Goal: Task Accomplishment & Management: Manage account settings

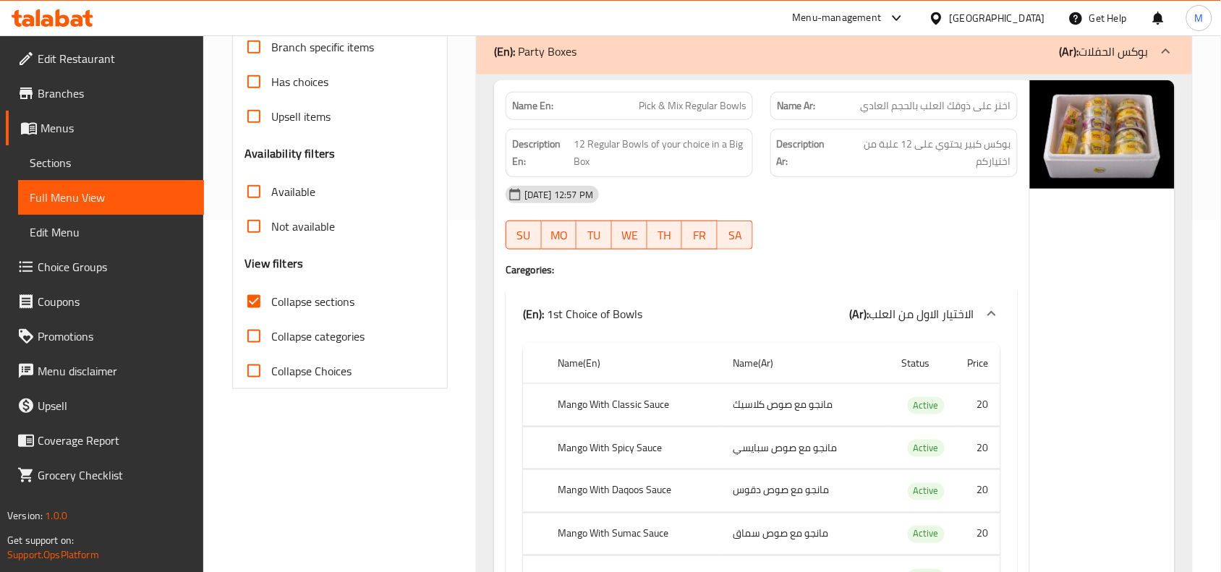
scroll to position [362, 0]
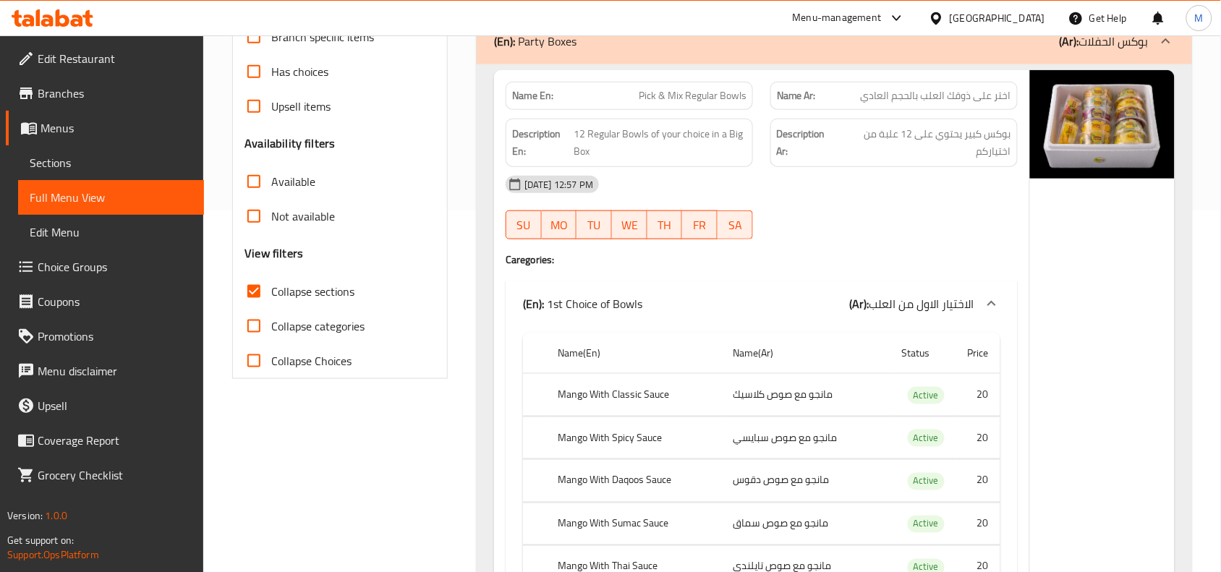
drag, startPoint x: 61, startPoint y: 159, endPoint x: 174, endPoint y: 182, distance: 115.2
click at [61, 159] on span "Sections" at bounding box center [111, 162] width 163 height 17
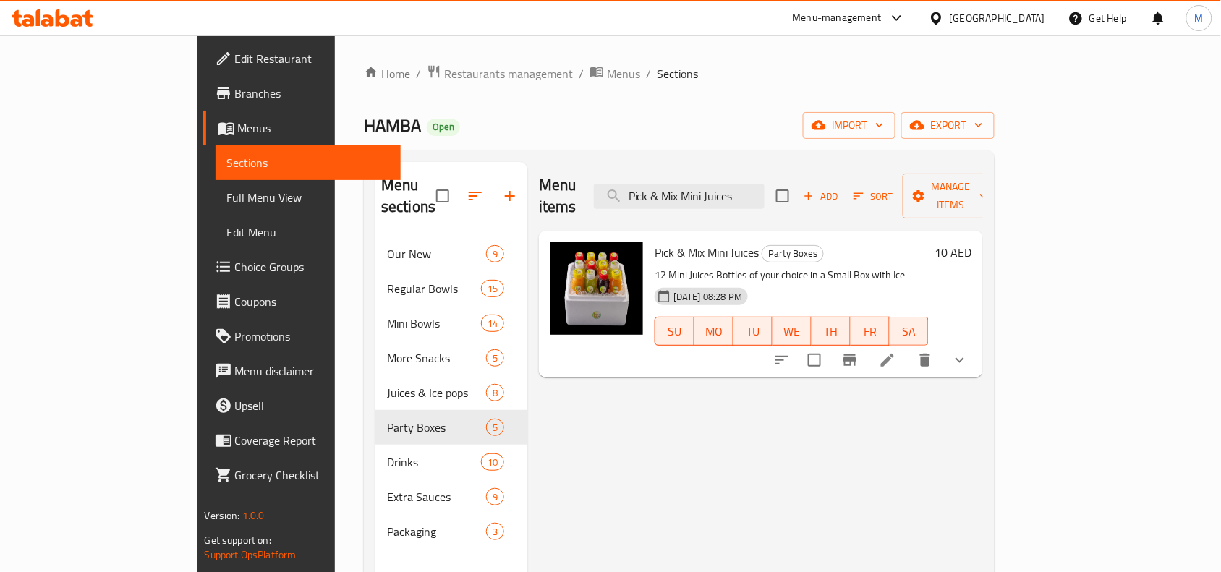
click at [992, 20] on div "[GEOGRAPHIC_DATA]" at bounding box center [997, 18] width 95 height 16
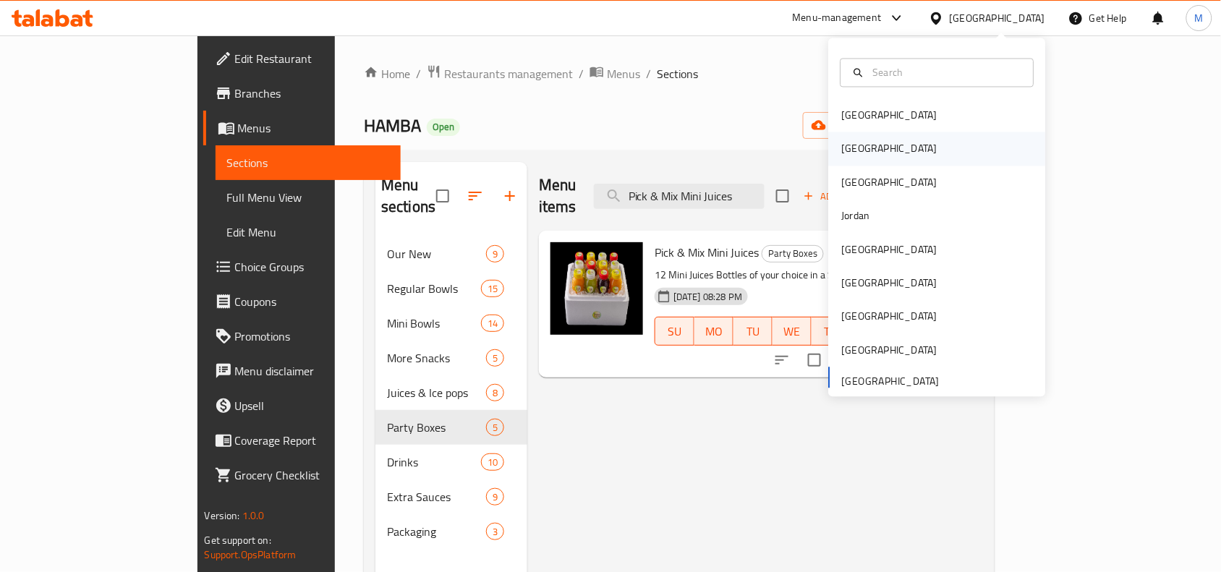
click at [855, 149] on div "Egypt" at bounding box center [889, 148] width 119 height 33
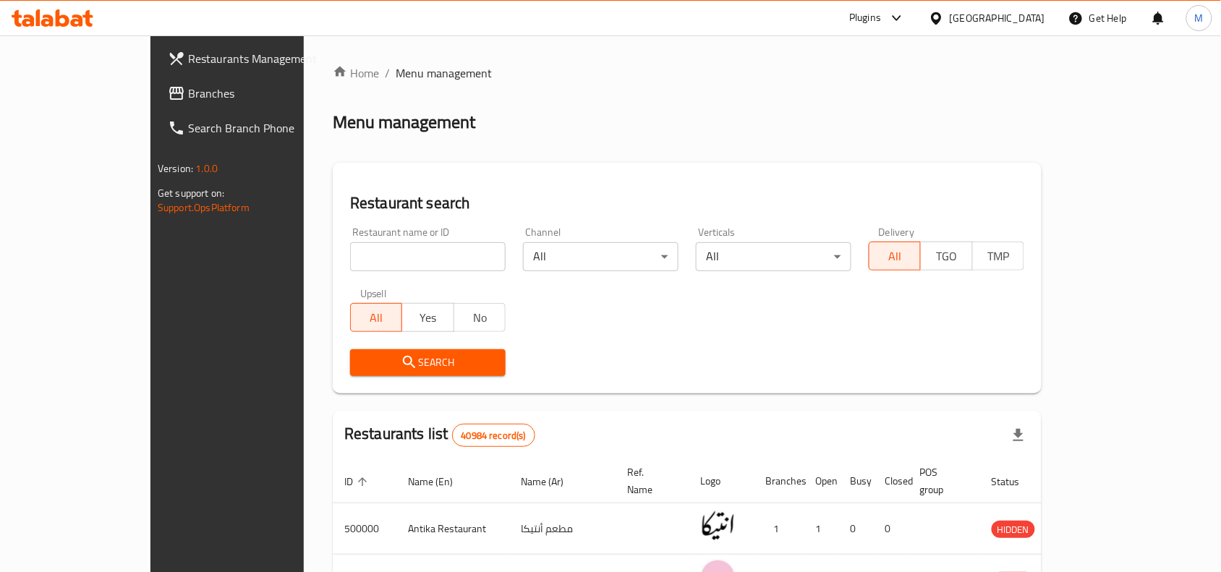
click at [350, 248] on input "search" at bounding box center [427, 256] width 155 height 29
paste input "684280"
type input "684280"
click button "Search" at bounding box center [427, 362] width 155 height 27
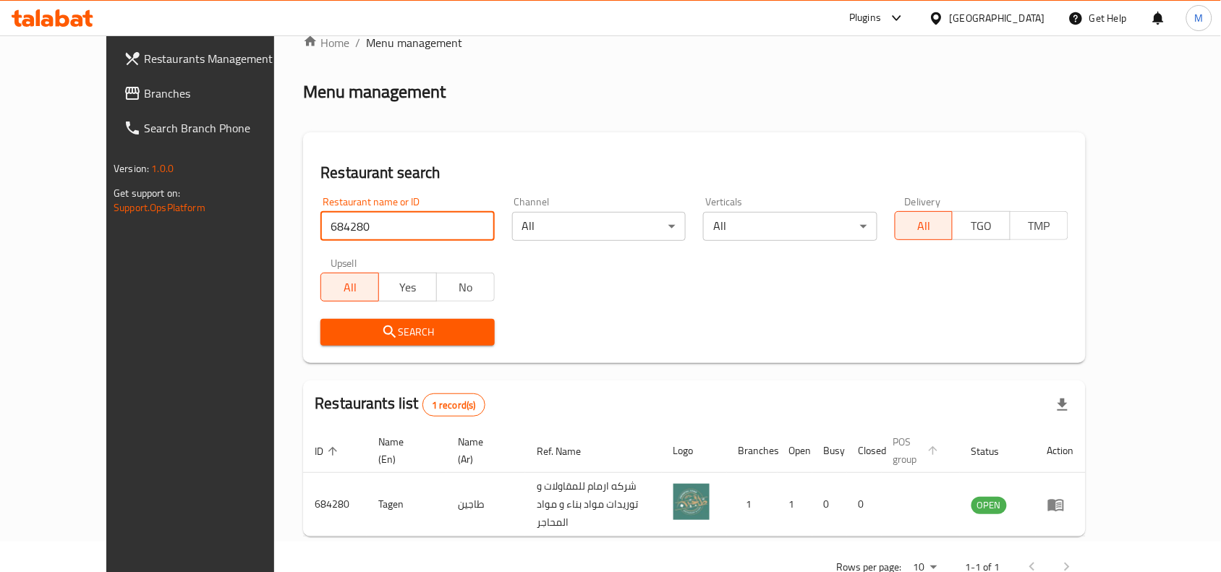
scroll to position [45, 0]
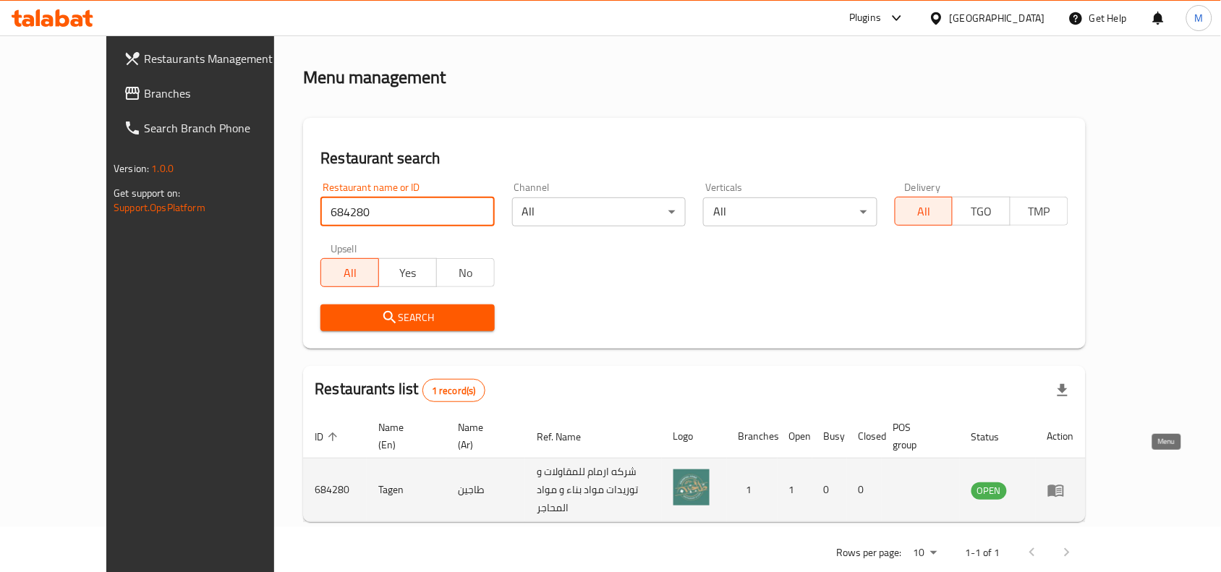
click at [1065, 482] on icon "enhanced table" at bounding box center [1055, 490] width 17 height 17
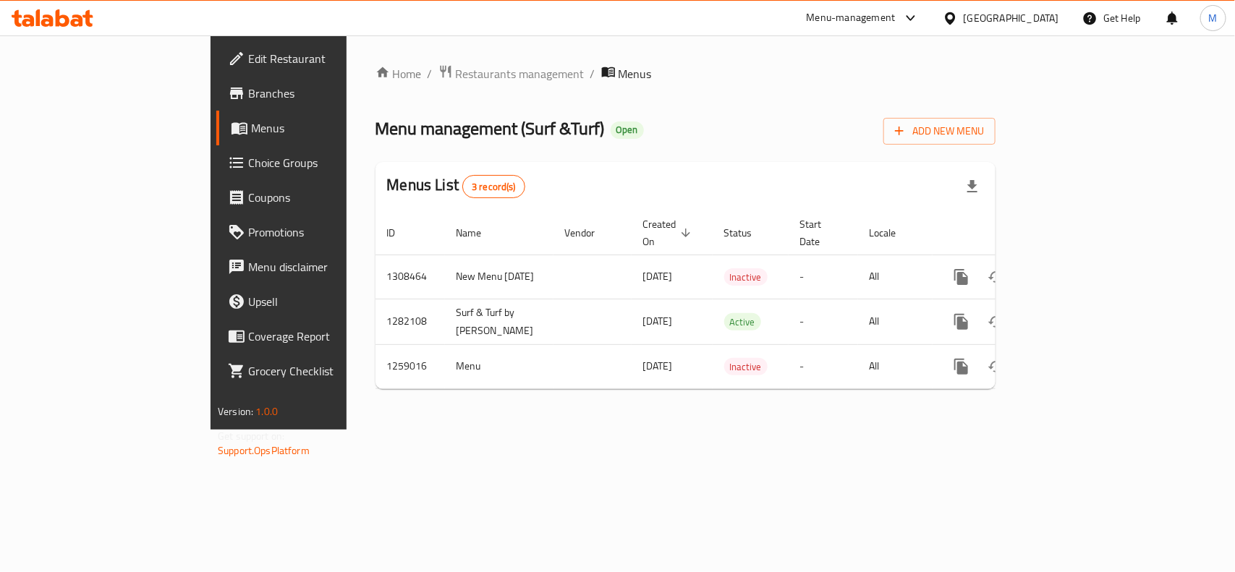
click at [673, 124] on div "Menu management ( Surf &Turf ) Open Add New Menu" at bounding box center [685, 128] width 620 height 33
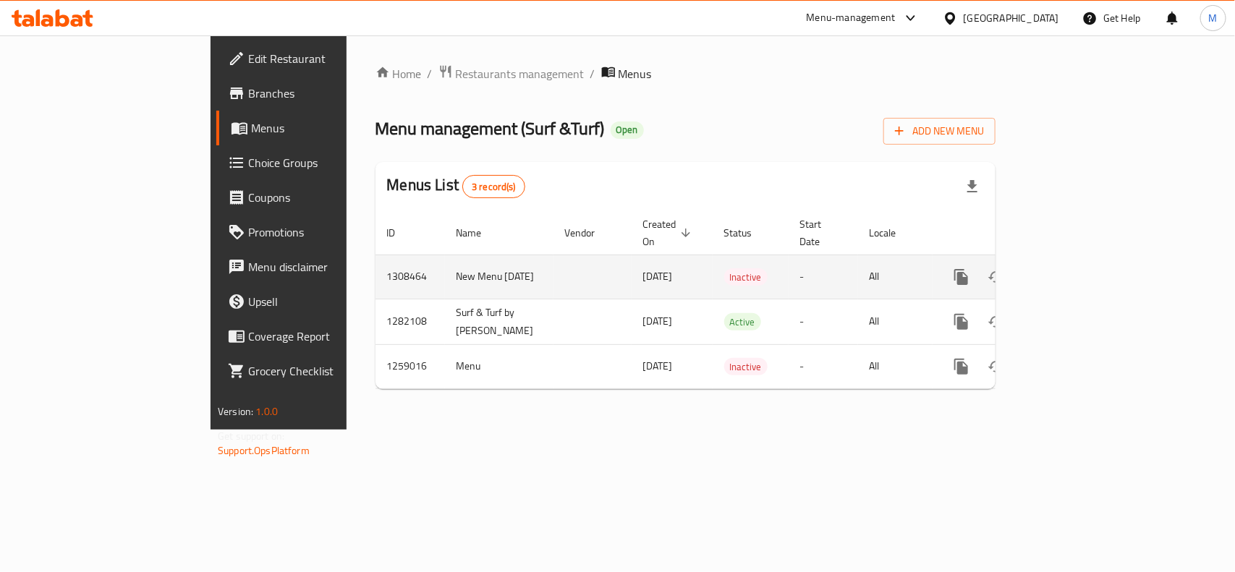
click at [375, 265] on td "1308464" at bounding box center [409, 277] width 69 height 44
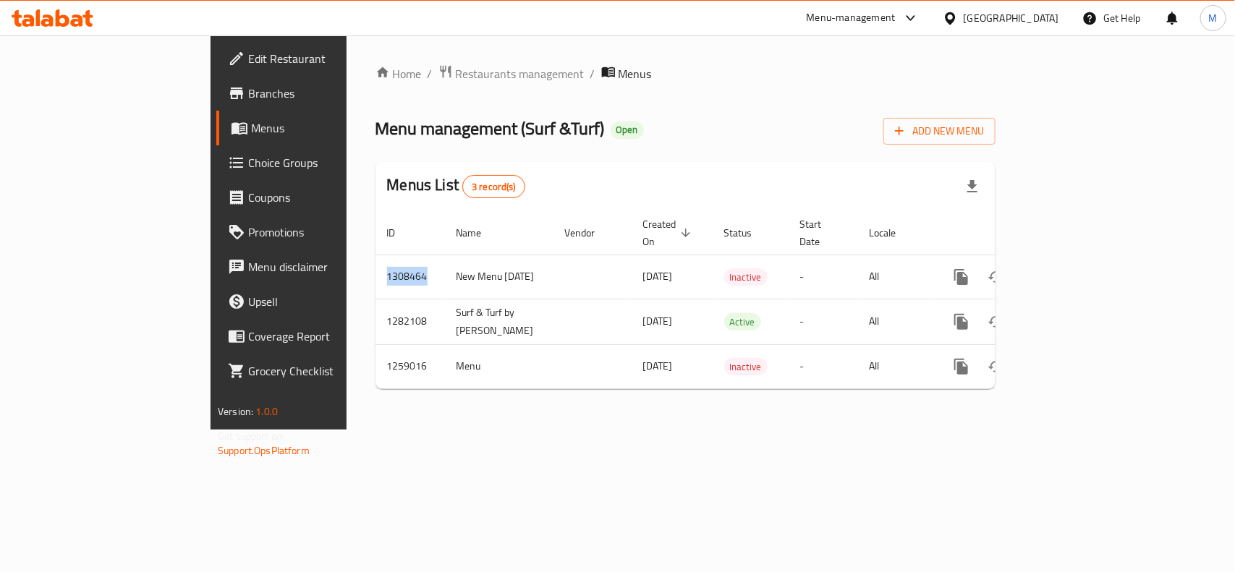
copy td "1308464"
click at [684, 89] on div "Home / Restaurants management / Menus Menu management ( Surf &Turf ) Open Add N…" at bounding box center [685, 232] width 620 height 336
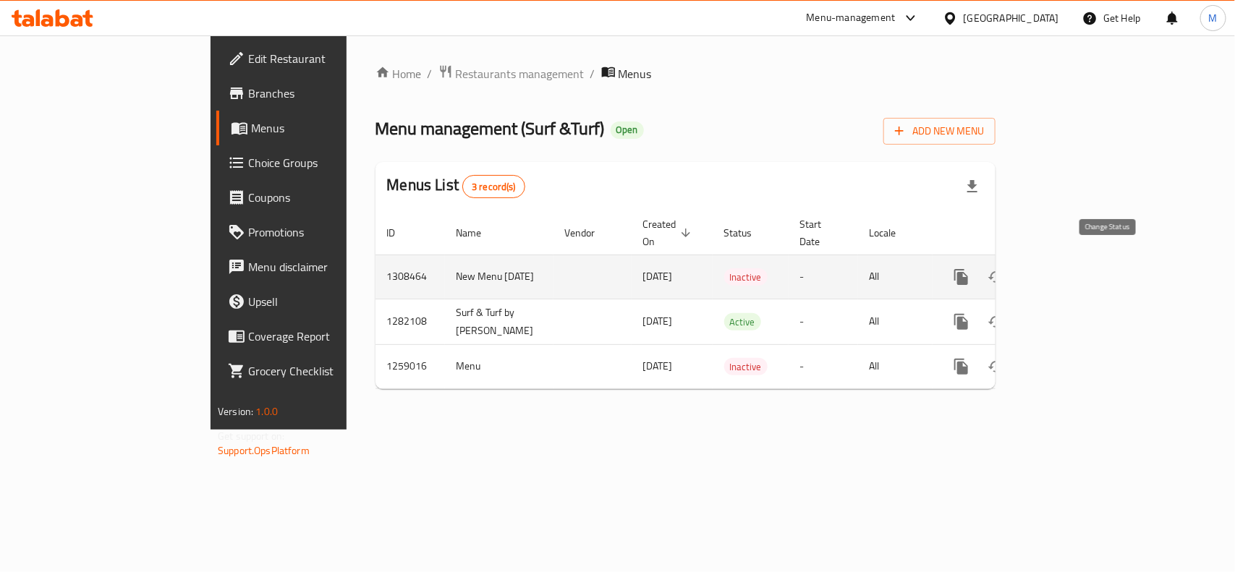
click at [1004, 271] on icon "enhanced table" at bounding box center [996, 277] width 16 height 12
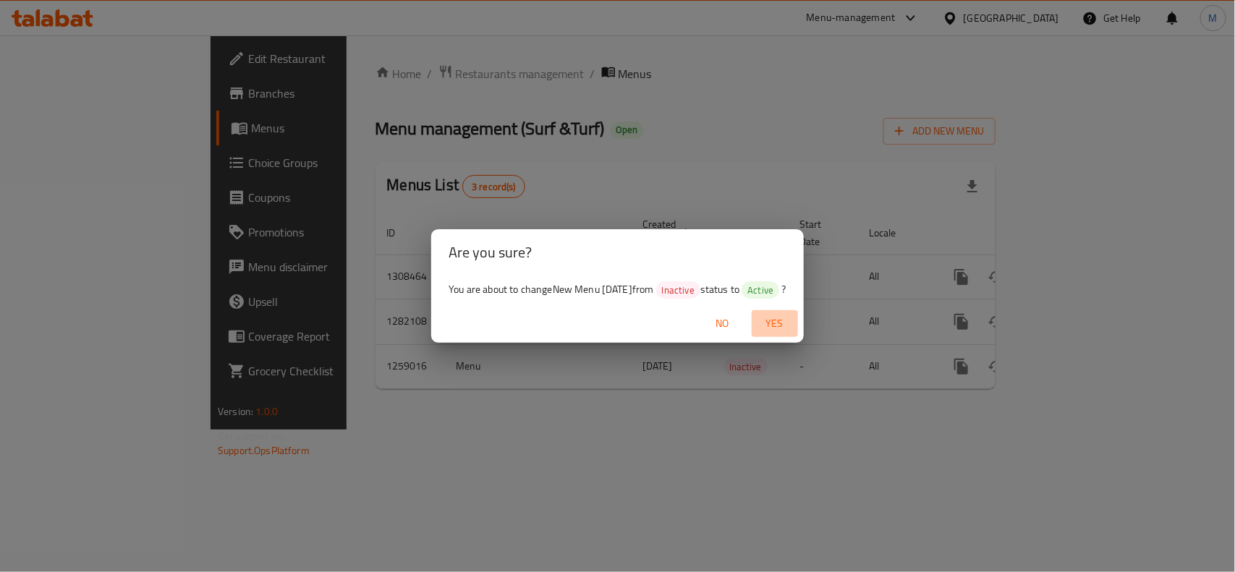
click at [792, 322] on span "Yes" at bounding box center [774, 324] width 35 height 18
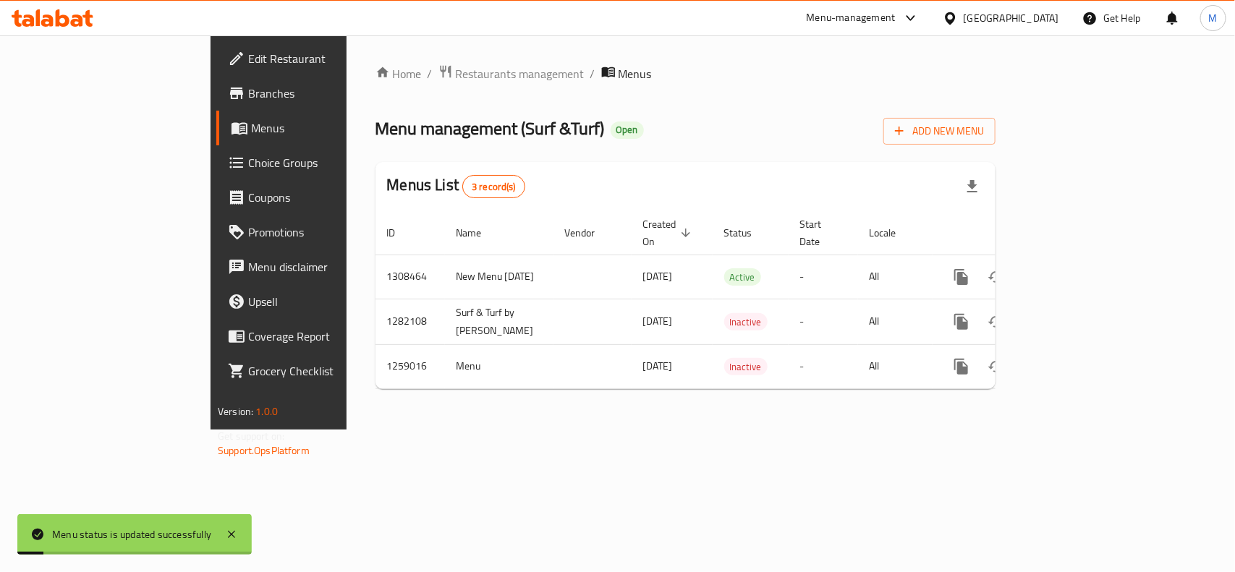
click at [740, 165] on div "Menus List 3 record(s)" at bounding box center [685, 186] width 620 height 49
click at [642, 121] on div "Menu management ( Surf &Turf ) Open Add New Menu" at bounding box center [685, 128] width 620 height 33
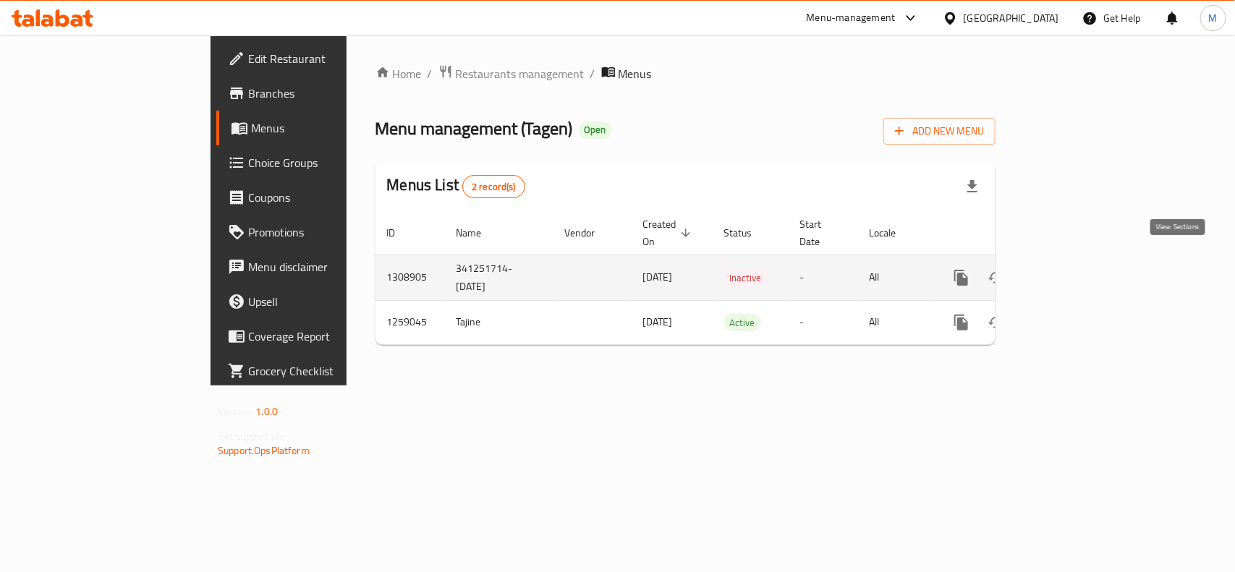
click at [1074, 269] on icon "enhanced table" at bounding box center [1065, 277] width 17 height 17
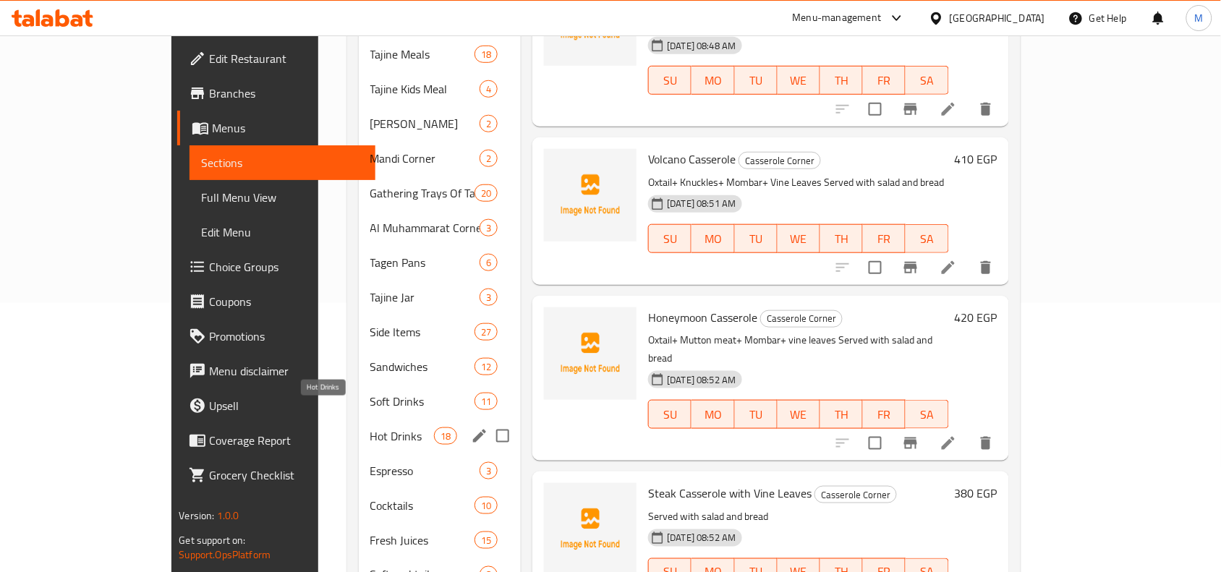
scroll to position [417, 0]
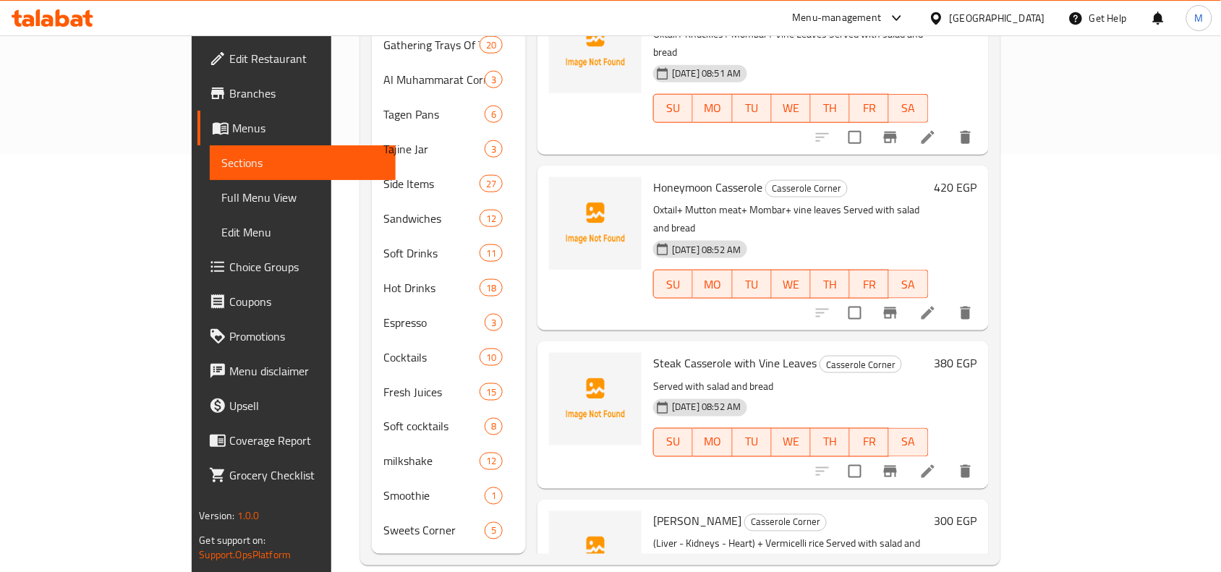
click at [331, 308] on div "Home / Restaurants management / Menus / Sections Tagen Open import export Menu …" at bounding box center [679, 106] width 697 height 976
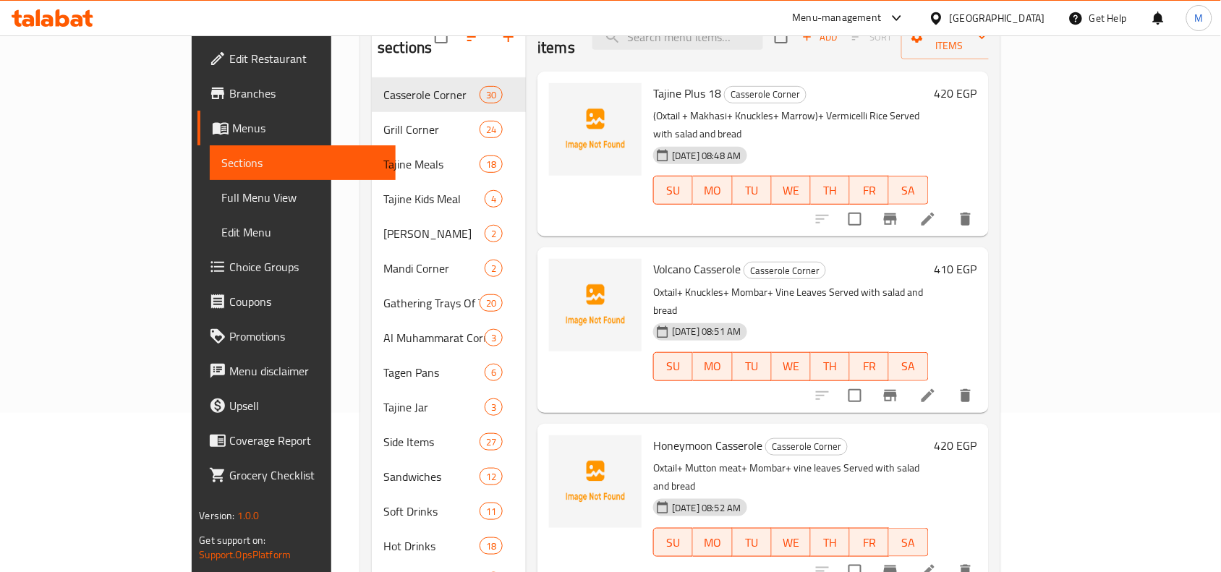
scroll to position [0, 0]
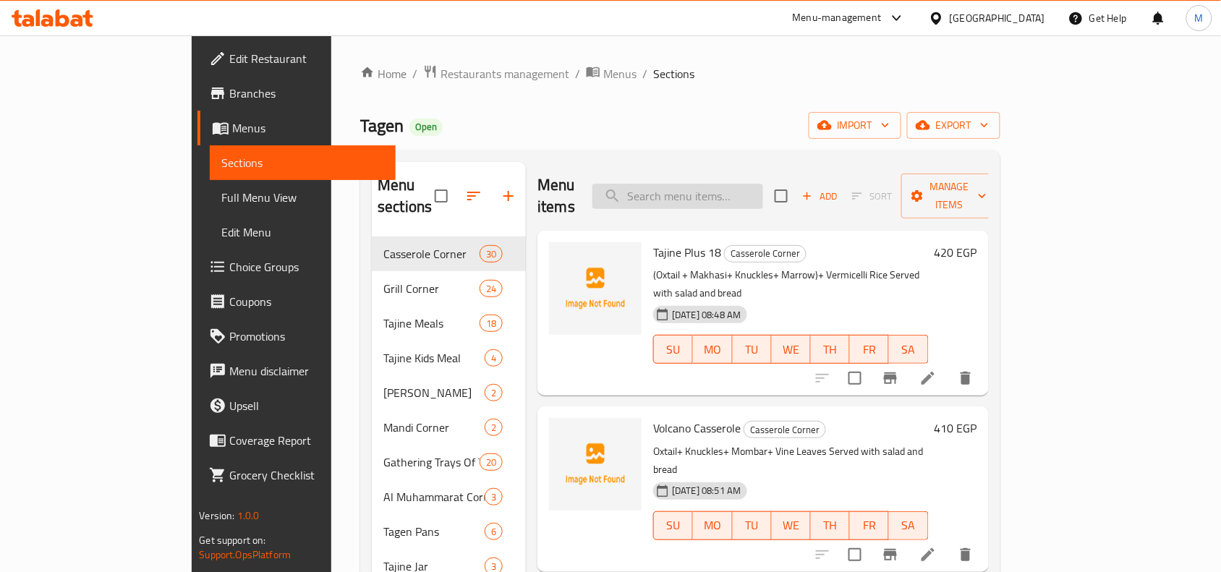
click at [738, 184] on input "search" at bounding box center [677, 196] width 171 height 25
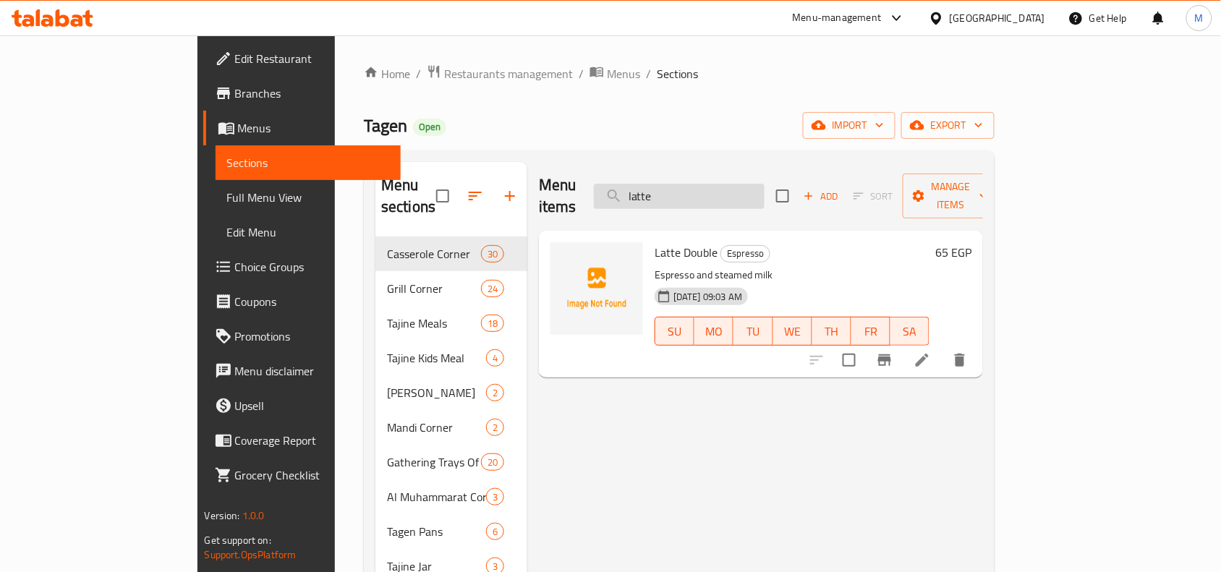
click at [728, 185] on input "latte" at bounding box center [679, 196] width 171 height 25
type input "latte"
click at [751, 152] on div "Menu sections Casserole Corner 30 Grill Corner 24 Tajine Meals 18 Tajine Kids M…" at bounding box center [679, 566] width 631 height 832
click at [501, 187] on icon "button" at bounding box center [509, 195] width 17 height 17
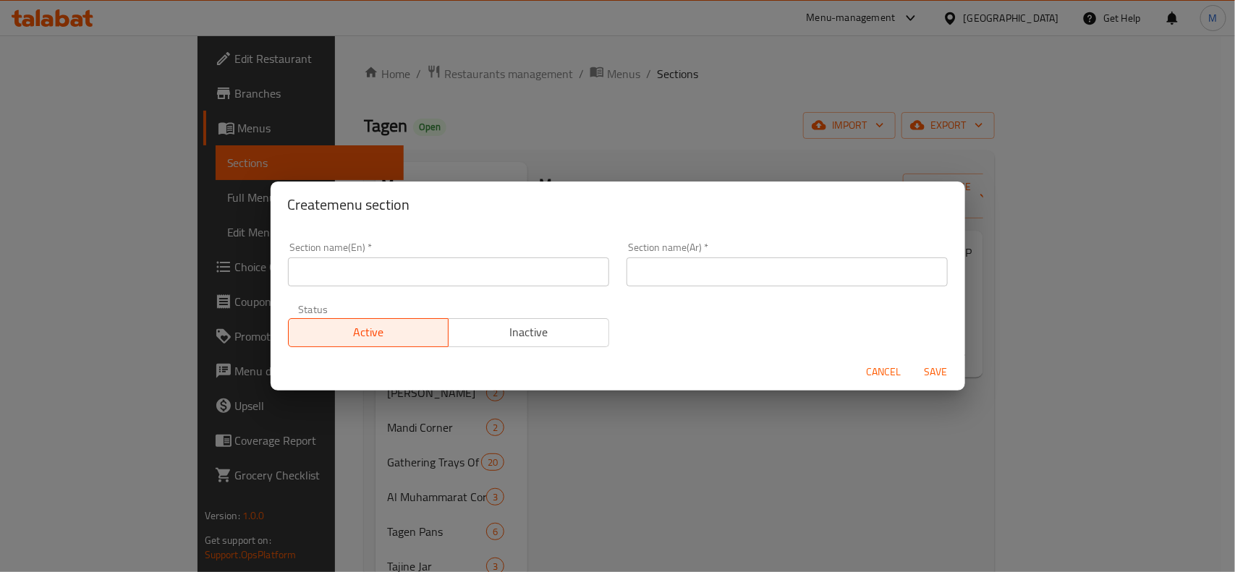
click at [783, 263] on input "text" at bounding box center [786, 271] width 321 height 29
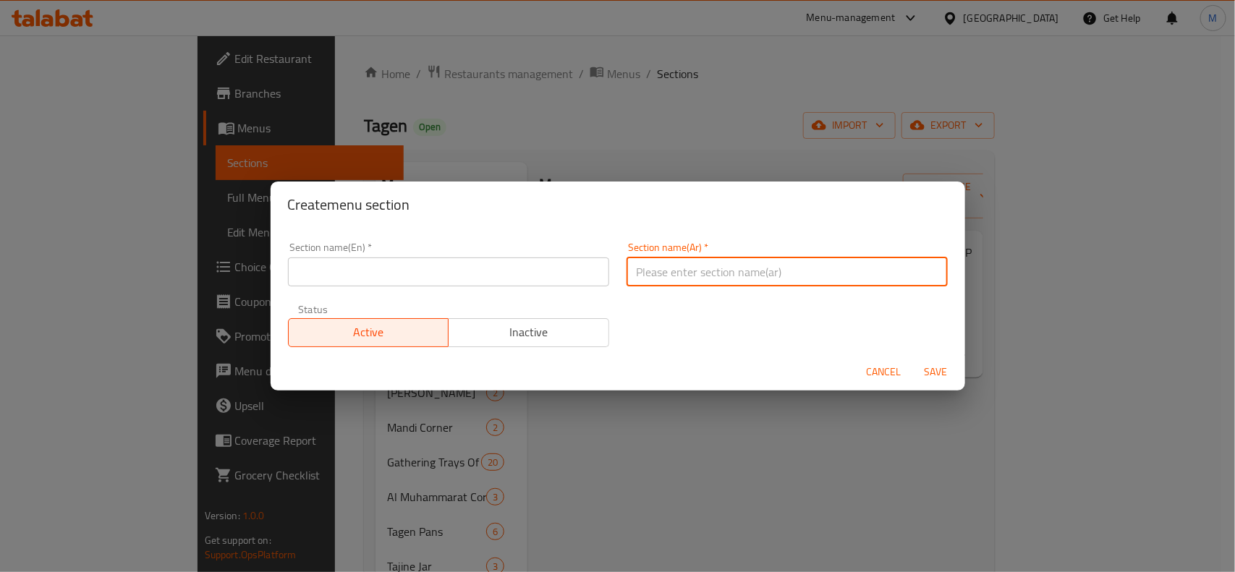
paste input "قهوة مثلجة"
type input "قهوة مثلجة"
click at [540, 261] on input "text" at bounding box center [448, 271] width 321 height 29
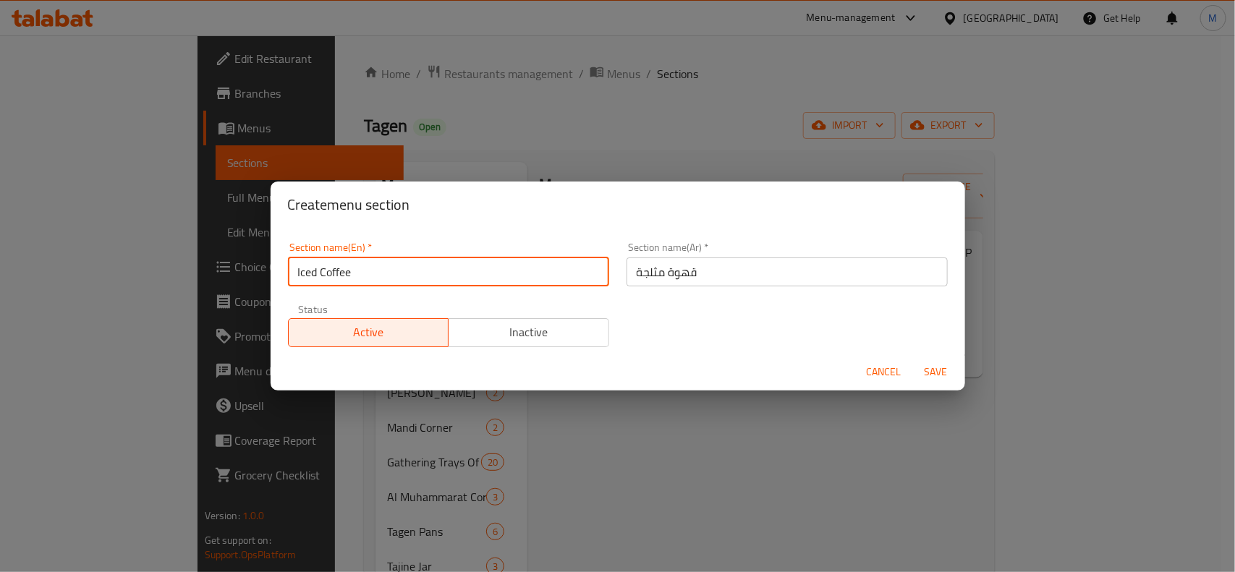
type input "Iced Coffee"
click at [739, 376] on div "Cancel Save" at bounding box center [617, 372] width 694 height 38
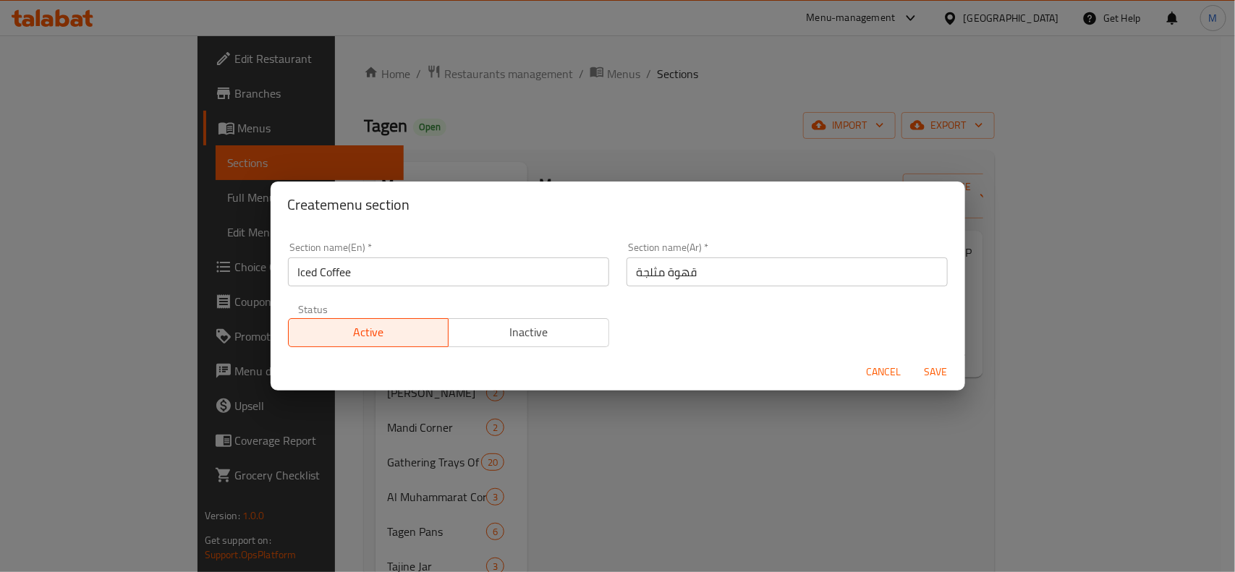
click at [928, 370] on span "Save" at bounding box center [935, 372] width 35 height 18
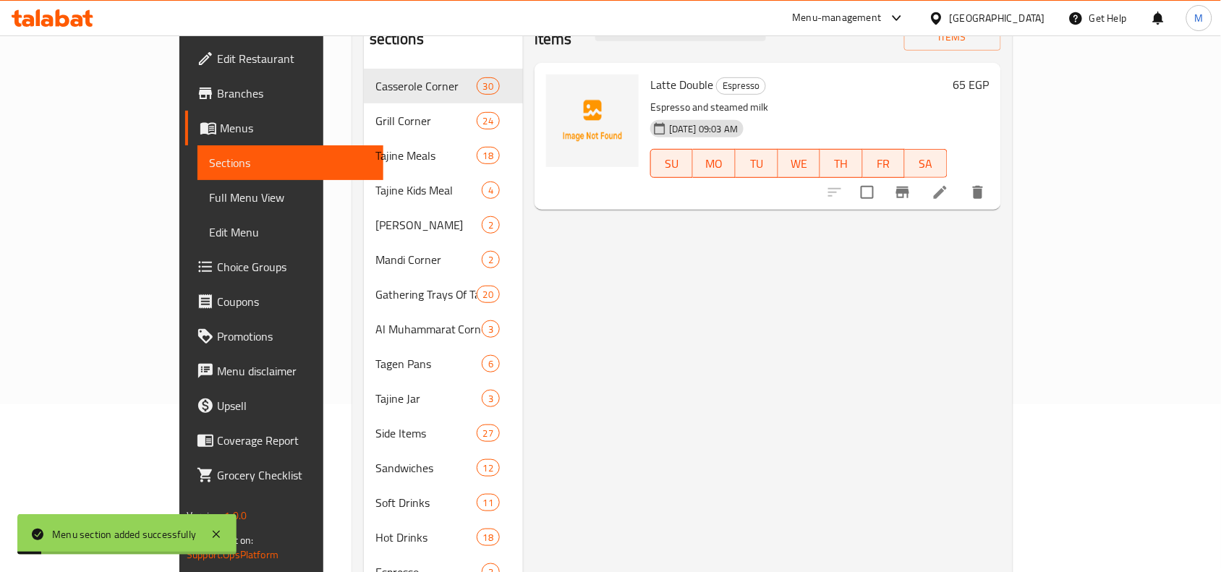
scroll to position [452, 0]
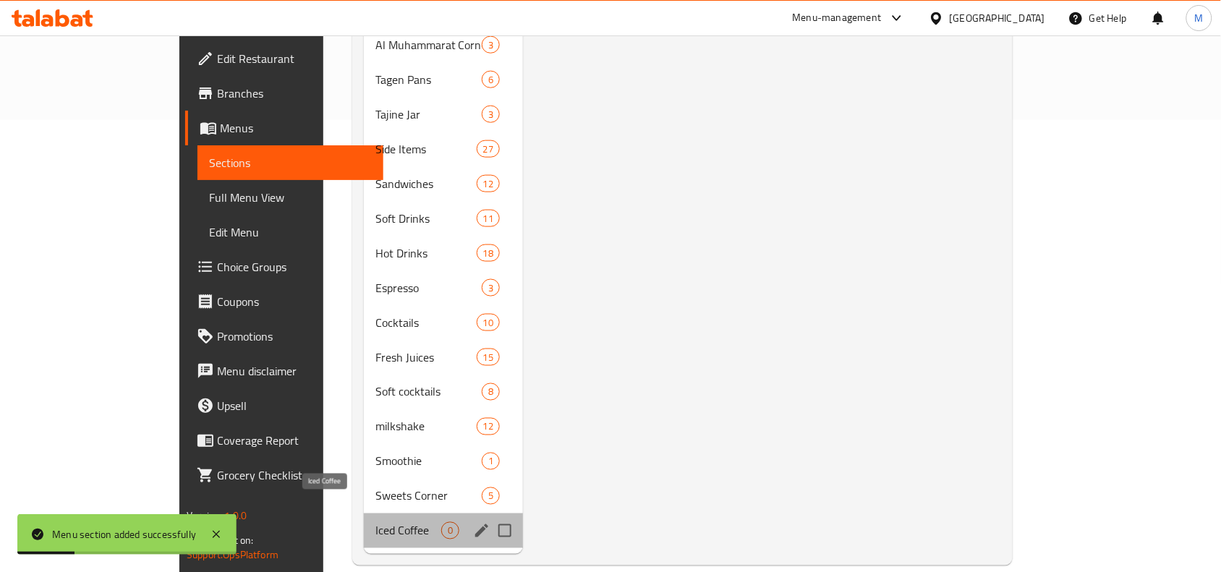
click at [375, 522] on span "Iced Coffee" at bounding box center [408, 530] width 66 height 17
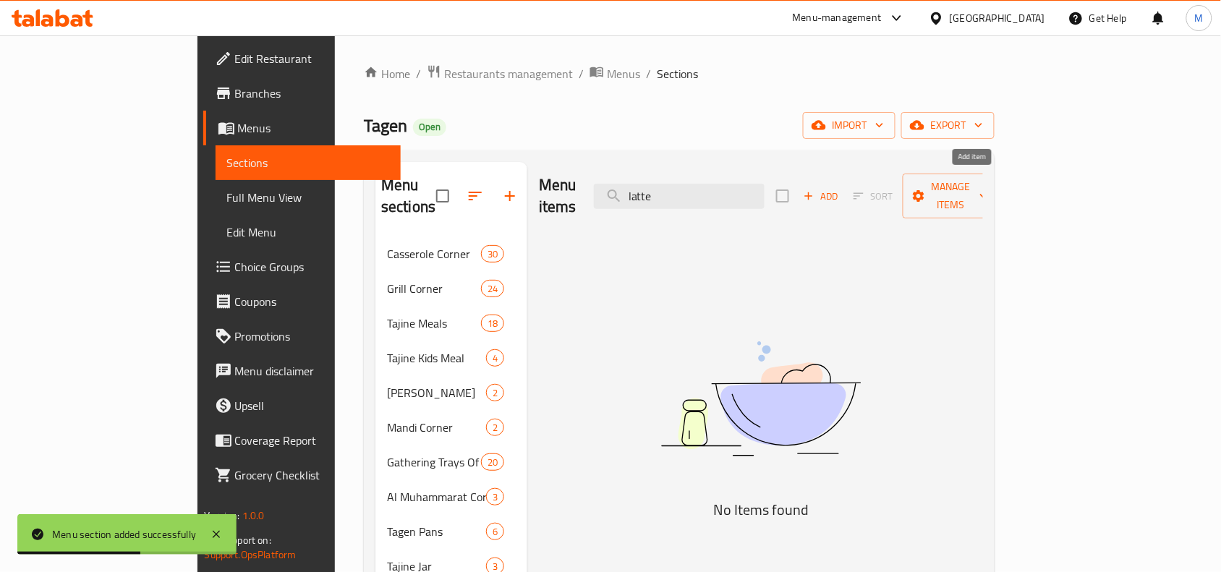
click at [840, 188] on span "Add" at bounding box center [820, 196] width 39 height 17
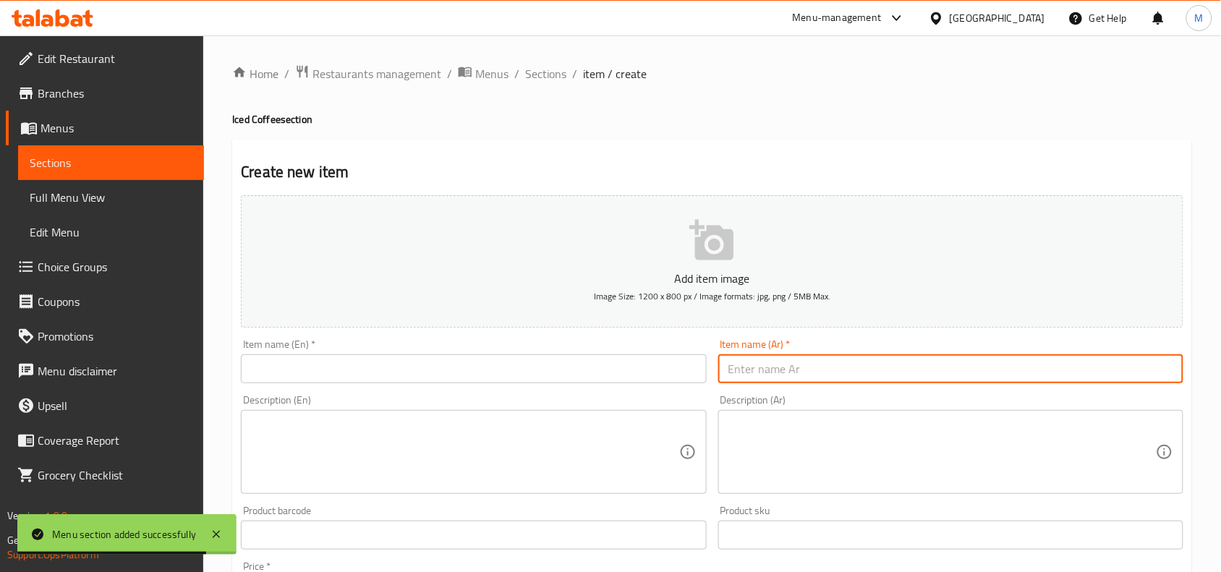
click at [768, 382] on input "text" at bounding box center [950, 368] width 465 height 29
paste input "ايس لاتيه"
type input "ايس لاتيه"
click at [590, 378] on input "text" at bounding box center [473, 368] width 465 height 29
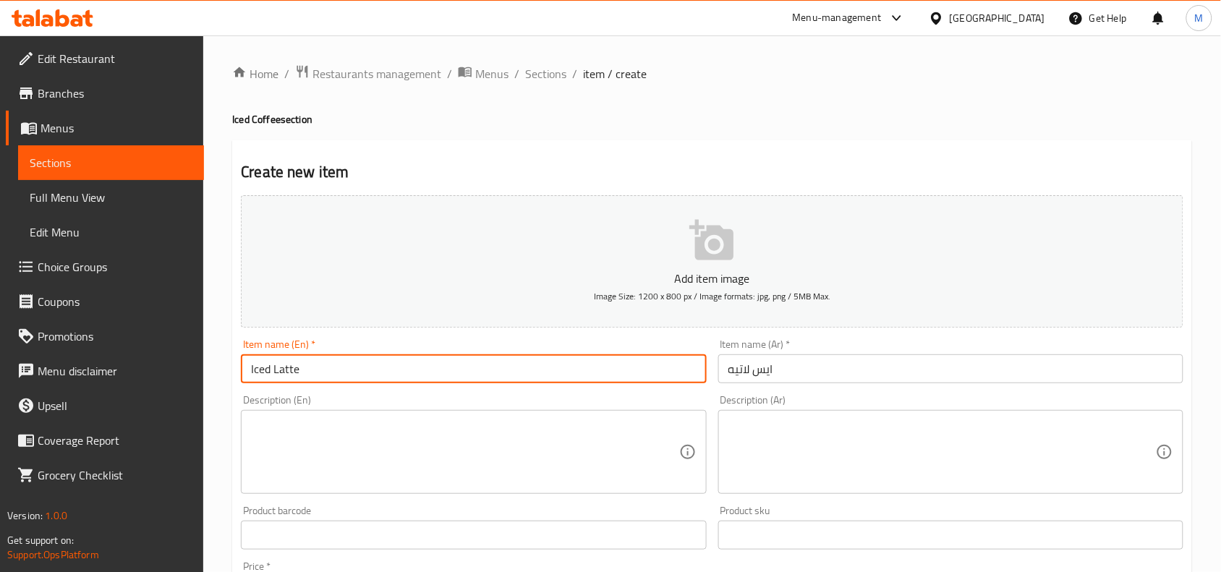
type input "Iced Latte"
click at [230, 240] on div "Home / Restaurants management / Menus / Sections / item / create Iced Coffee se…" at bounding box center [712, 528] width 1018 height 986
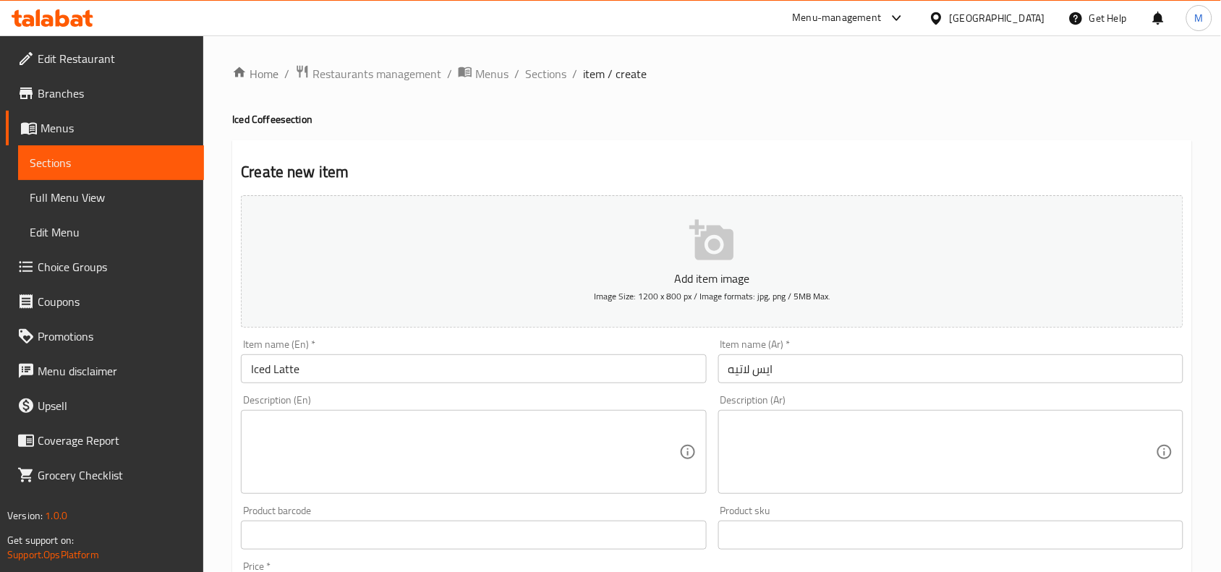
click at [1205, 205] on div "Home / Restaurants management / Menus / Sections / item / create Iced Coffee se…" at bounding box center [712, 528] width 1018 height 986
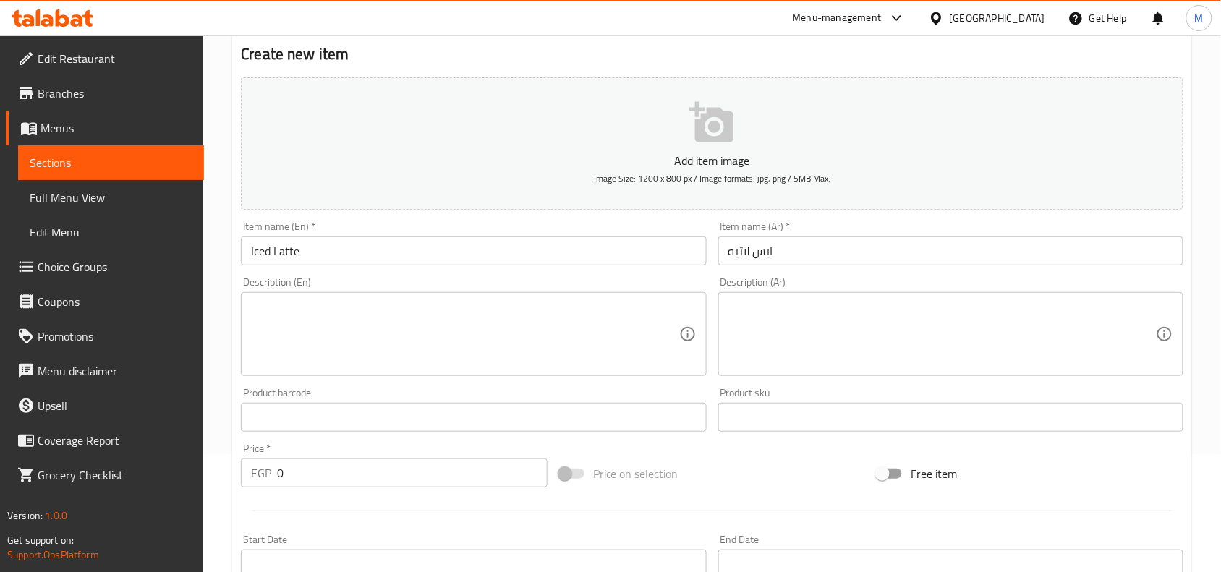
scroll to position [271, 0]
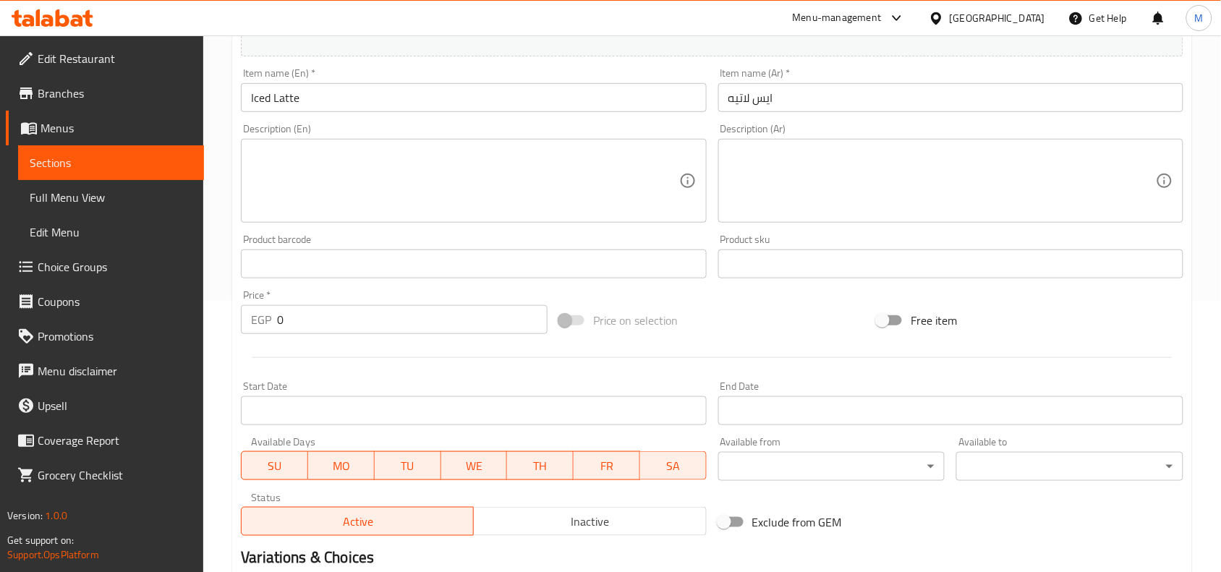
click at [333, 313] on input "0" at bounding box center [412, 319] width 270 height 29
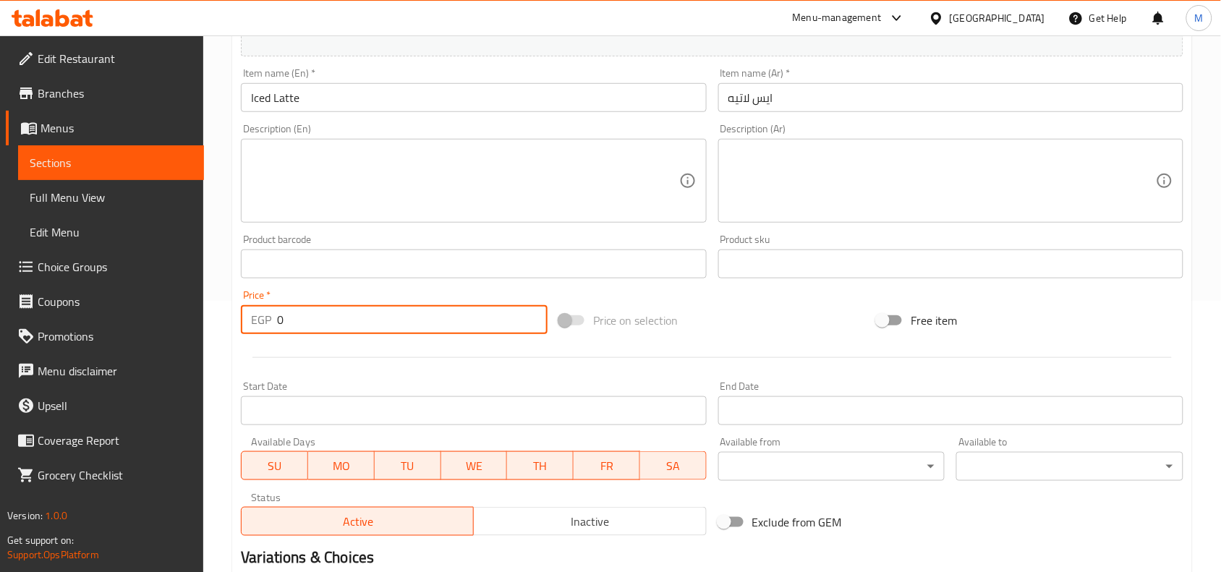
click at [333, 313] on input "0" at bounding box center [412, 319] width 270 height 29
drag, startPoint x: 323, startPoint y: 317, endPoint x: 259, endPoint y: 315, distance: 63.7
click at [259, 315] on div "EGP 0 Price *" at bounding box center [394, 319] width 307 height 29
paste input "5"
type input "50"
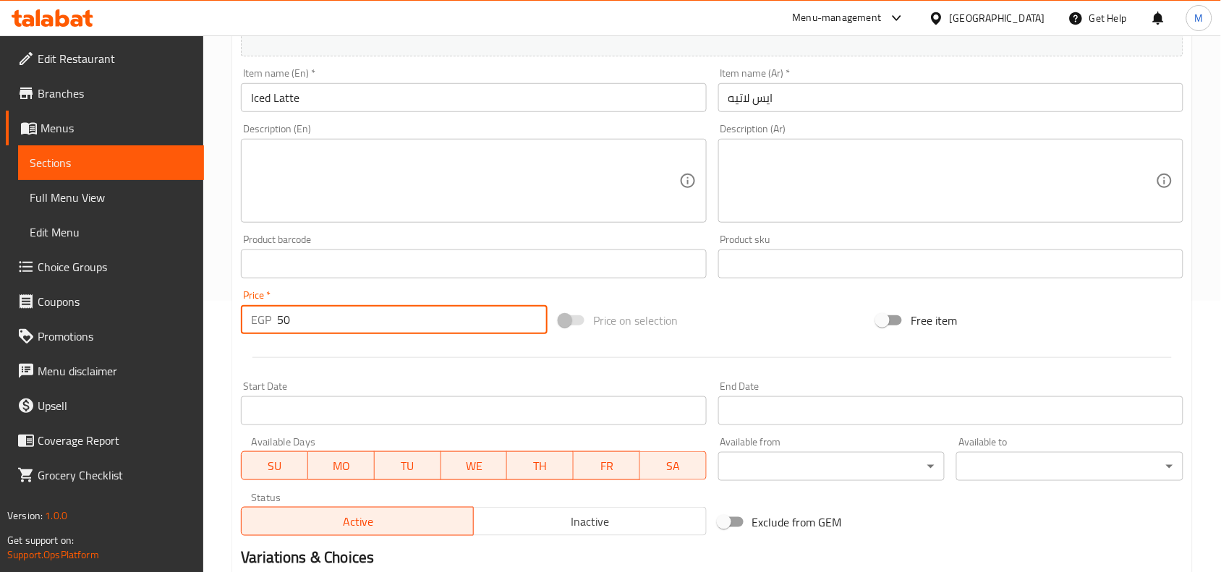
click at [222, 297] on div "Home / Restaurants management / Menus / Sections / item / create Iced Coffee se…" at bounding box center [712, 257] width 1018 height 986
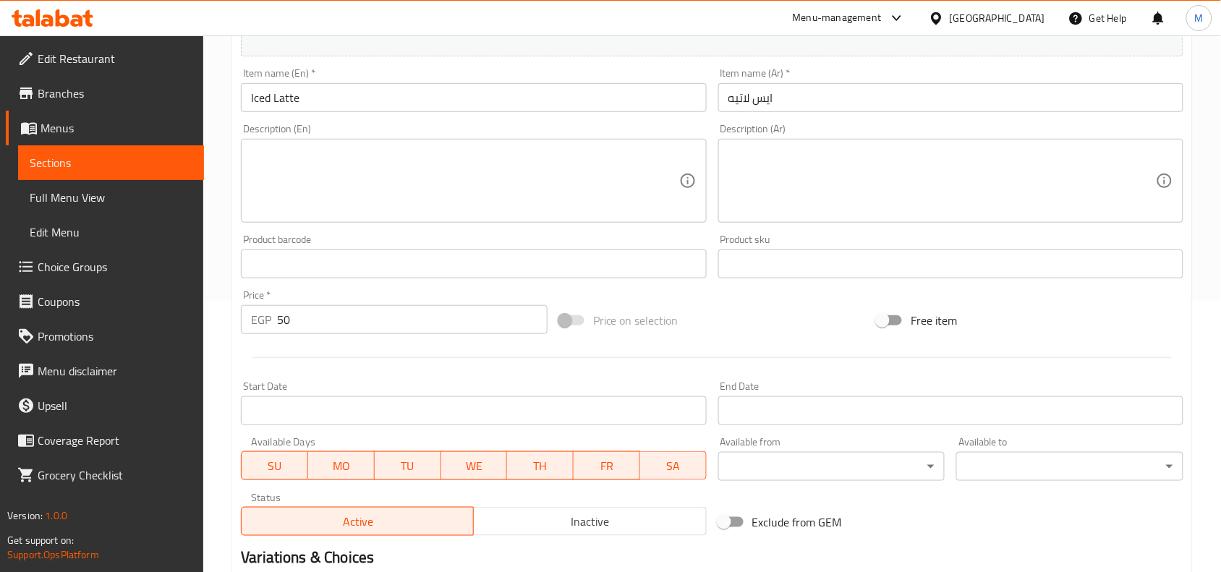
scroll to position [447, 0]
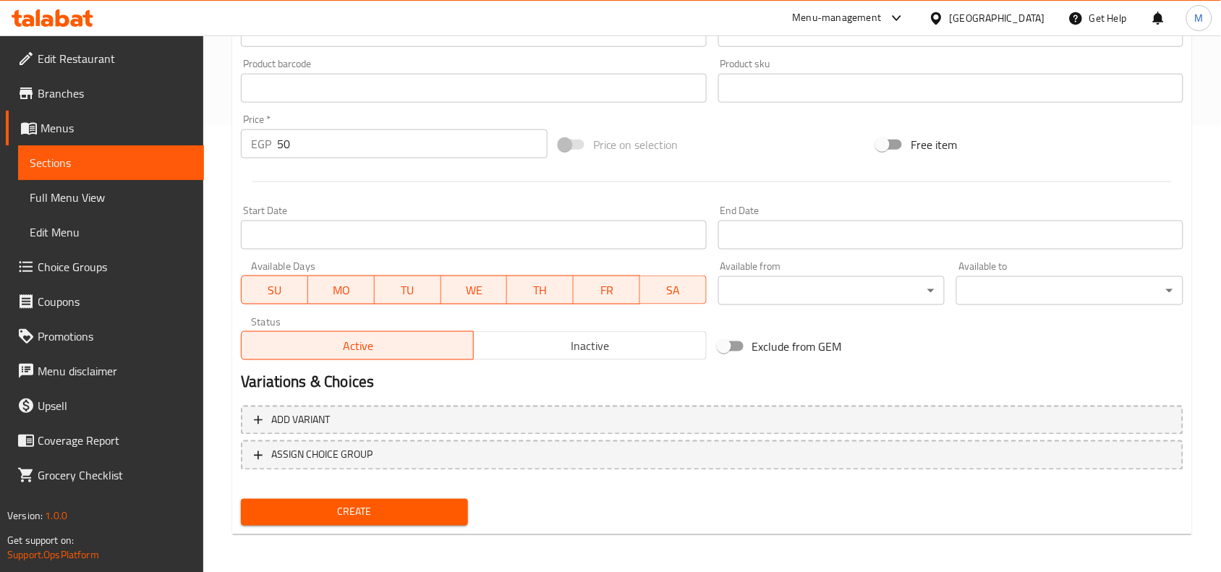
click at [367, 503] on span "Create" at bounding box center [354, 512] width 204 height 18
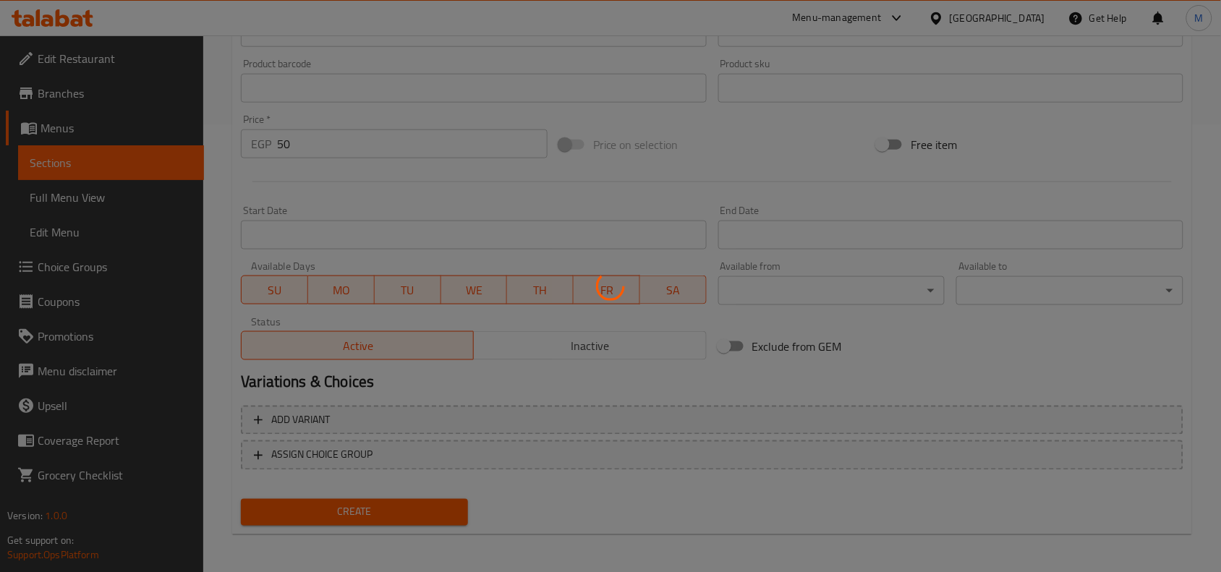
type input "0"
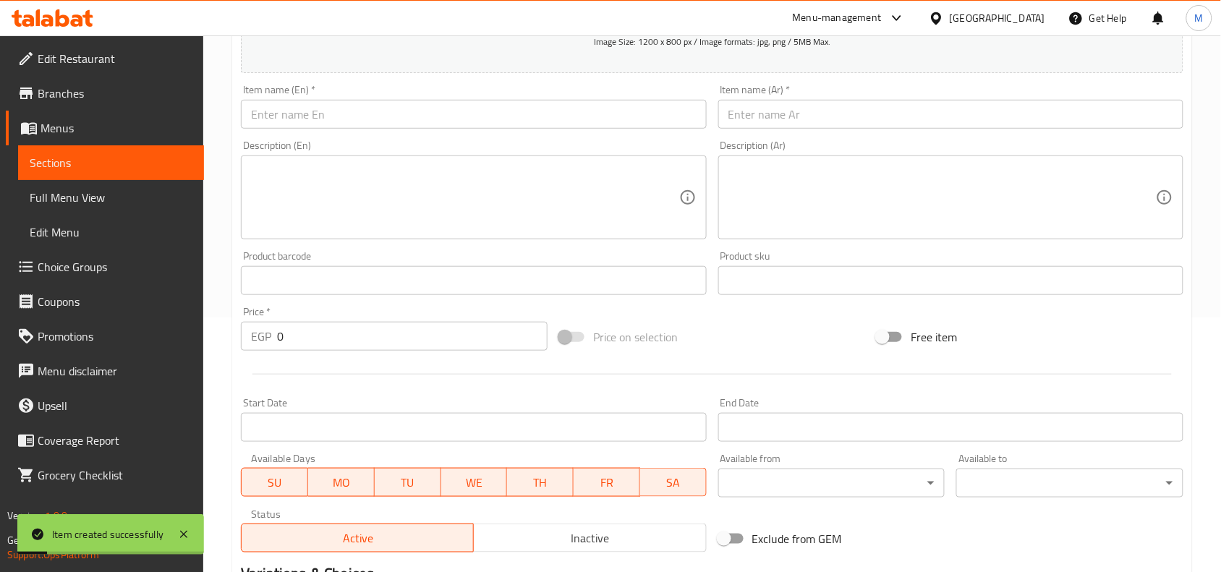
scroll to position [85, 0]
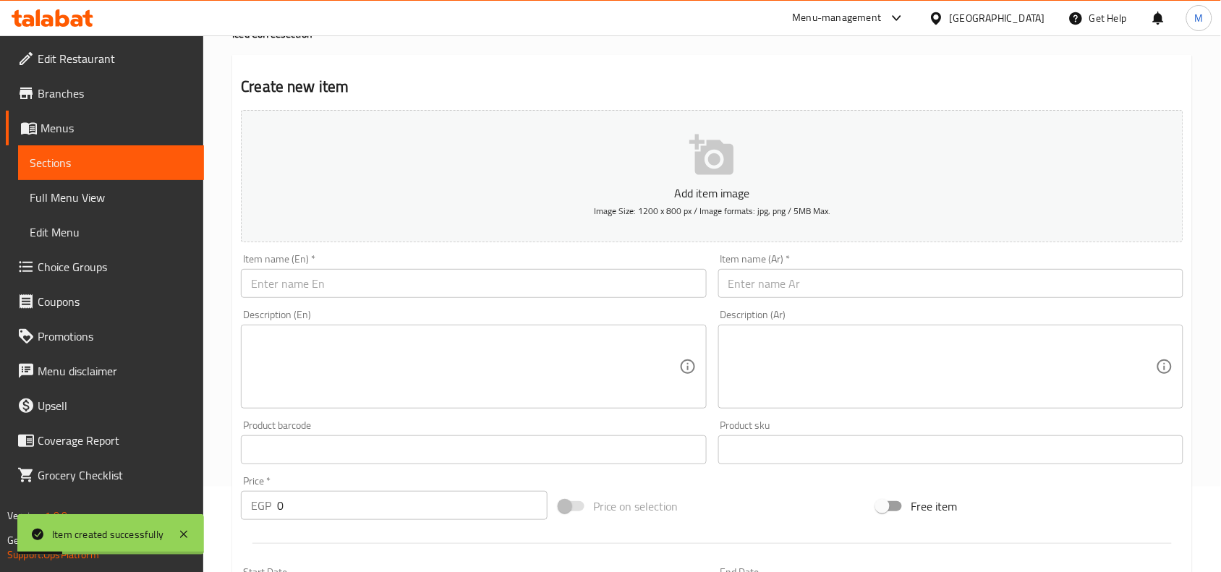
click at [754, 272] on input "text" at bounding box center [950, 283] width 465 height 29
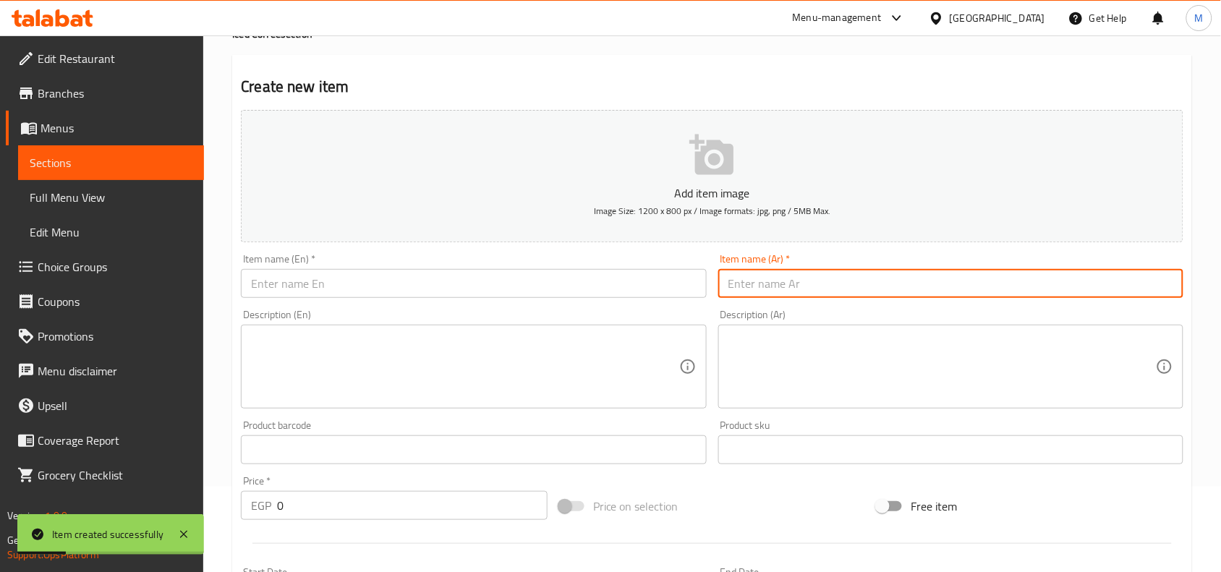
paste input "ايس نيسكافية"
type input "ايس نيسكافية"
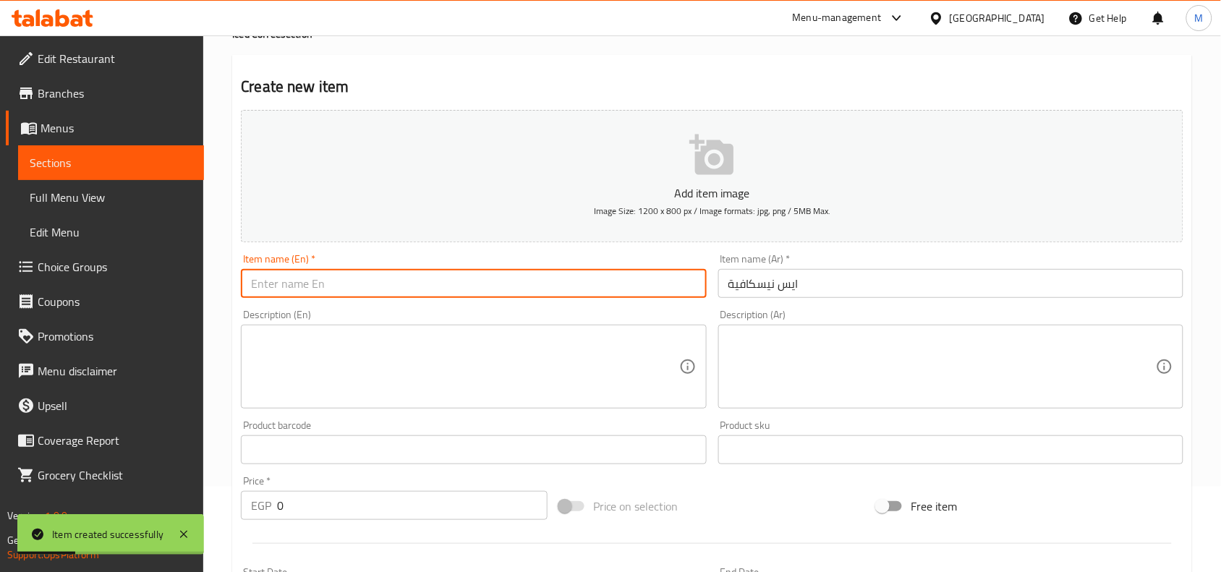
click at [552, 283] on input "text" at bounding box center [473, 283] width 465 height 29
type input "Iced Nescafe"
click at [1195, 197] on div "Home / Restaurants management / Menus / Sections / item / create Iced Coffee se…" at bounding box center [712, 443] width 1018 height 986
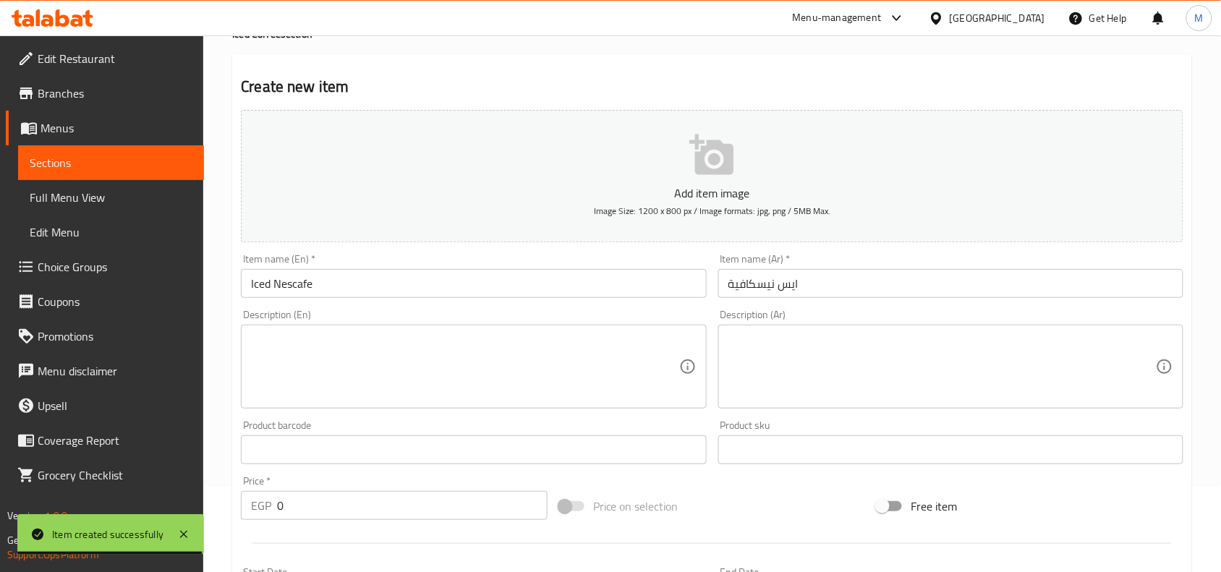
scroll to position [357, 0]
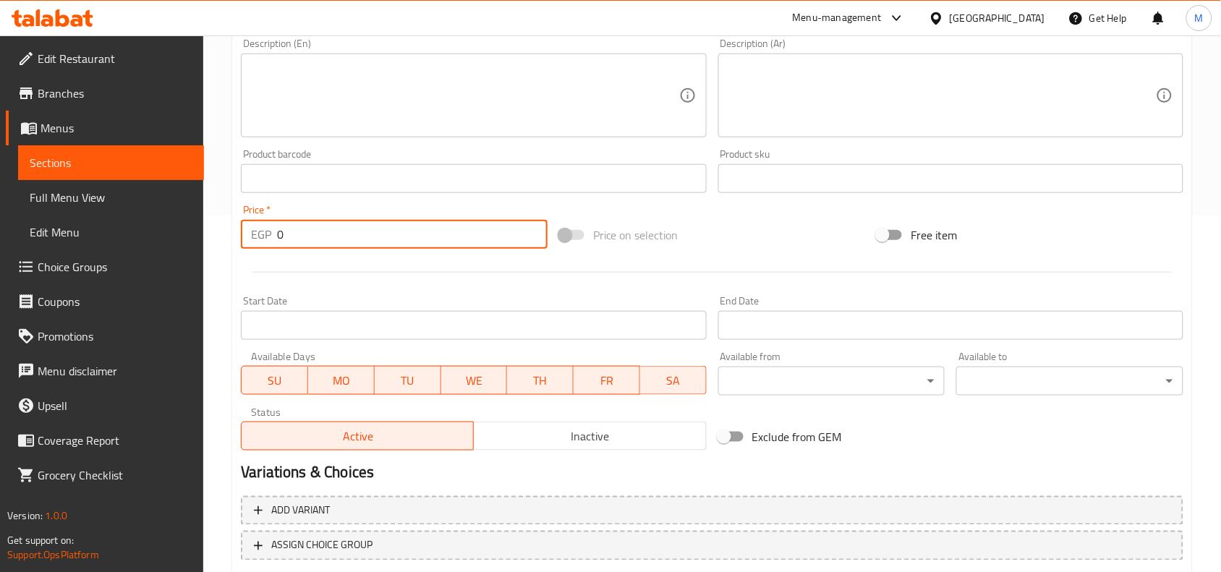
drag, startPoint x: 329, startPoint y: 224, endPoint x: 242, endPoint y: 235, distance: 87.5
click at [242, 235] on div "EGP 0 Price *" at bounding box center [394, 234] width 307 height 29
type input "55"
click at [222, 218] on div "Home / Restaurants management / Menus / Sections / item / create Iced Coffee se…" at bounding box center [712, 172] width 1018 height 986
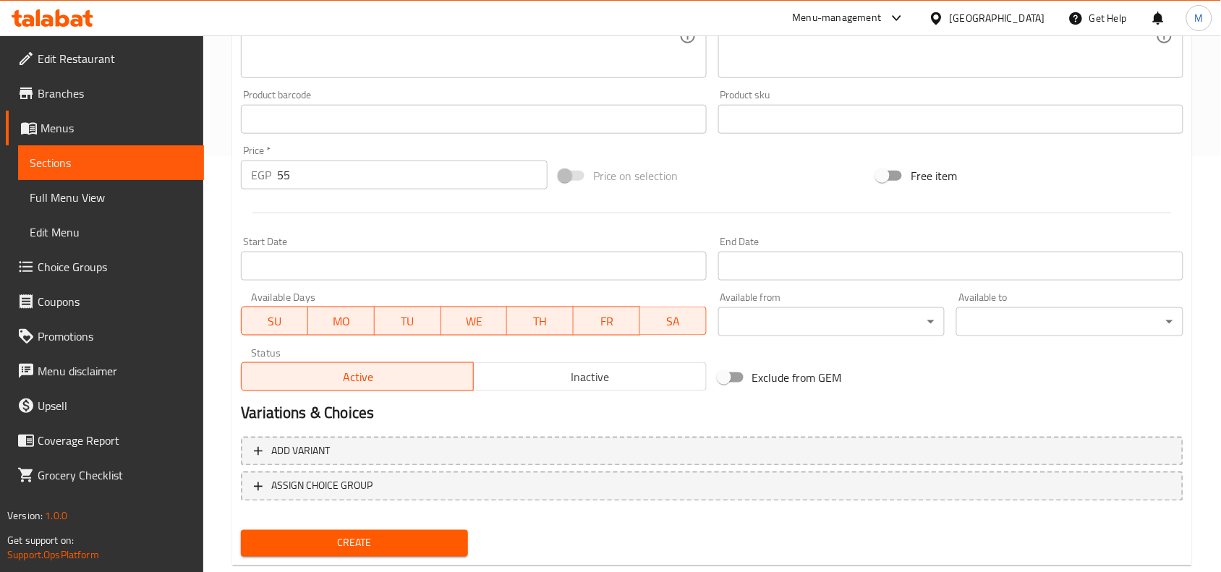
scroll to position [447, 0]
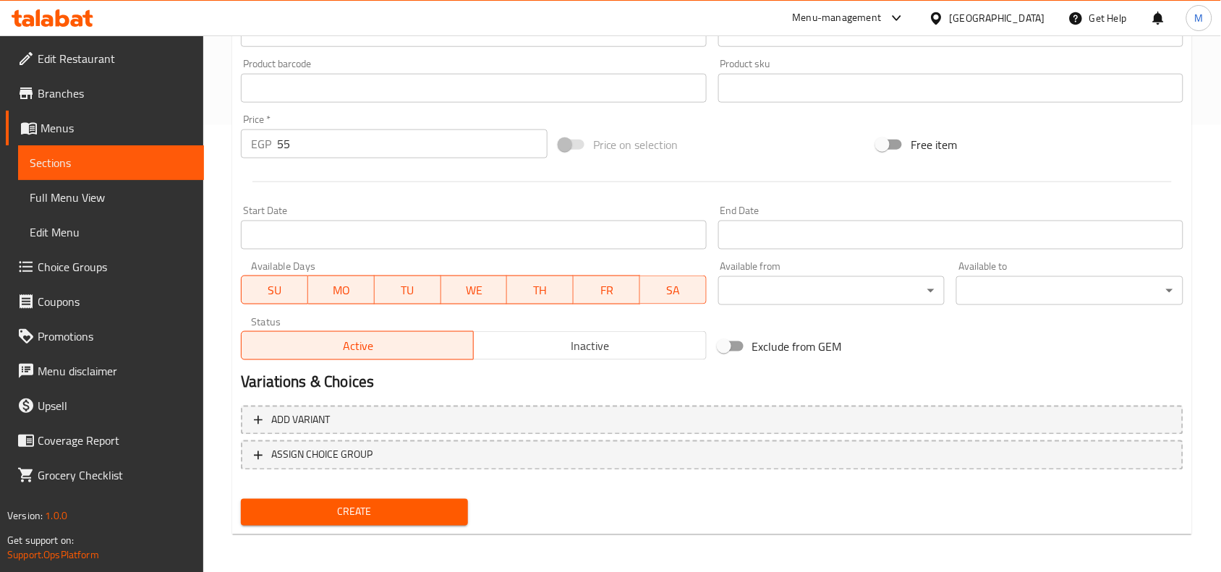
click at [395, 518] on span "Create" at bounding box center [354, 512] width 204 height 18
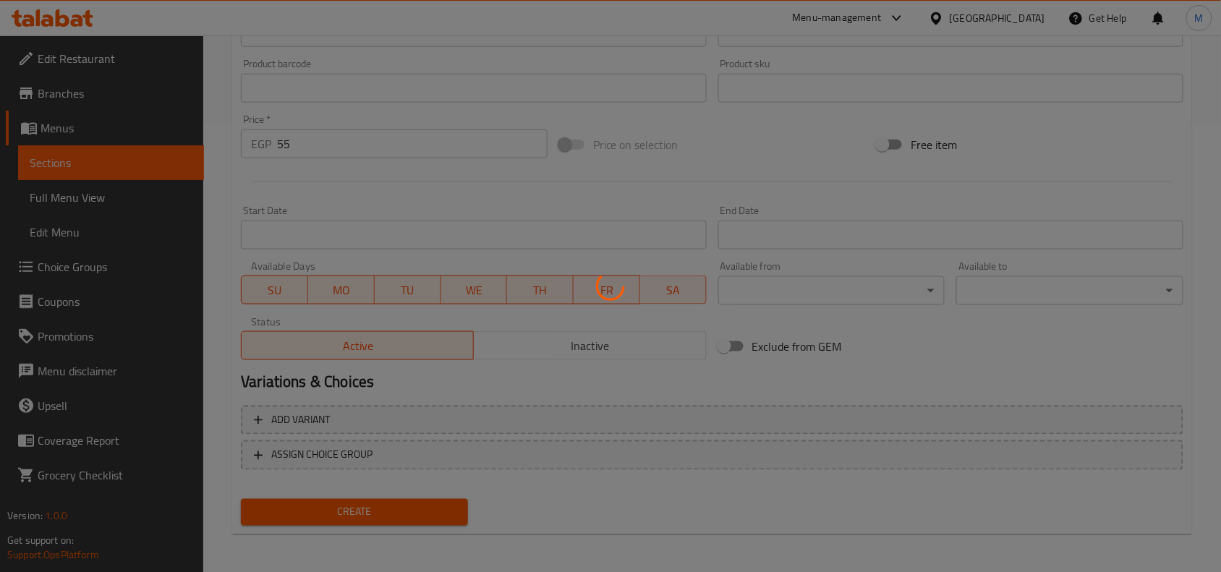
type input "0"
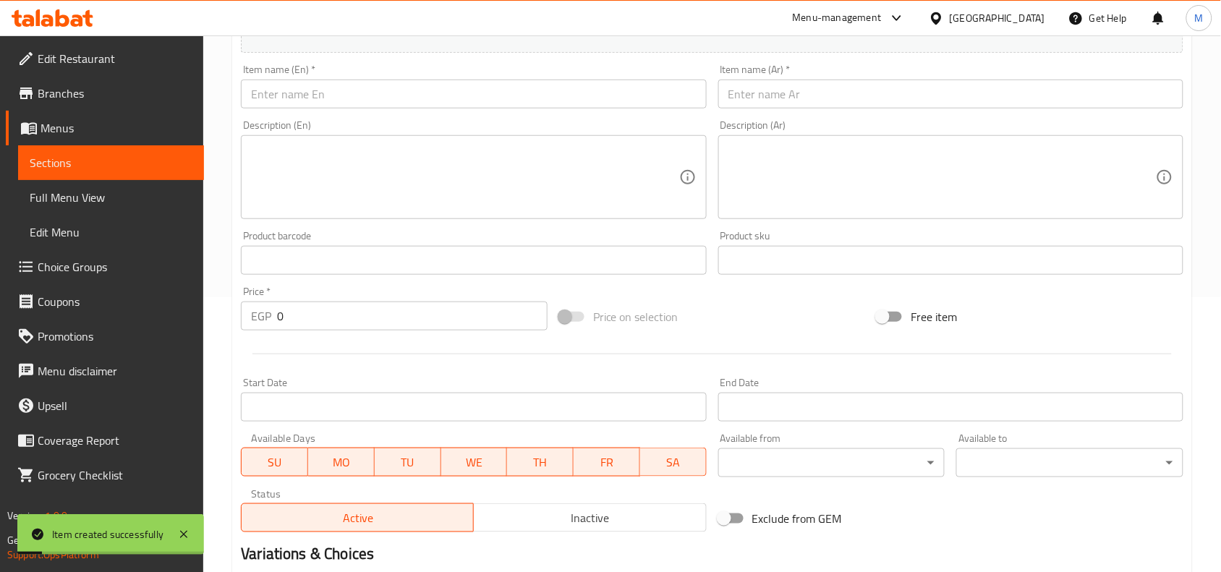
scroll to position [266, 0]
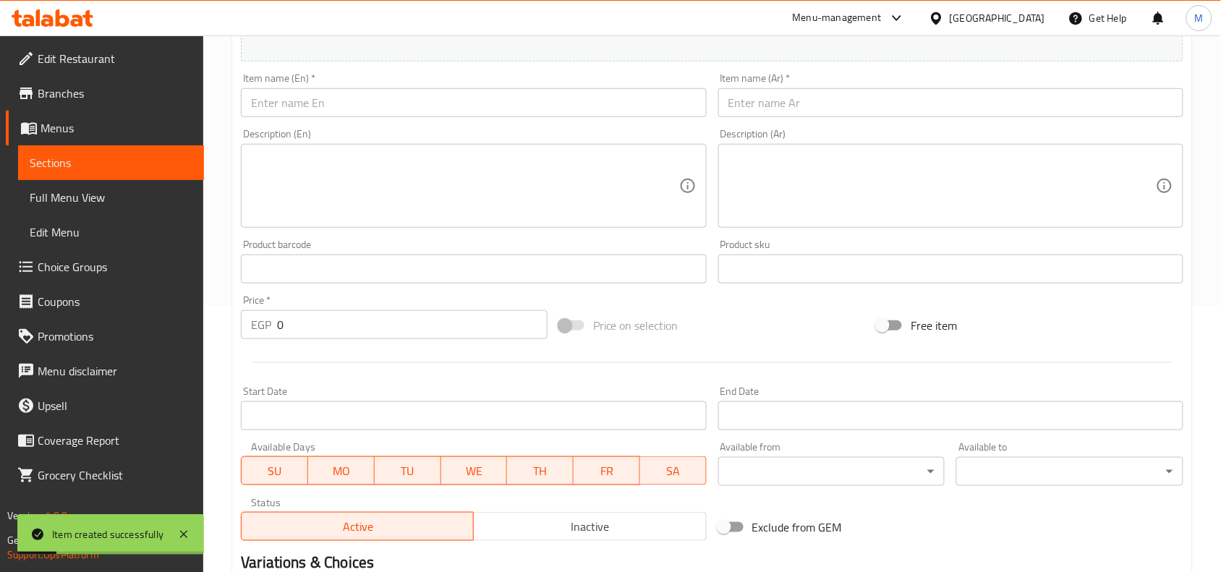
click at [799, 108] on input "text" at bounding box center [950, 102] width 465 height 29
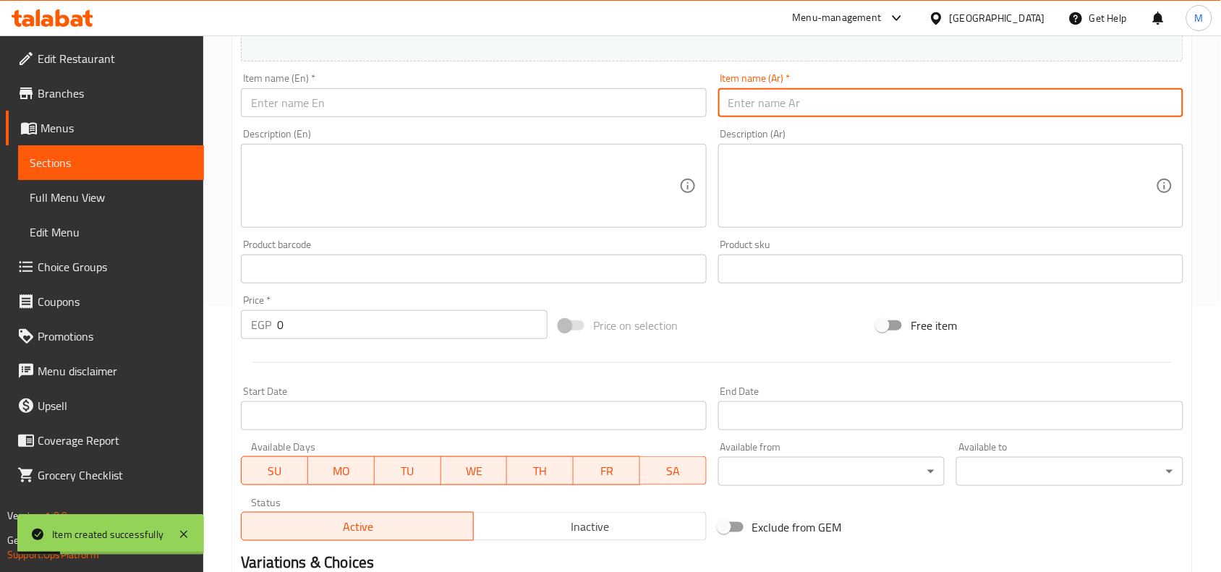
paste input "ايس موكا(اسبرسو-ايس كريم فانيليا-كريمة مخفوقة)"
click at [904, 101] on input "ايس موكا(اسبرسو-ايس كريم فانيليا-كريمة مخفوقة)" at bounding box center [950, 102] width 465 height 29
drag, startPoint x: 904, startPoint y: 101, endPoint x: 759, endPoint y: 93, distance: 144.9
click at [759, 93] on input "ايس موكا(اسبرسو-ايس كريم فانيليا-كريمة مخفوقة)" at bounding box center [950, 102] width 465 height 29
type input "ايس موكا()"
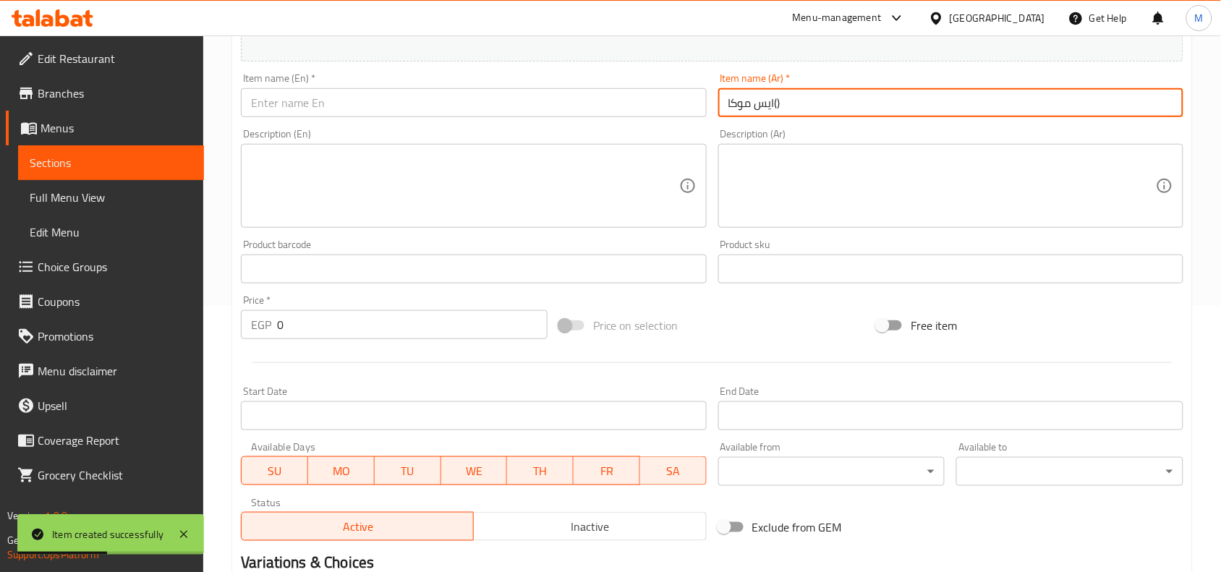
click at [769, 169] on textarea at bounding box center [941, 186] width 427 height 69
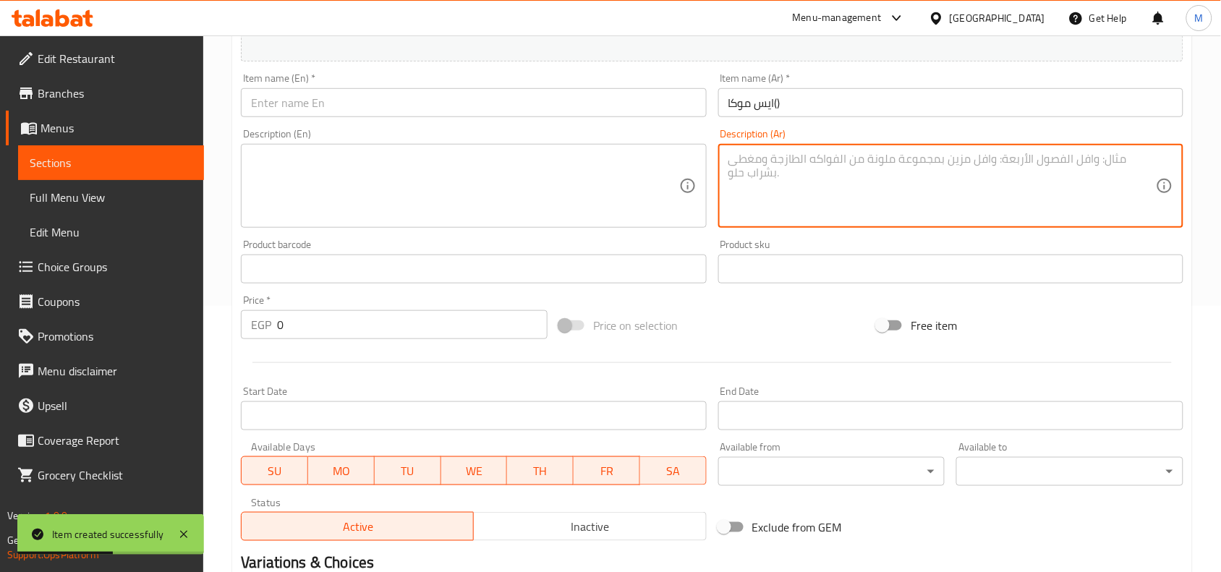
paste textarea "اسبرسو-ايس كريم فانيليا-كريمة مخفوقة"
type textarea "اسبرسو-ايس كريم فانيليا-كريمة مخفوقة"
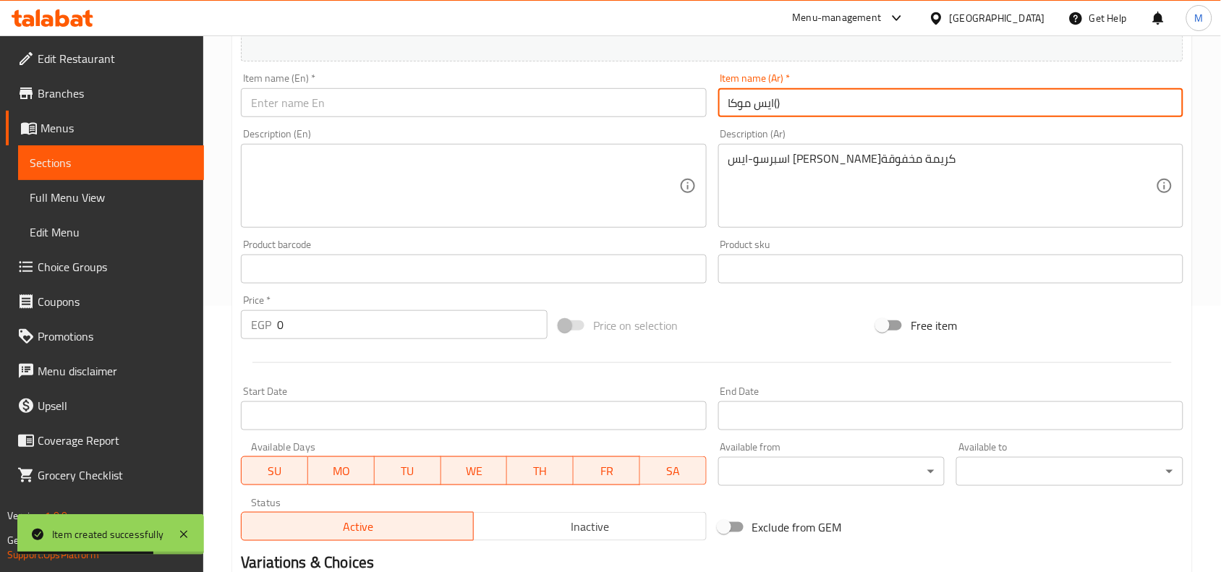
drag, startPoint x: 793, startPoint y: 105, endPoint x: 775, endPoint y: 105, distance: 18.1
click at [775, 105] on input "ايس موكا()" at bounding box center [950, 102] width 465 height 29
type input "ايس موكا"
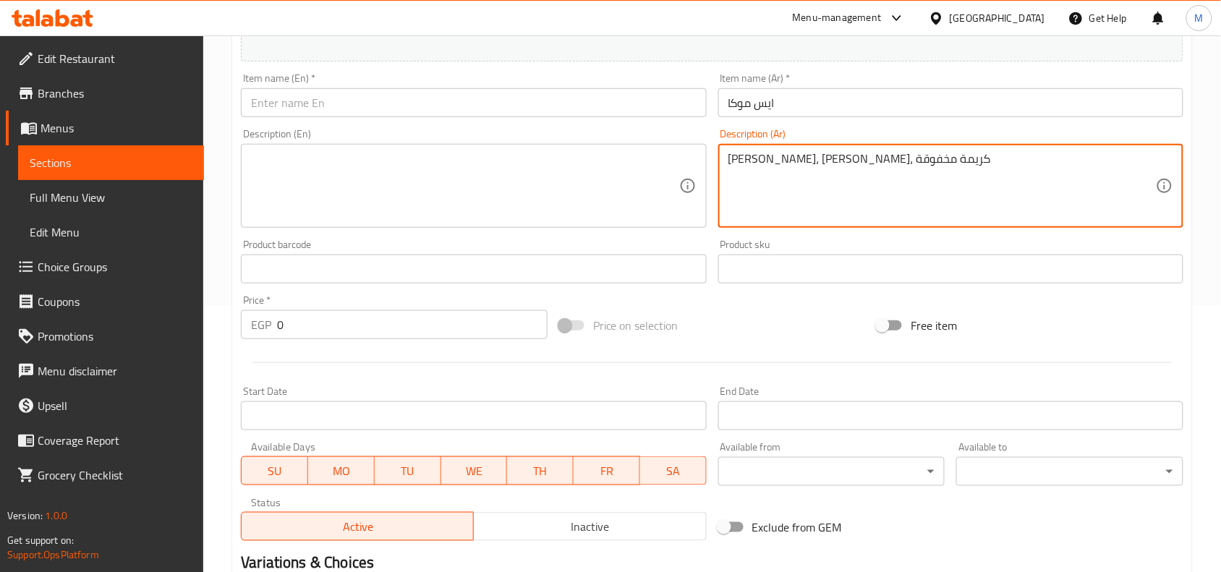
type textarea "اسبرسو، ايس كريم فانيليا، كريمة مخفوقة"
click at [362, 98] on input "text" at bounding box center [473, 102] width 465 height 29
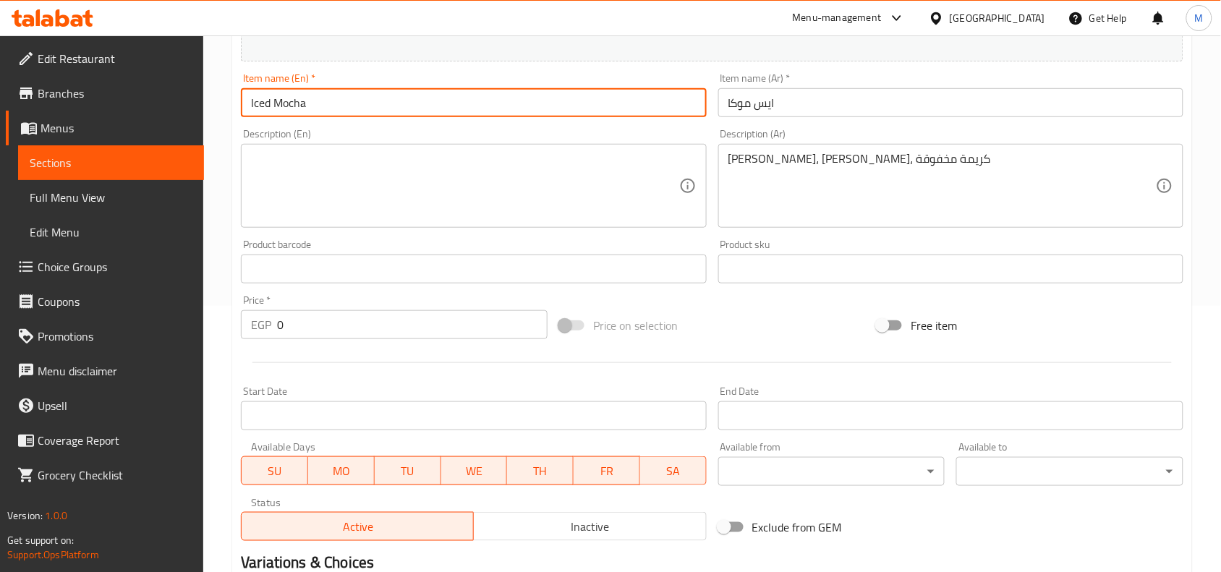
click at [290, 103] on input "Iced Mocha" at bounding box center [473, 102] width 465 height 29
type input "Iced Mocha"
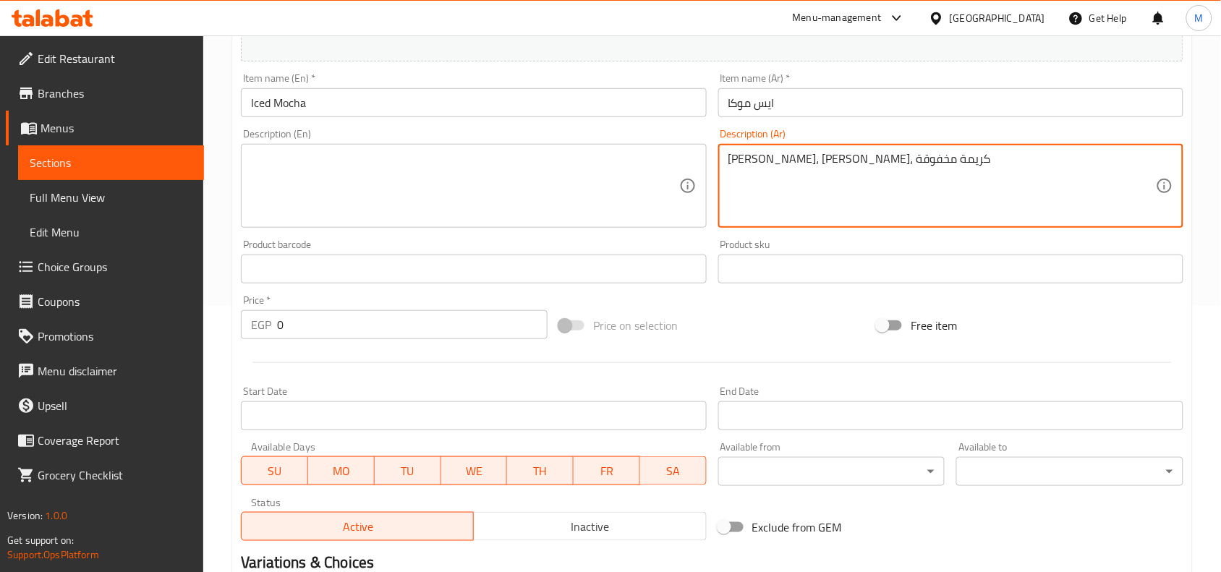
click at [890, 168] on textarea "اسبرسو، ايس كريم فانيليا، كريمة مخفوقة" at bounding box center [941, 186] width 427 height 69
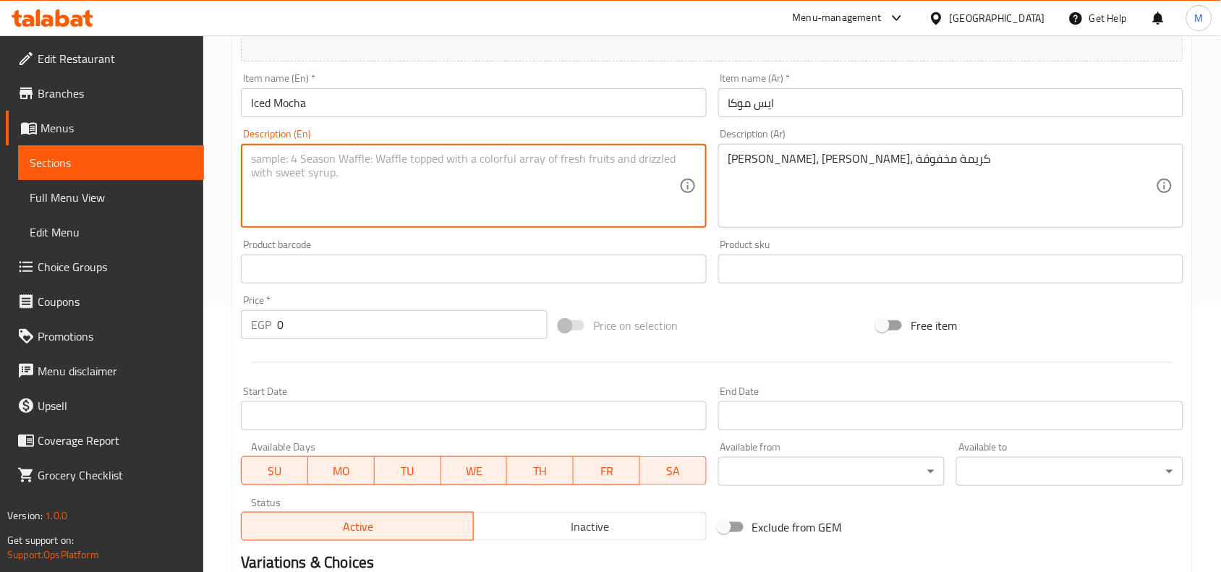
click at [461, 190] on textarea at bounding box center [464, 186] width 427 height 69
paste textarea "Espresso, vanilla ice cream, whipped cream"
type textarea "Espresso, vanilla ice cream, whipped cream"
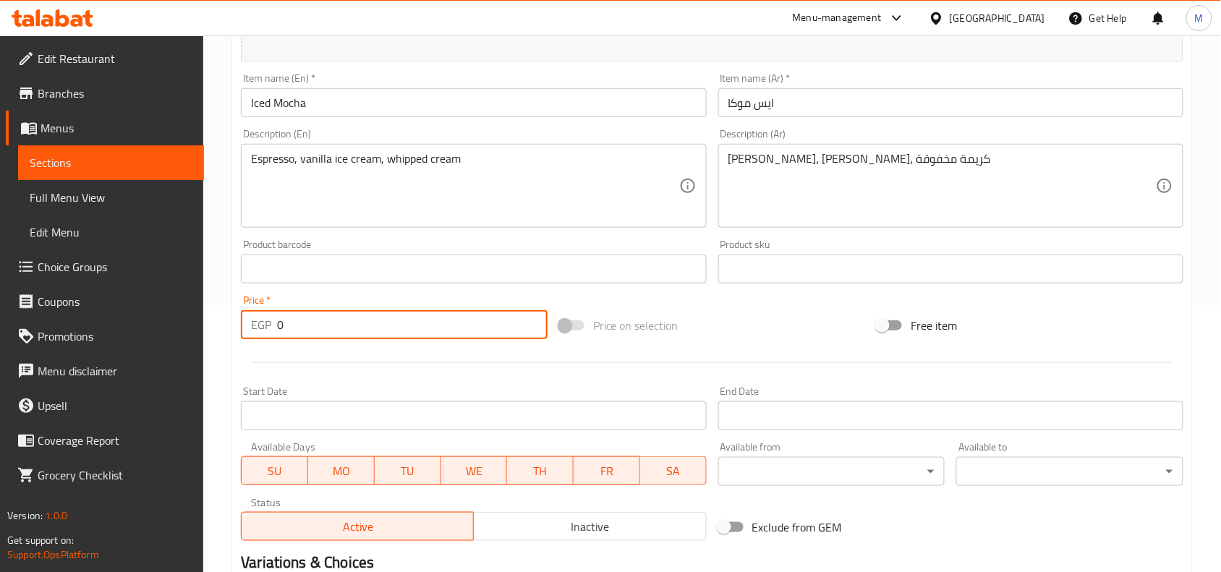
drag, startPoint x: 297, startPoint y: 320, endPoint x: 259, endPoint y: 320, distance: 38.3
click at [259, 320] on div "EGP 0 Price *" at bounding box center [394, 324] width 307 height 29
paste input "63"
type input "63"
click at [219, 309] on div "Home / Restaurants management / Menus / Sections / item / create Iced Coffee se…" at bounding box center [712, 262] width 1018 height 986
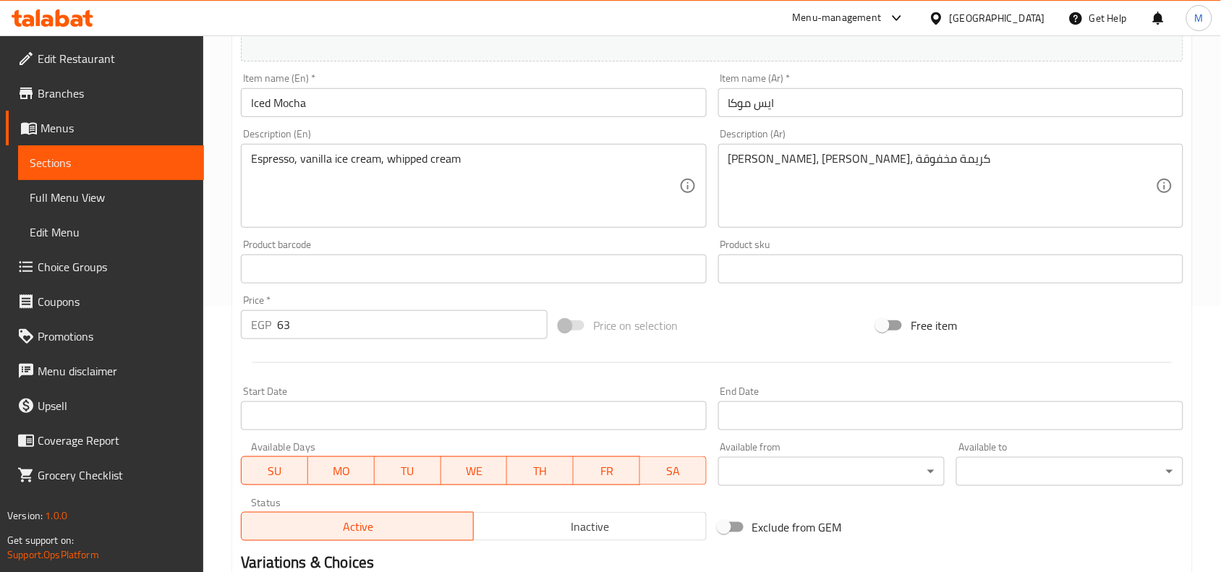
scroll to position [447, 0]
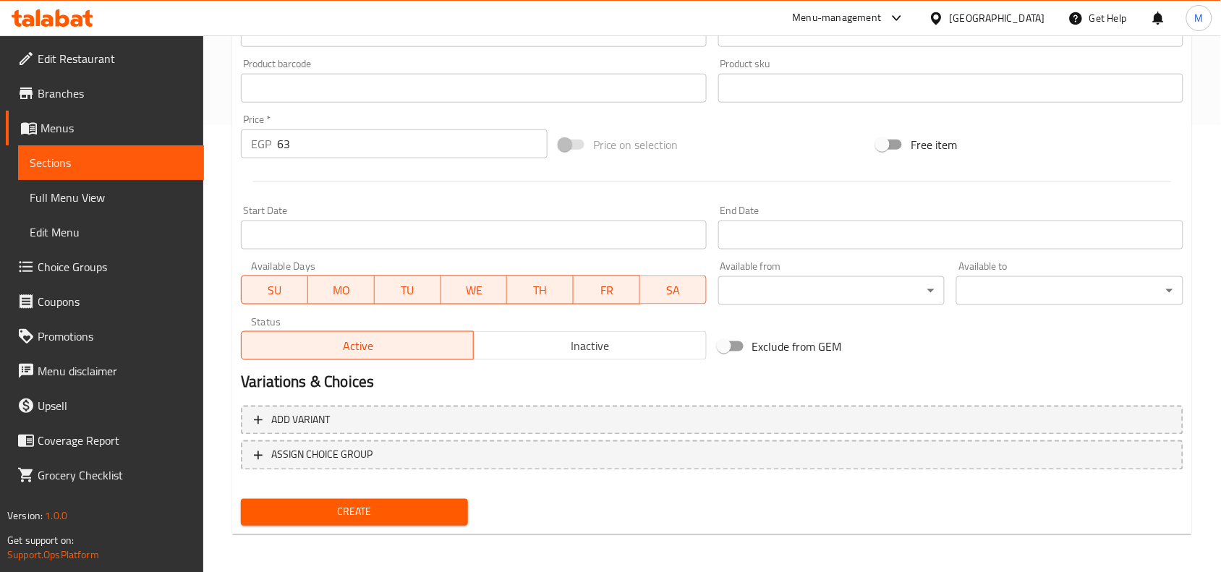
click at [327, 508] on span "Create" at bounding box center [354, 512] width 204 height 18
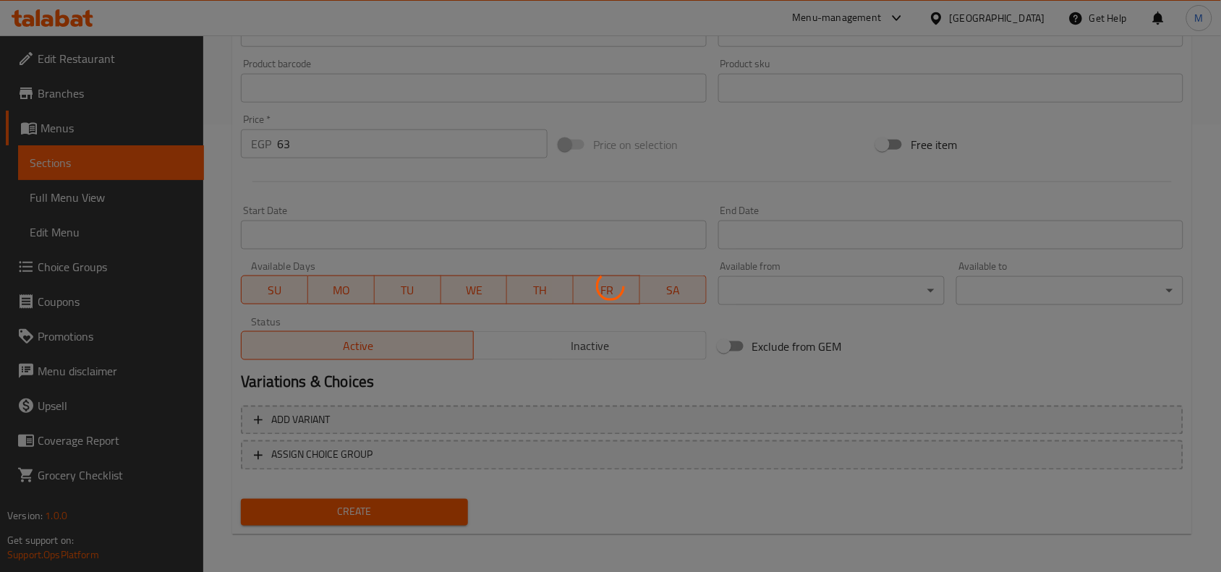
type input "0"
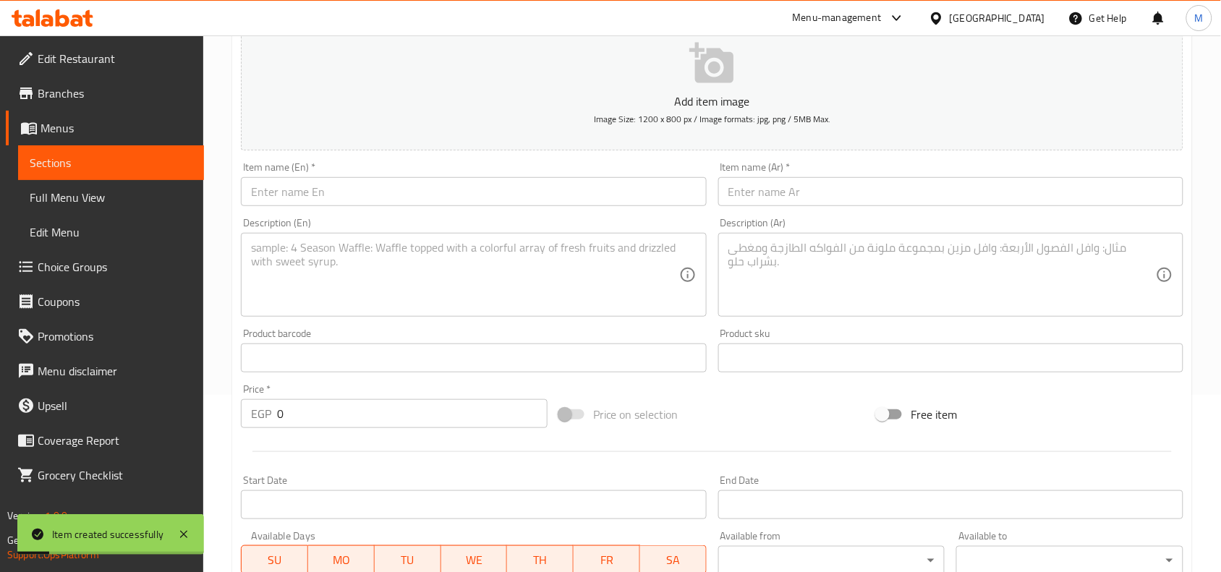
scroll to position [176, 0]
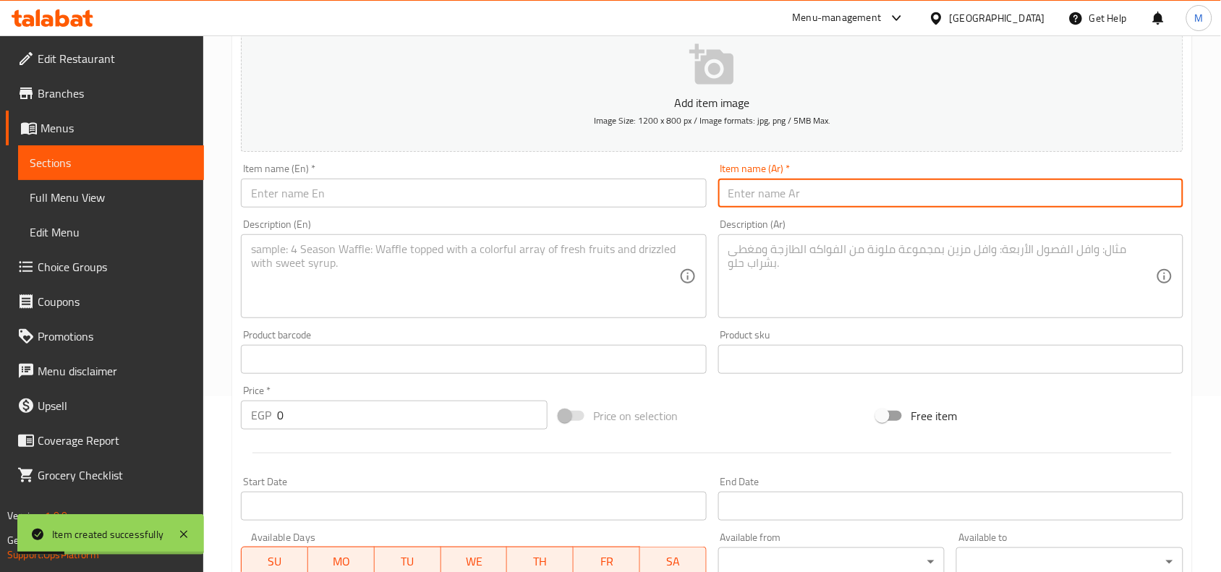
click at [774, 189] on input "text" at bounding box center [950, 193] width 465 height 29
paste input "ايس شوكليت (بودر شوكليت - حليب)"
click at [817, 190] on input "ايس شوكليت (بودر شوكليت - حليب)" at bounding box center [950, 193] width 465 height 29
drag, startPoint x: 817, startPoint y: 190, endPoint x: 756, endPoint y: 195, distance: 61.7
click at [756, 195] on input "ايس شوكليت (بودر شوكليت - حليب)" at bounding box center [950, 193] width 465 height 29
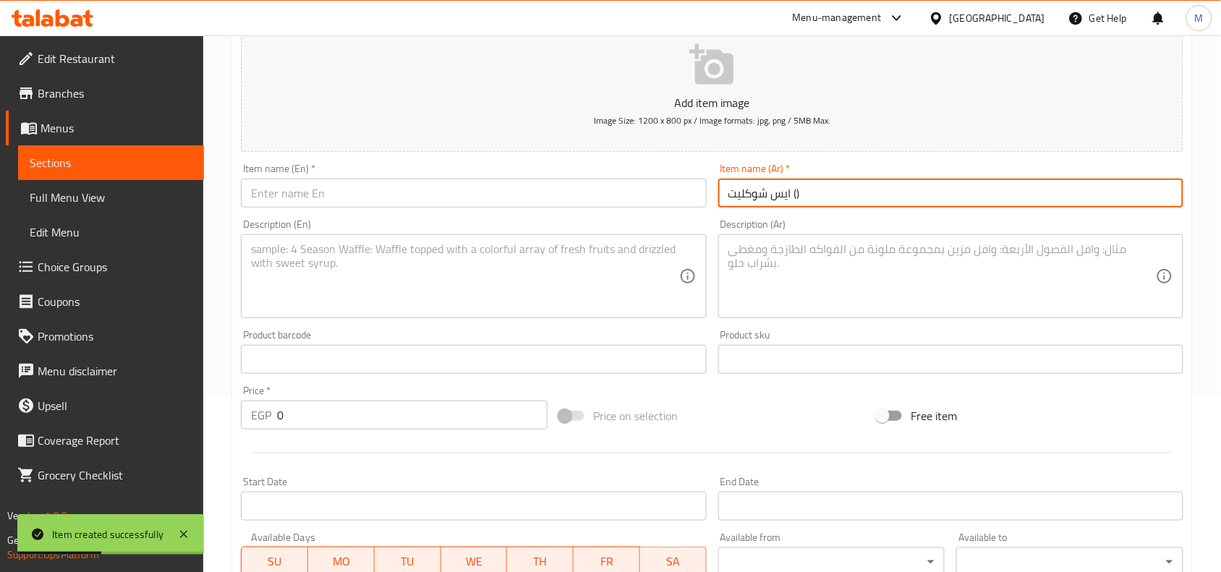
type input "ايس شوكليت ()"
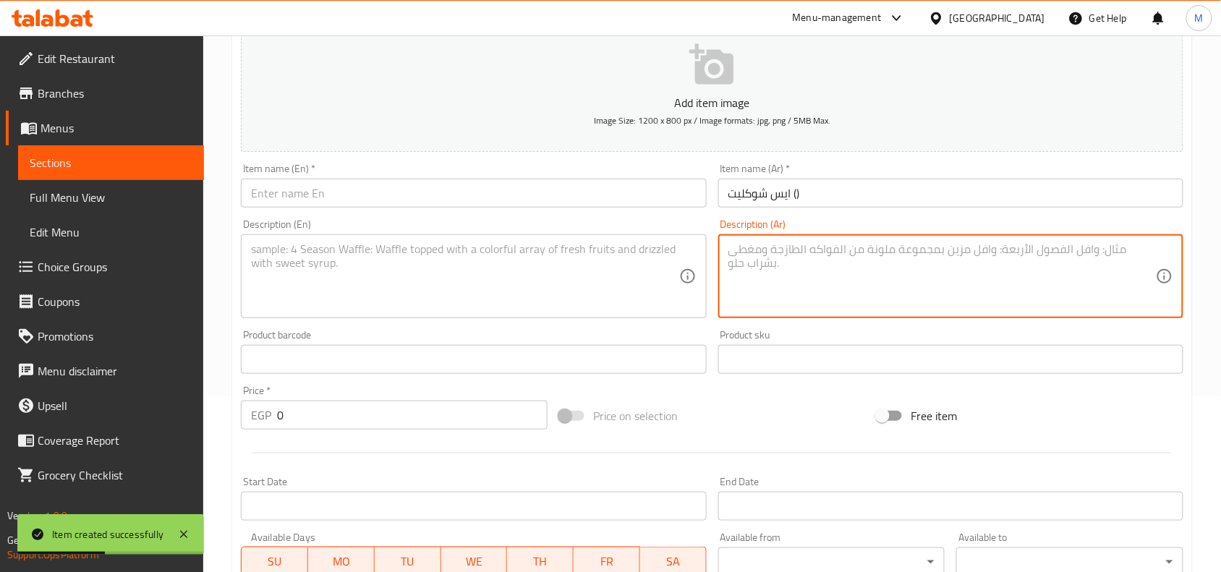
click at [768, 283] on textarea at bounding box center [941, 276] width 427 height 69
paste textarea "بودر شوكليت - حليب"
type textarea "بودر شوكليت - حليب"
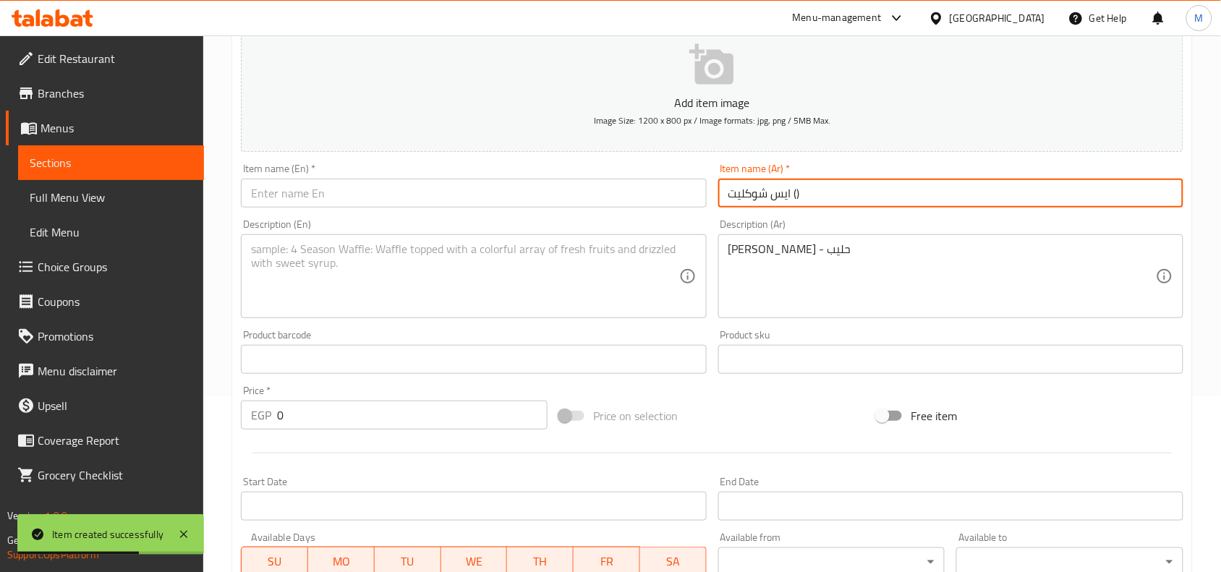
drag, startPoint x: 811, startPoint y: 185, endPoint x: 790, endPoint y: 190, distance: 20.9
click at [790, 190] on input "ايس شوكليت ()" at bounding box center [950, 193] width 465 height 29
type input "ايس شوكليت"
click at [588, 190] on input "text" at bounding box center [473, 193] width 465 height 29
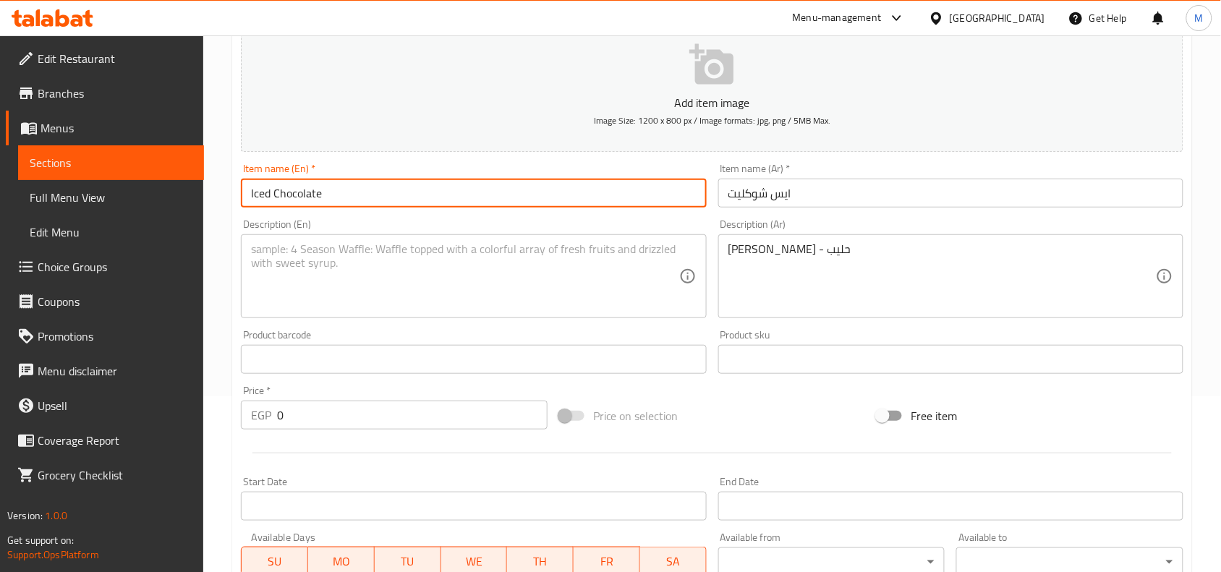
type input "Iced Chocolate"
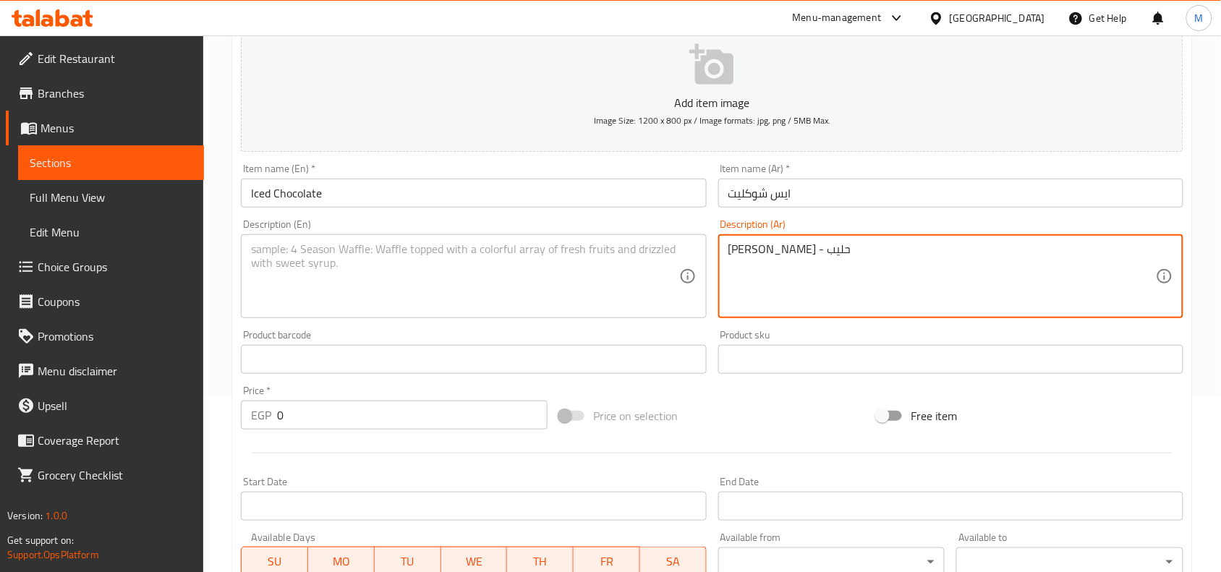
drag, startPoint x: 754, startPoint y: 247, endPoint x: 762, endPoint y: 248, distance: 8.0
click at [762, 248] on textarea "بودر شوكليت، حليب" at bounding box center [941, 276] width 427 height 69
type textarea "بودر شوكليت، حليب"
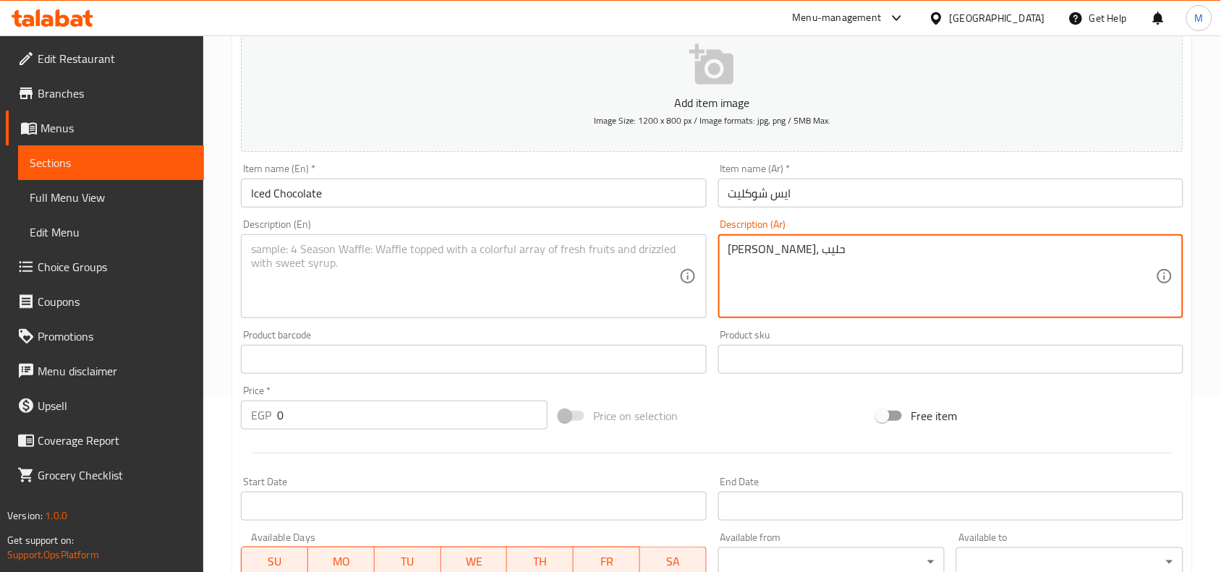
click at [370, 266] on textarea at bounding box center [464, 276] width 427 height 69
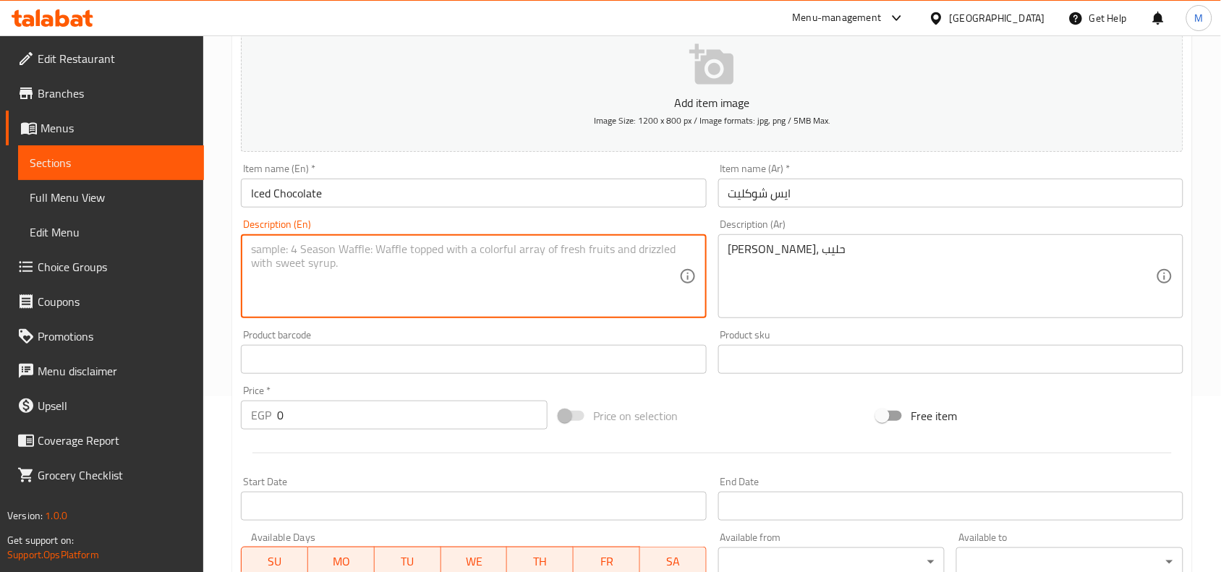
paste textarea "Chocolate powder, milk"
type textarea "Chocolate powder, milk"
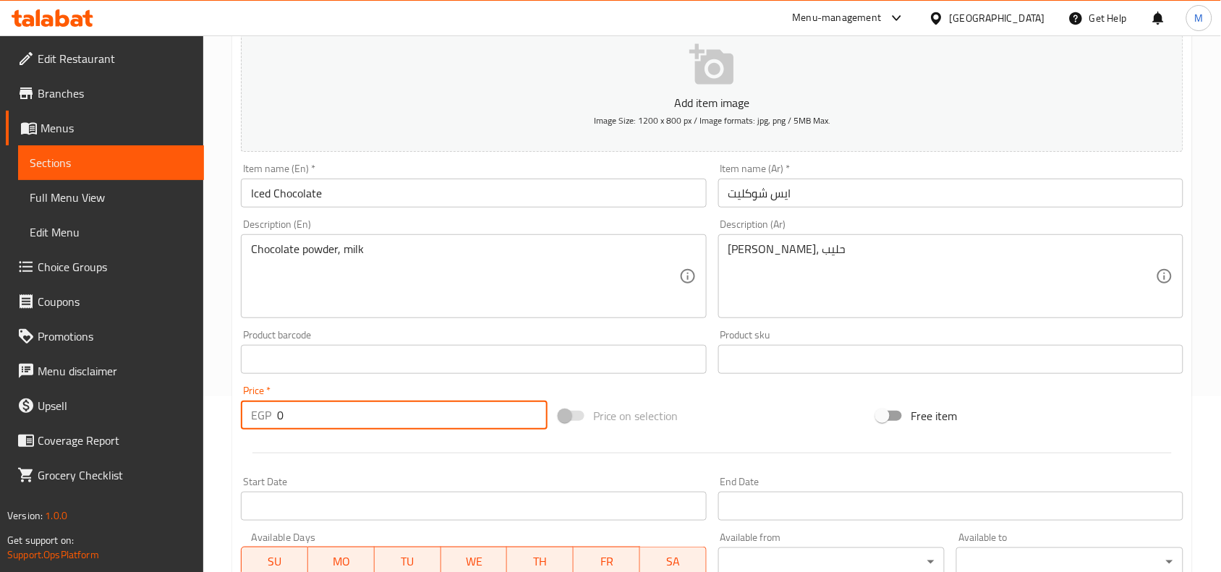
drag, startPoint x: 295, startPoint y: 409, endPoint x: 266, endPoint y: 409, distance: 28.9
click at [266, 409] on div "EGP 0 Price *" at bounding box center [394, 415] width 307 height 29
paste input "55"
type input "55"
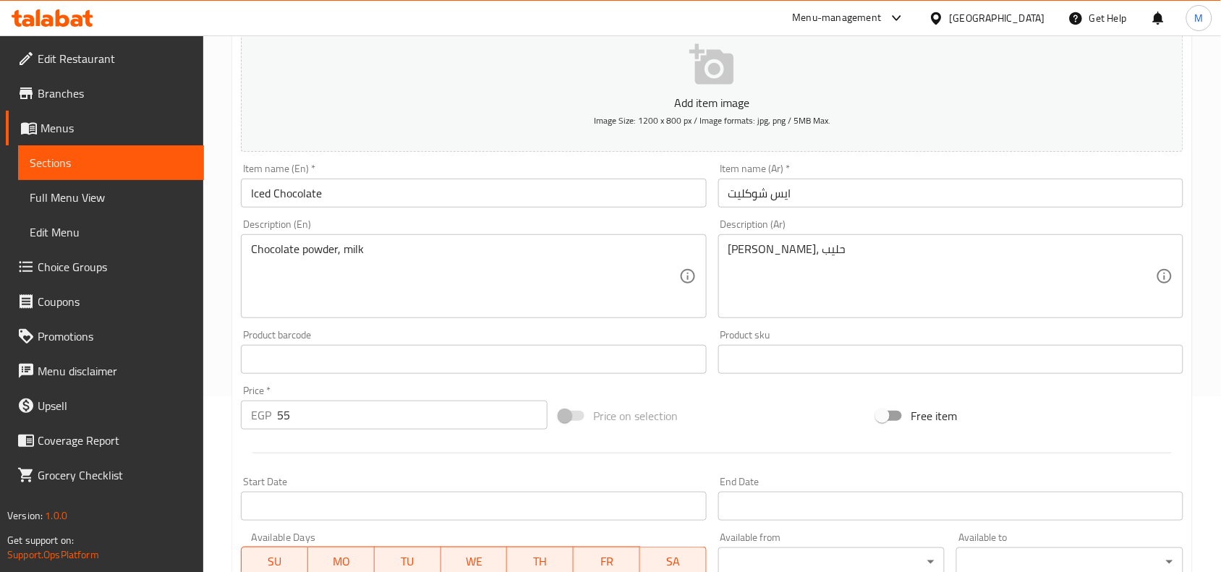
click at [226, 360] on div "Home / Restaurants management / Menus / Sections / item / create Iced Coffee se…" at bounding box center [712, 353] width 1018 height 986
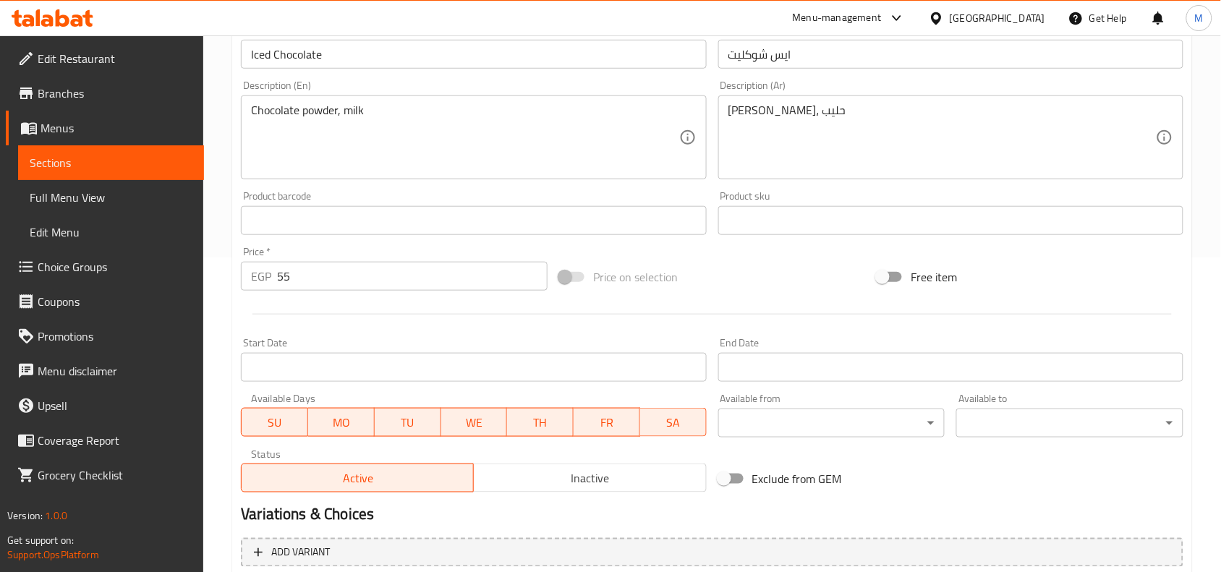
scroll to position [447, 0]
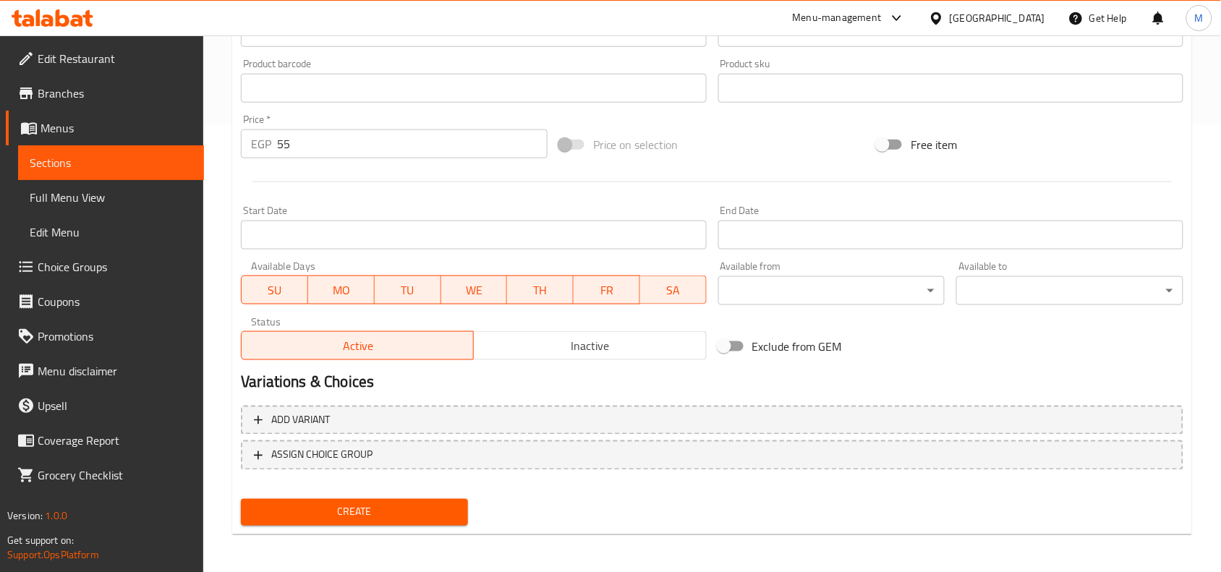
click at [302, 517] on span "Create" at bounding box center [354, 512] width 204 height 18
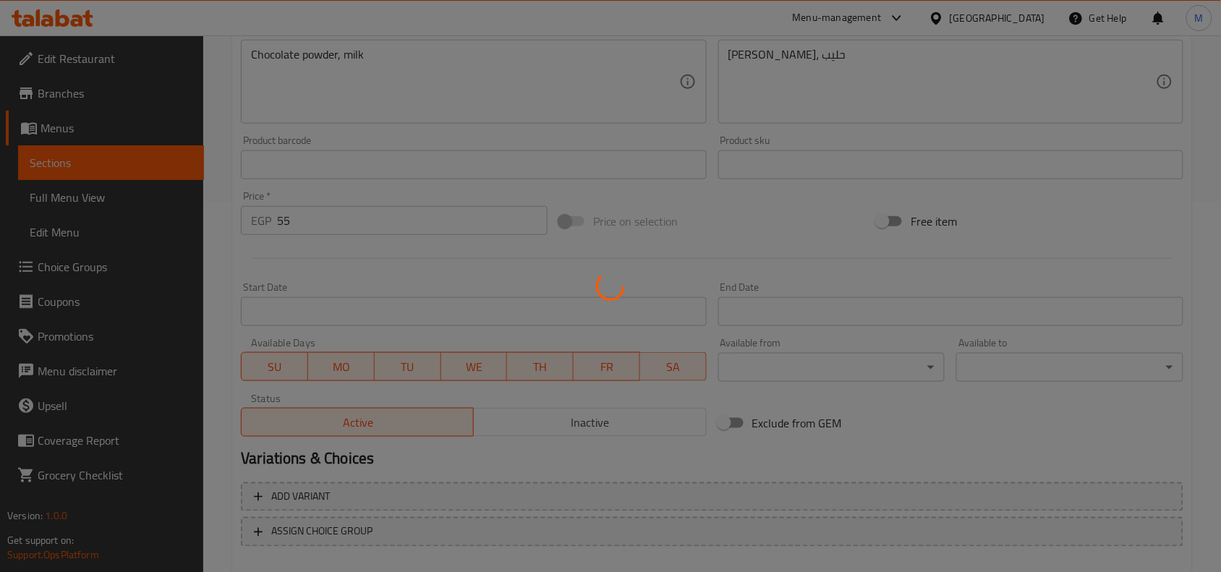
type input "0"
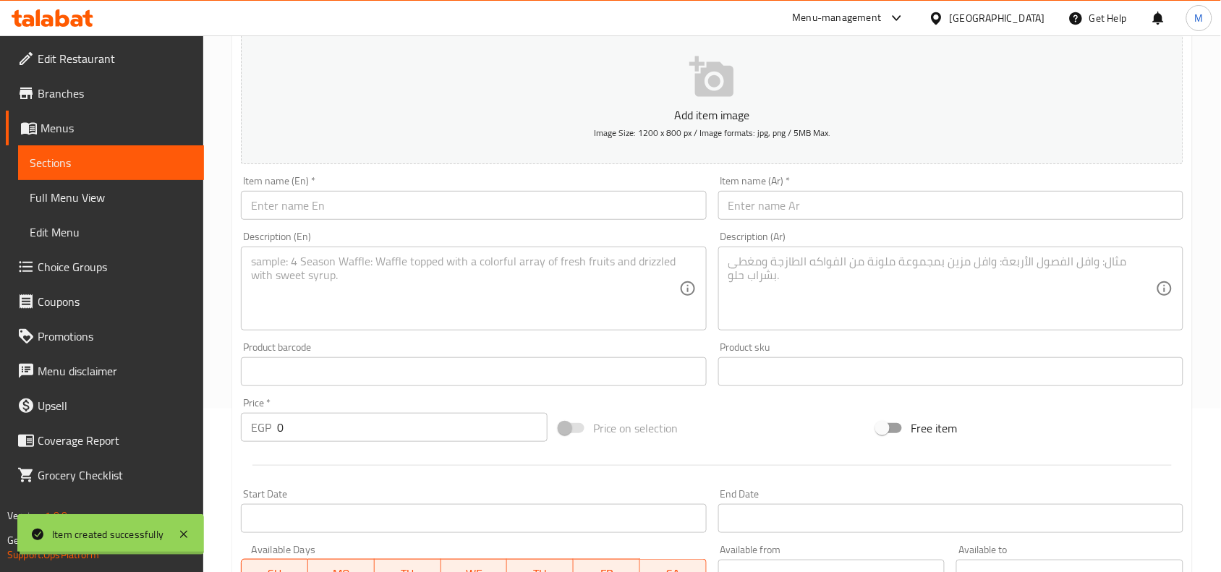
scroll to position [0, 0]
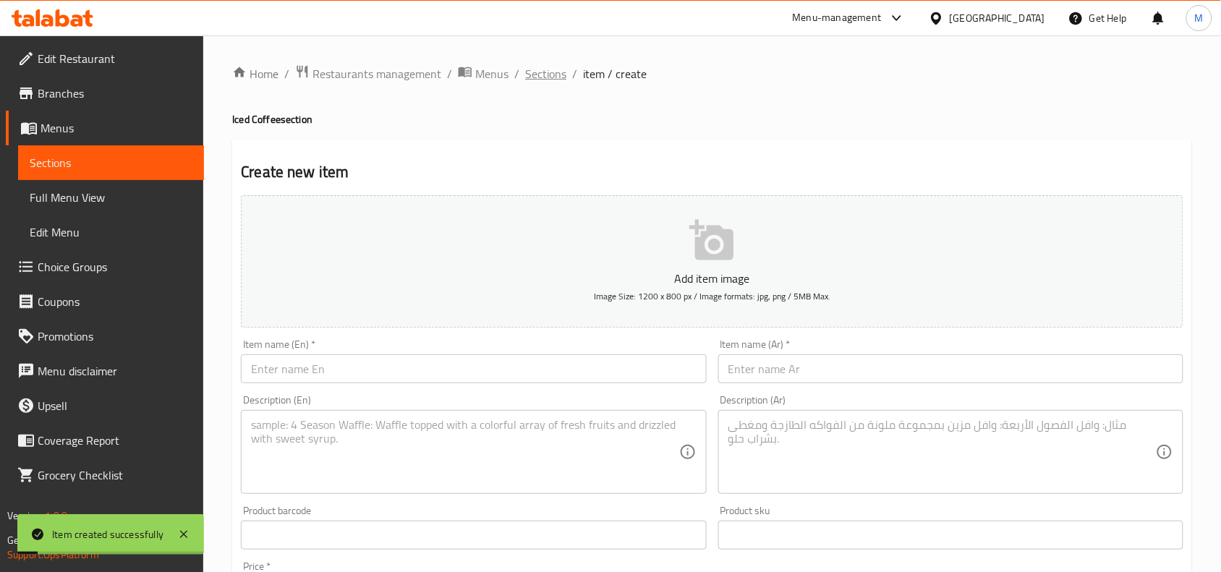
click at [547, 74] on span "Sections" at bounding box center [545, 73] width 41 height 17
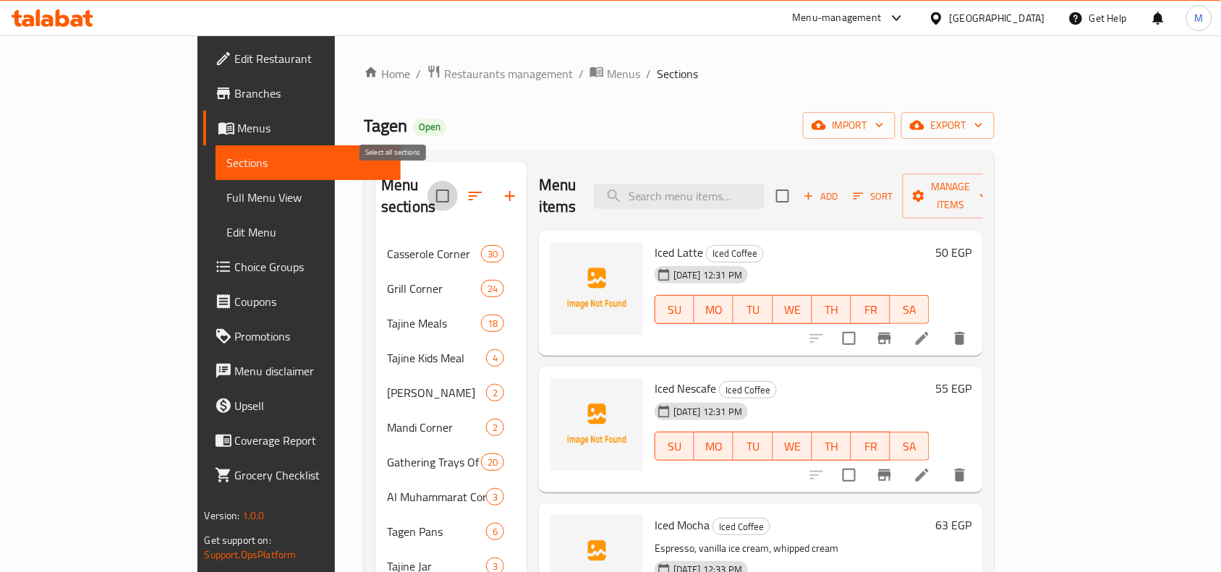
click at [427, 190] on input "checkbox" at bounding box center [442, 196] width 30 height 30
checkbox input "true"
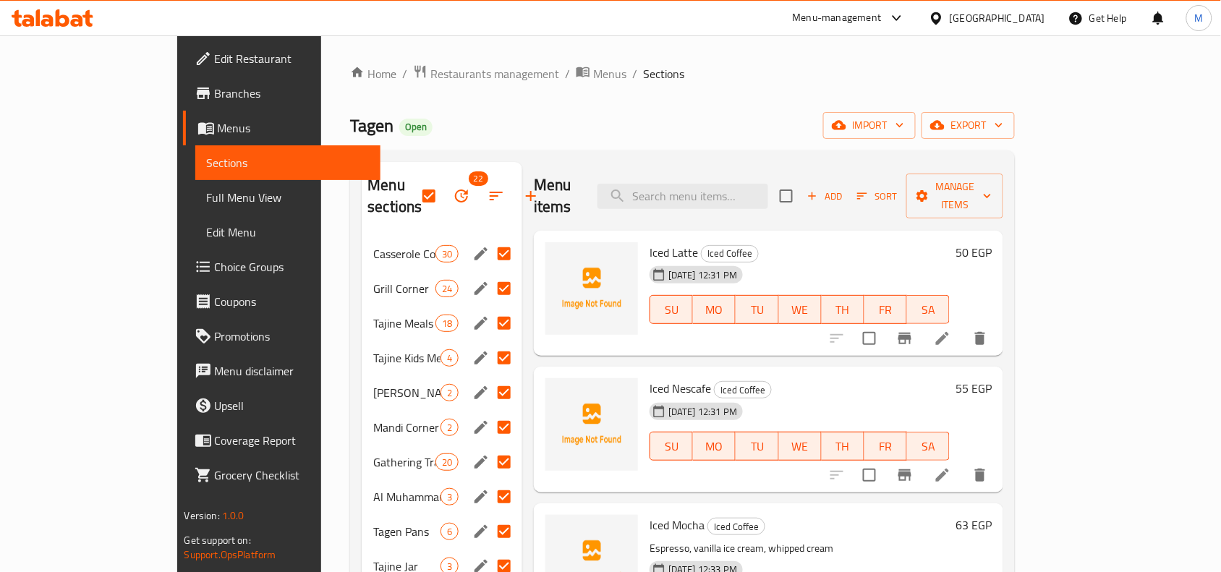
click at [207, 200] on span "Full Menu View" at bounding box center [288, 197] width 163 height 17
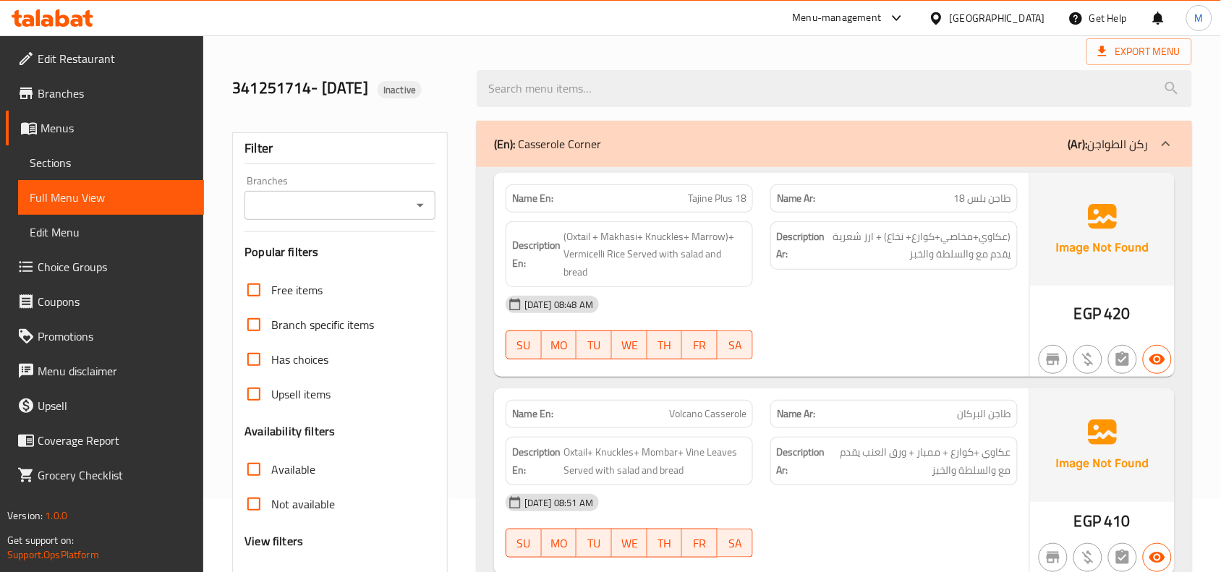
scroll to position [362, 0]
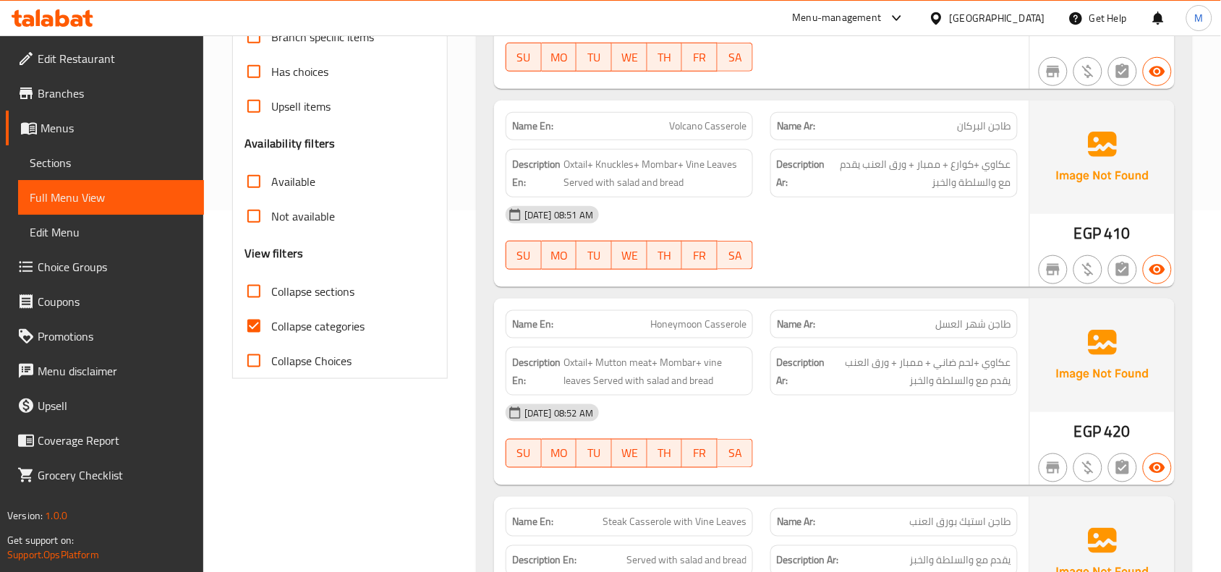
click at [337, 320] on span "Collapse categories" at bounding box center [317, 325] width 93 height 17
click at [271, 320] on input "Collapse categories" at bounding box center [253, 326] width 35 height 35
checkbox input "false"
click at [331, 288] on span "Collapse sections" at bounding box center [312, 291] width 83 height 17
click at [271, 288] on input "Collapse sections" at bounding box center [253, 291] width 35 height 35
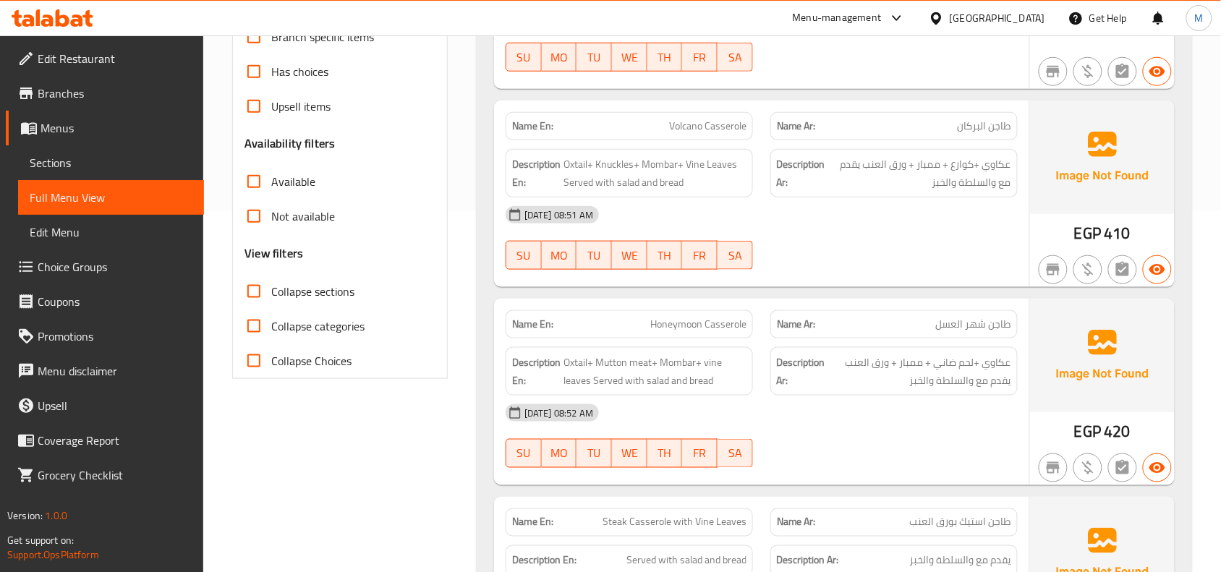
checkbox input "true"
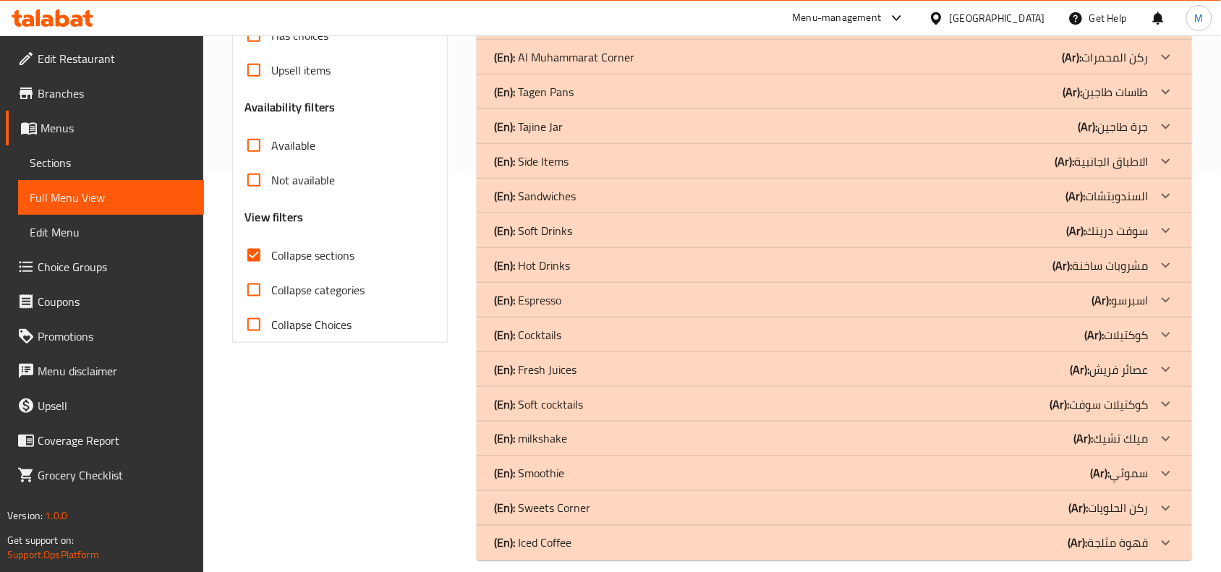
scroll to position [414, 0]
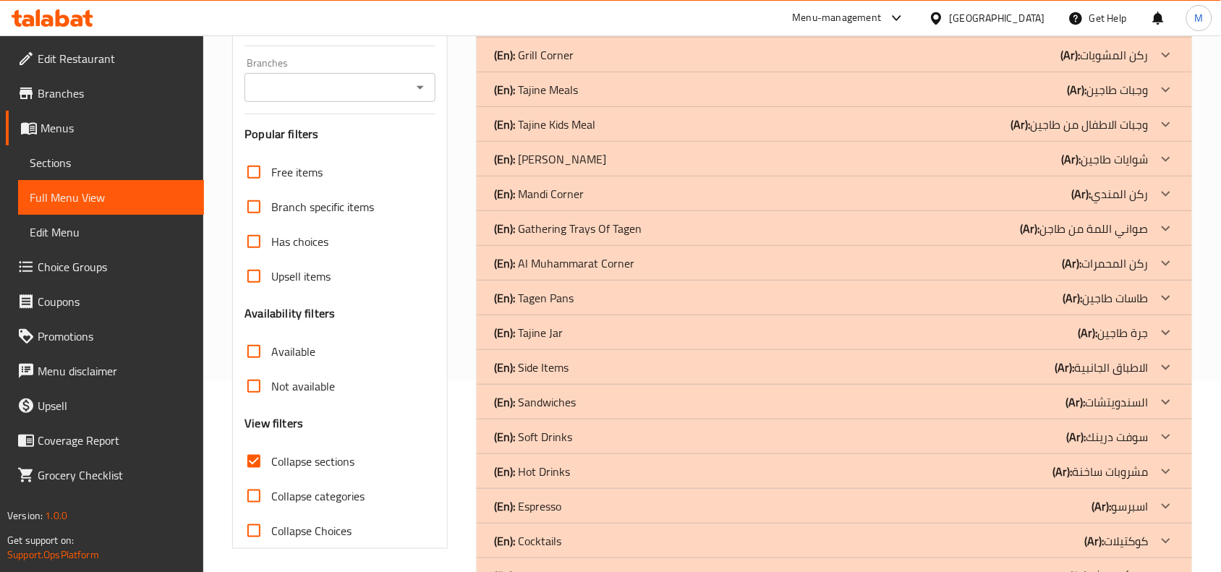
scroll to position [0, 0]
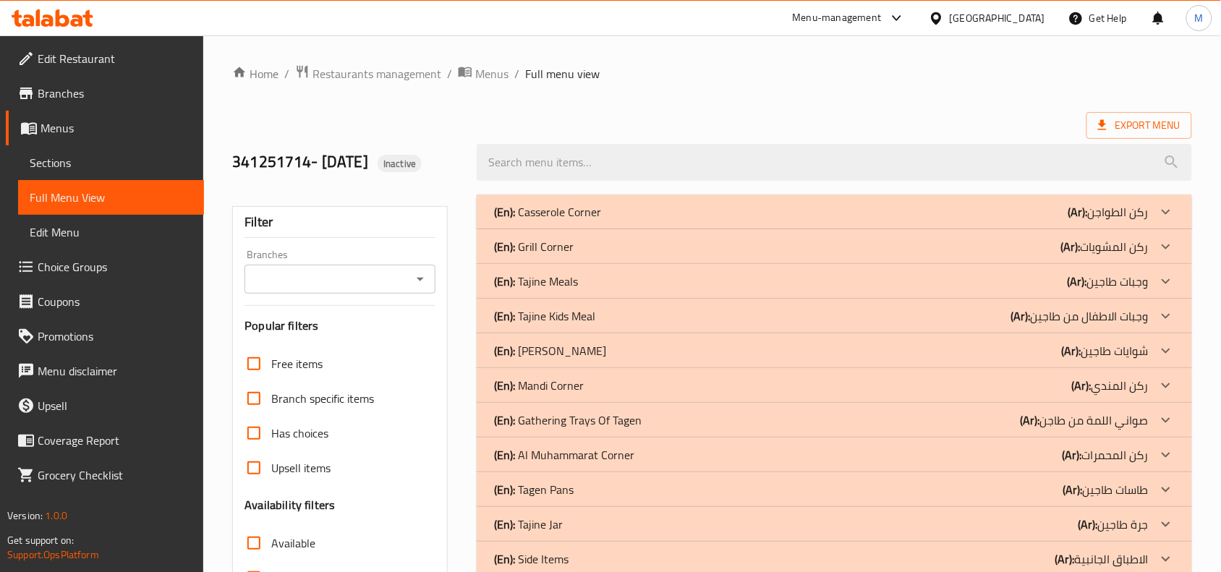
click at [1146, 140] on div at bounding box center [834, 162] width 733 height 54
click at [1125, 123] on span "Export Menu" at bounding box center [1139, 125] width 82 height 18
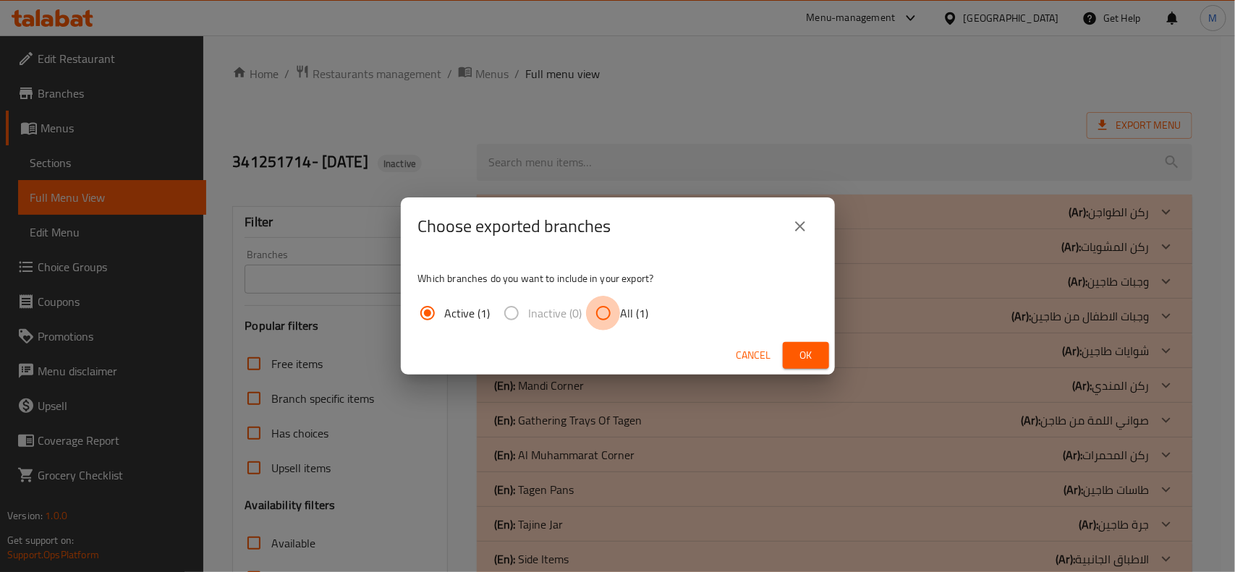
click at [604, 306] on input "All (1)" at bounding box center [603, 313] width 35 height 35
radio input "true"
click at [803, 351] on span "Ok" at bounding box center [805, 355] width 23 height 18
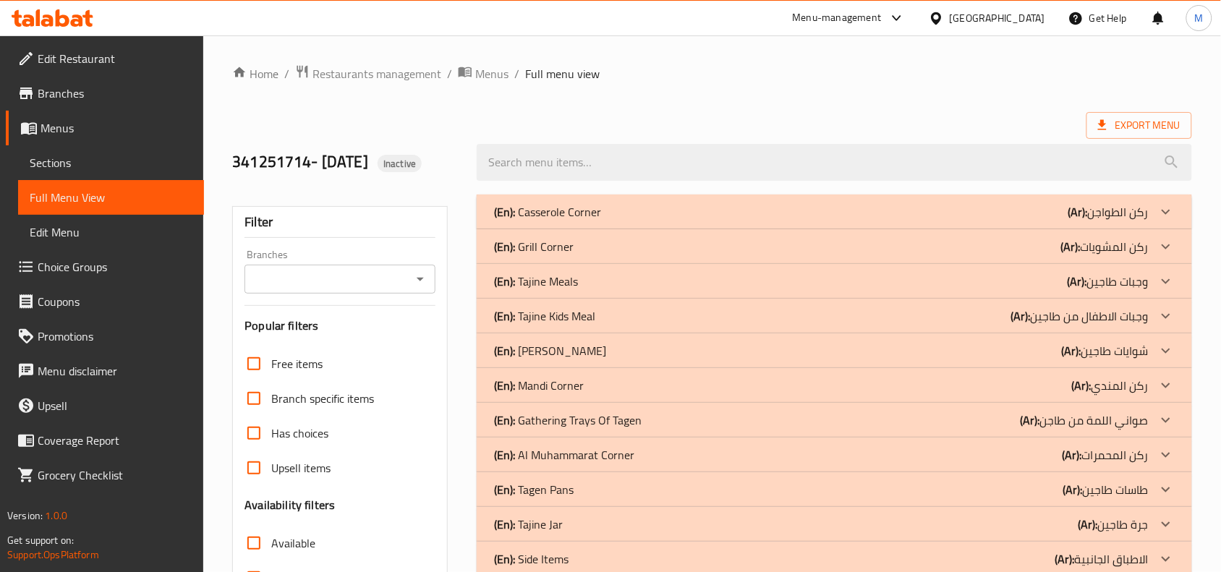
click at [482, 71] on span "Menus" at bounding box center [491, 73] width 33 height 17
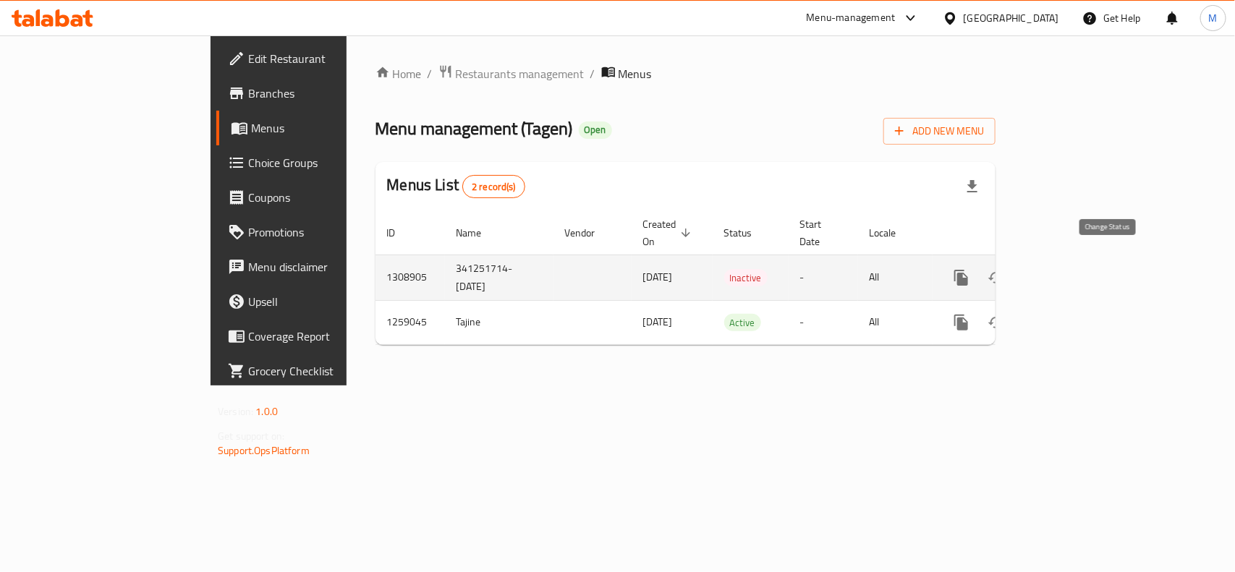
click at [1004, 272] on icon "enhanced table" at bounding box center [996, 278] width 16 height 12
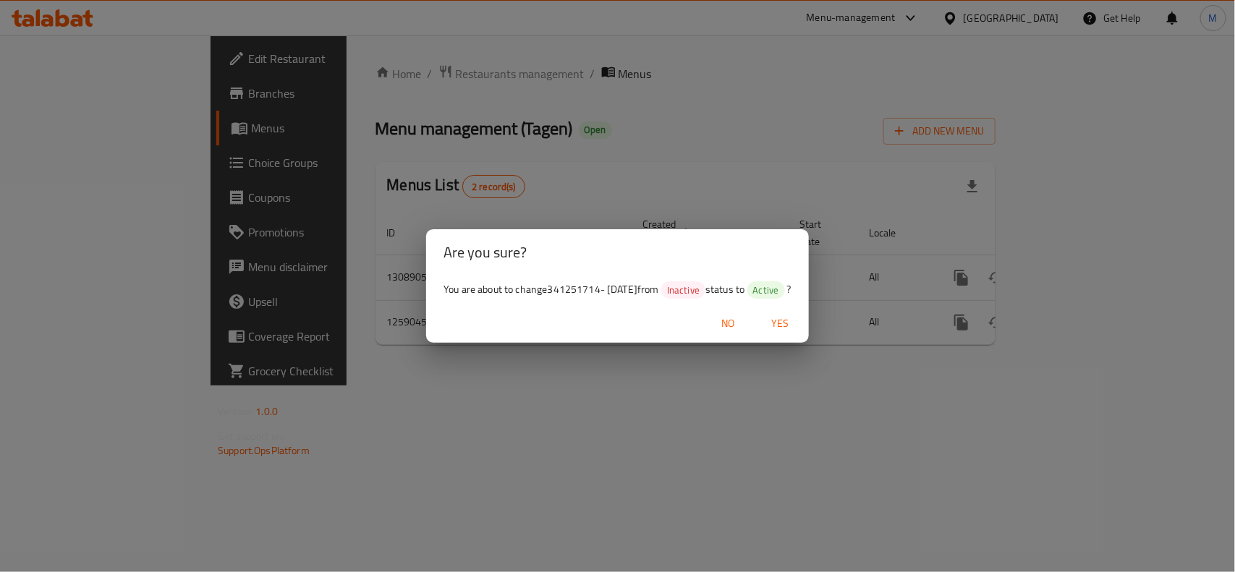
click at [796, 323] on span "Yes" at bounding box center [779, 324] width 35 height 18
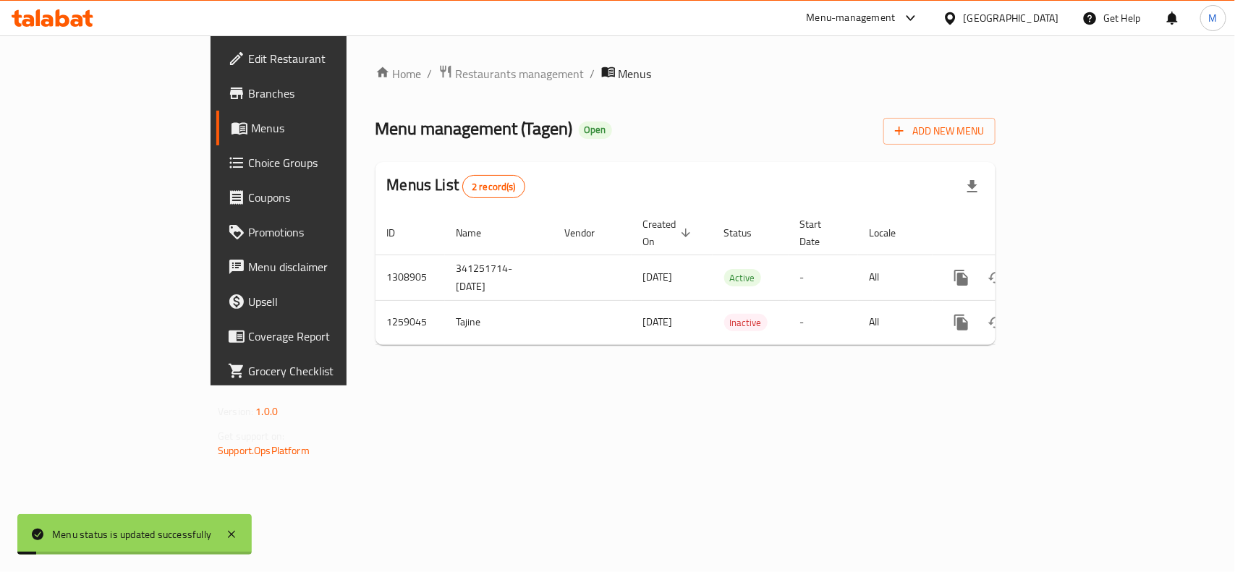
click at [761, 358] on div "Home / Restaurants management / Menus Menu management ( Tagen ) Open Add New Me…" at bounding box center [685, 210] width 678 height 350
click at [573, 174] on div "Menus List 2 record(s)" at bounding box center [685, 186] width 620 height 49
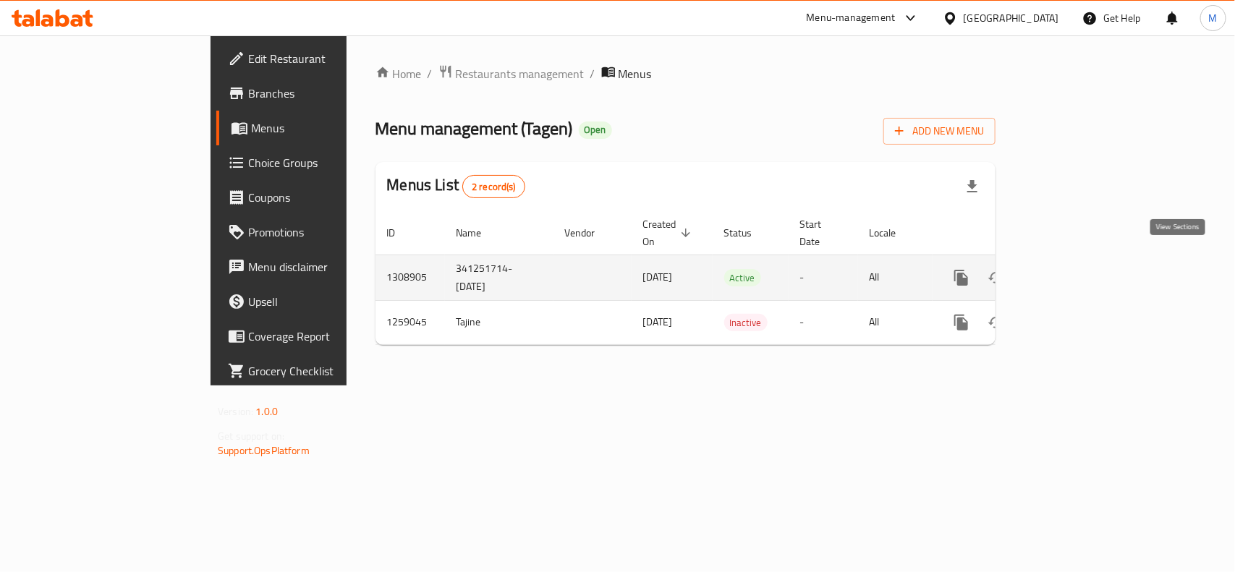
click at [1072, 271] on icon "enhanced table" at bounding box center [1065, 277] width 13 height 13
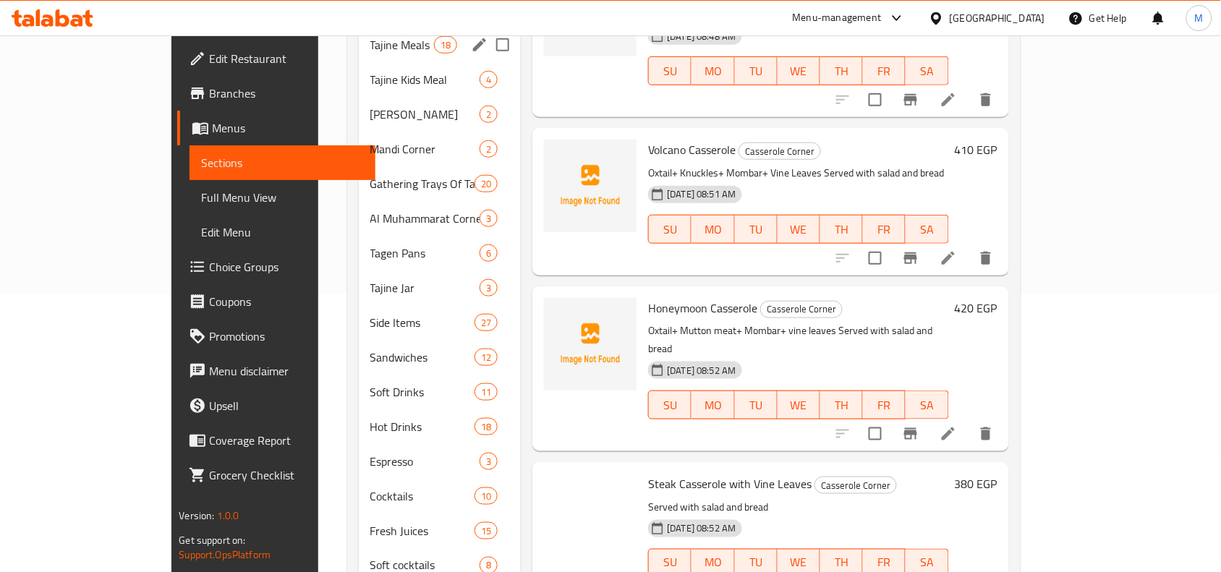
scroll to position [452, 0]
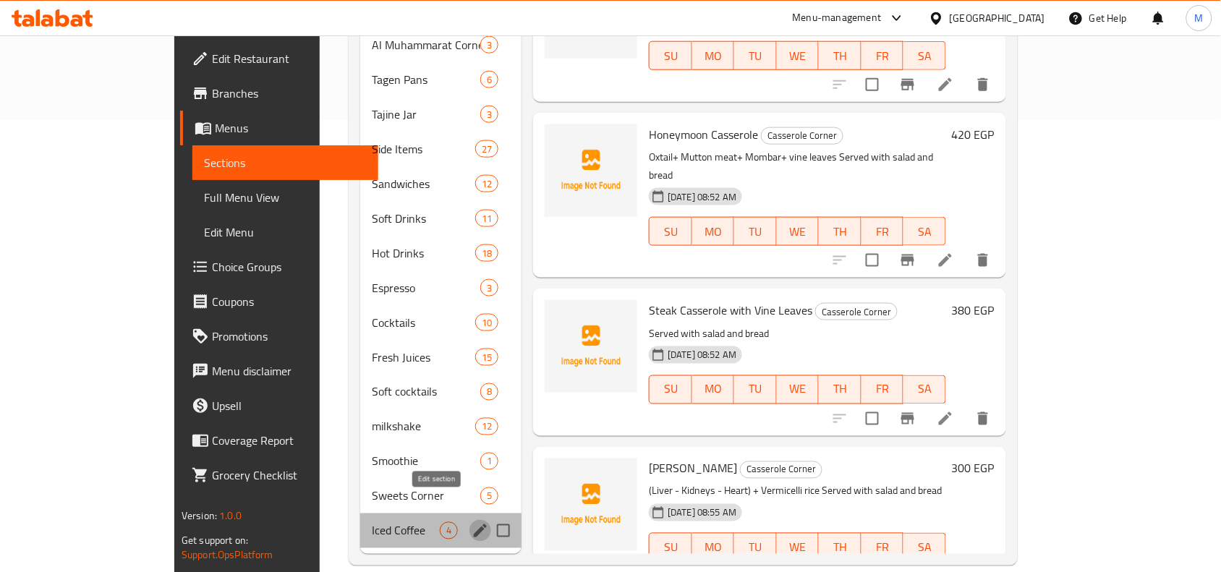
click at [472, 522] on icon "edit" at bounding box center [480, 530] width 17 height 17
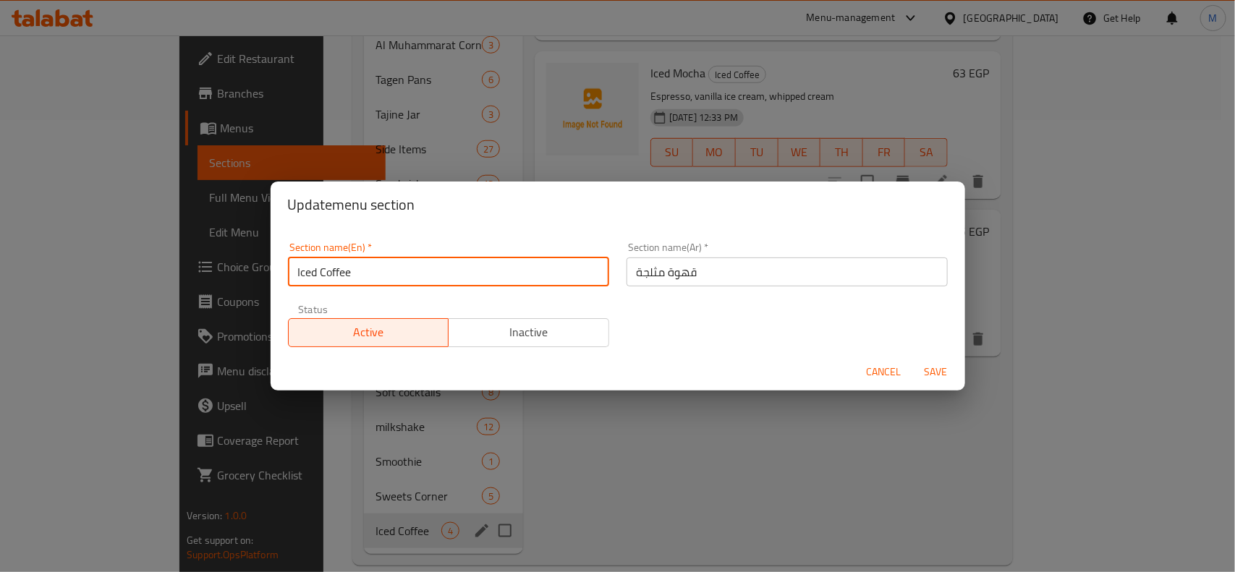
click at [371, 277] on input "Iced Coffee" at bounding box center [448, 271] width 321 height 29
click at [887, 373] on span "Cancel" at bounding box center [883, 372] width 35 height 18
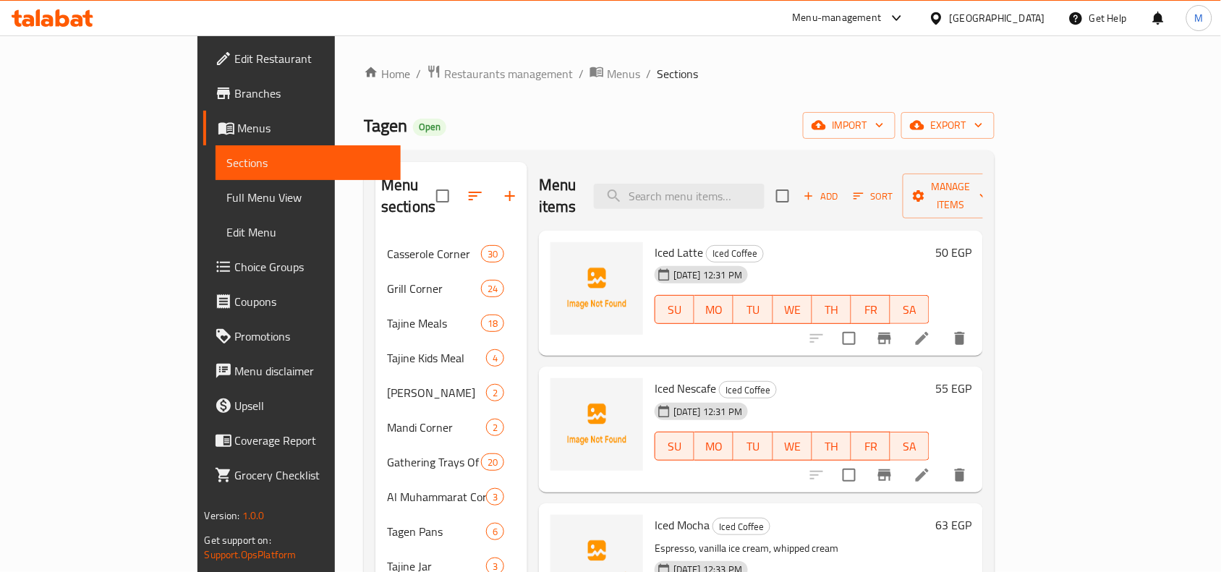
click at [950, 12] on div at bounding box center [939, 18] width 21 height 16
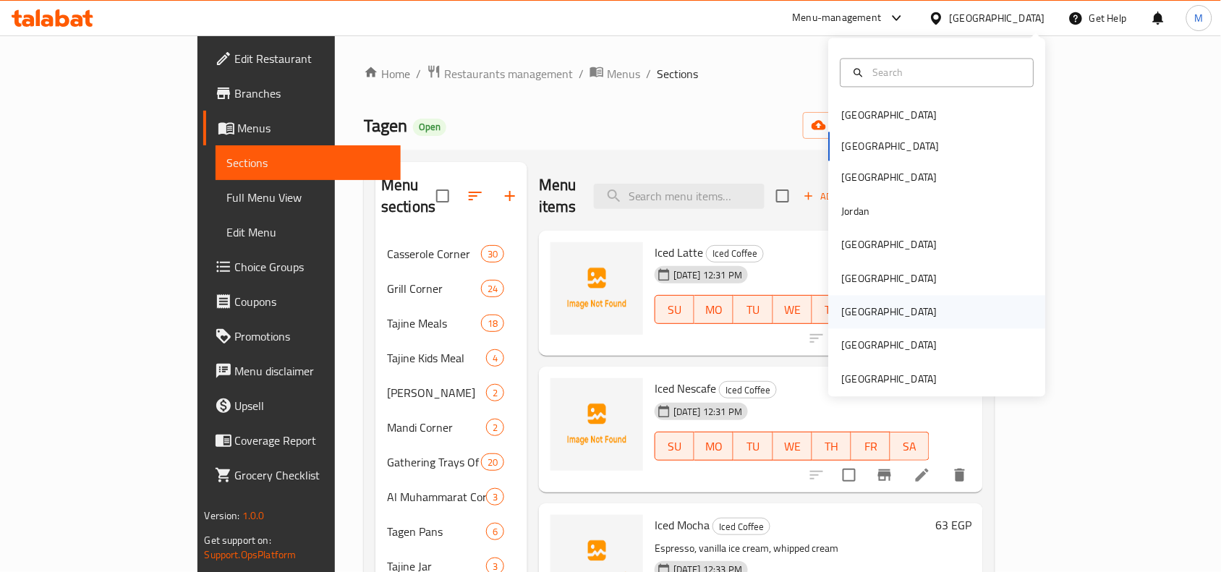
click at [850, 312] on div "Qatar" at bounding box center [889, 312] width 95 height 16
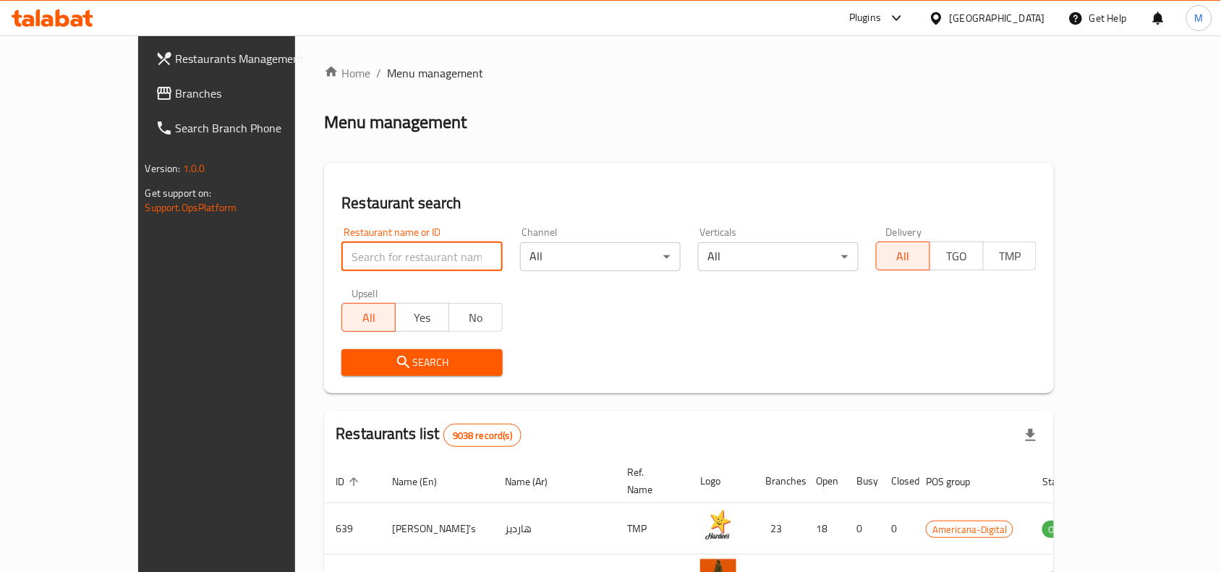
click at [341, 246] on input "search" at bounding box center [421, 256] width 161 height 29
paste input "Fleurs et Café"
type input "Fleurs et Café"
click button "Search" at bounding box center [421, 362] width 161 height 27
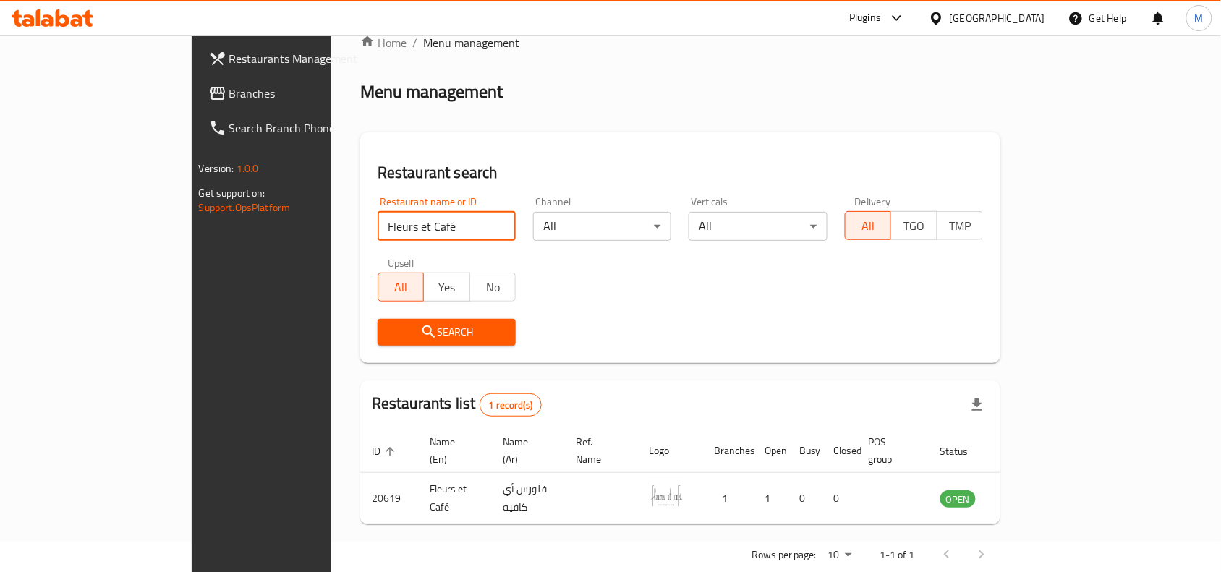
scroll to position [45, 0]
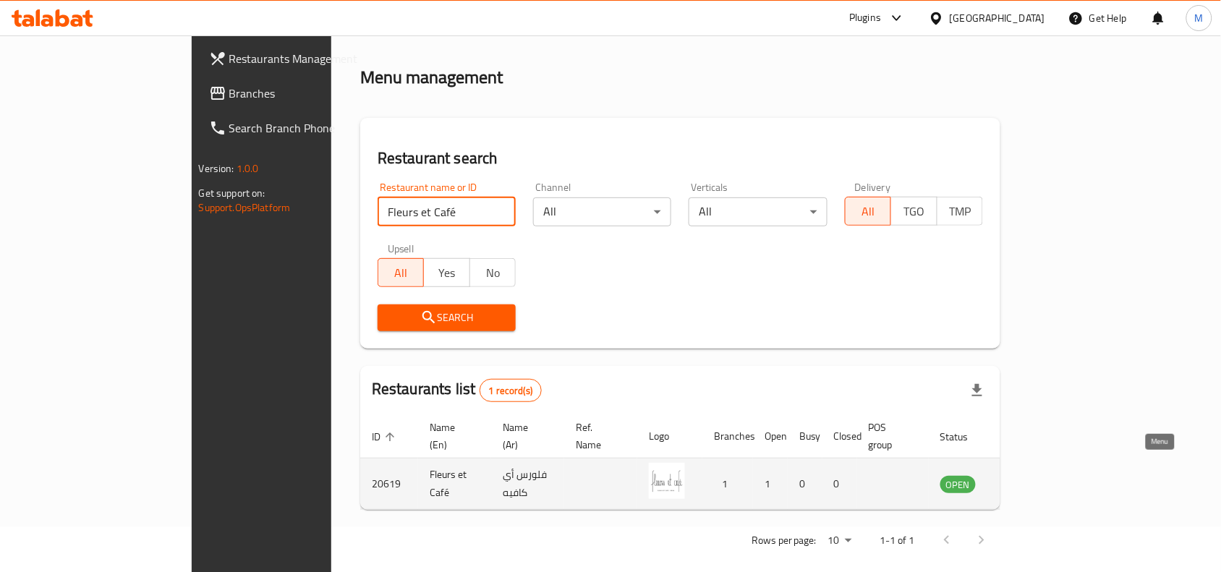
click at [1033, 479] on icon "enhanced table" at bounding box center [1025, 485] width 16 height 12
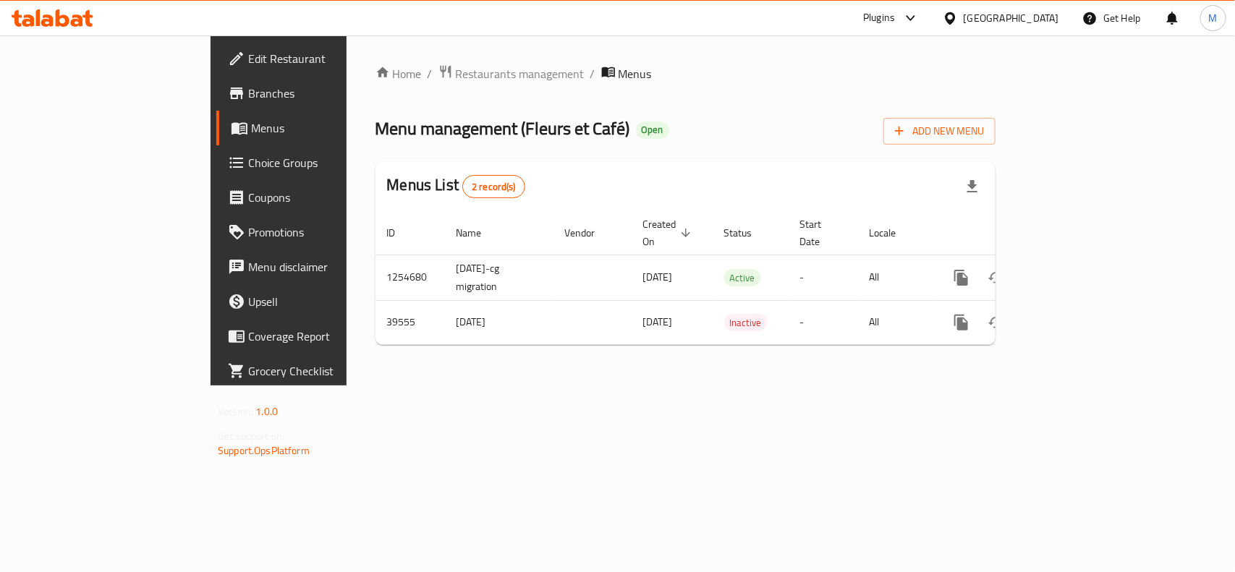
click at [1034, 20] on div "Qatar" at bounding box center [1010, 18] width 95 height 16
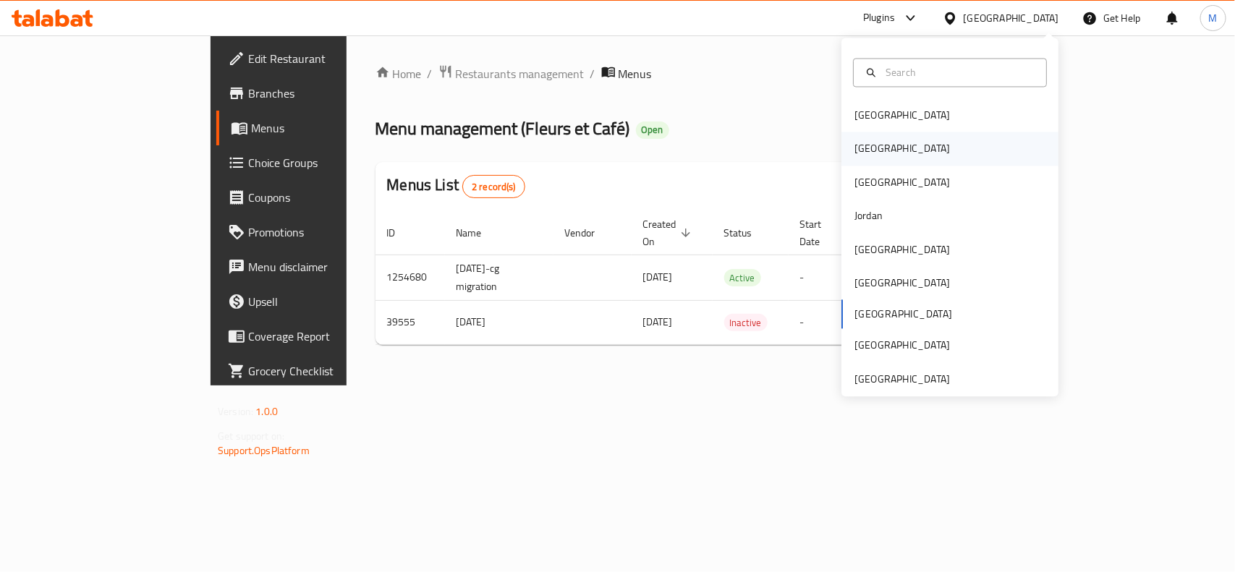
click at [869, 153] on div "Egypt" at bounding box center [902, 148] width 119 height 33
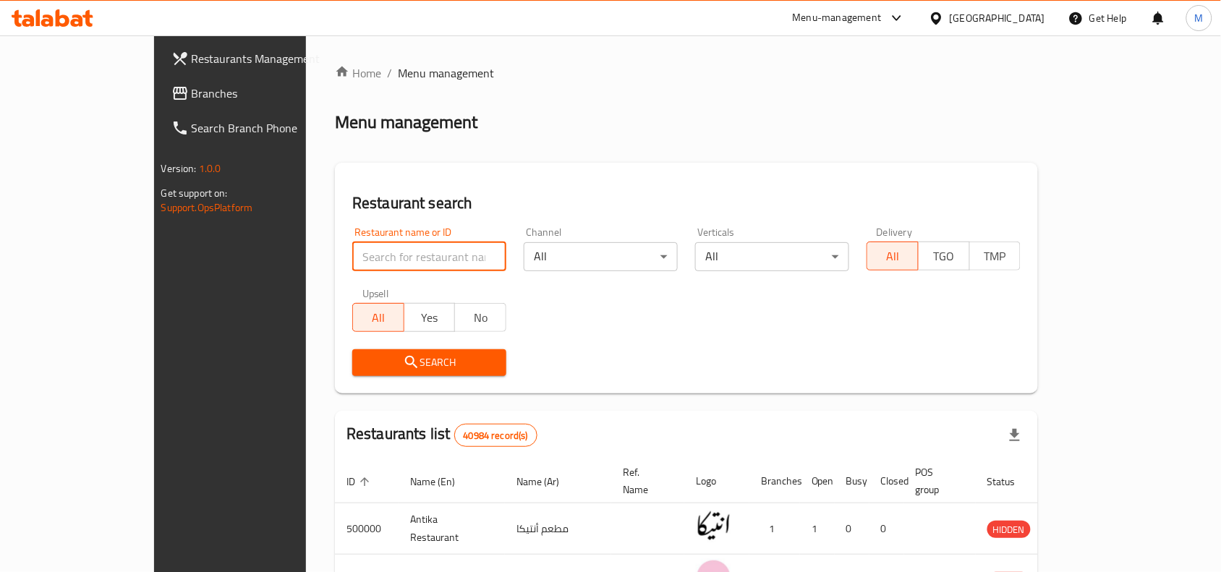
click at [391, 248] on input "search" at bounding box center [429, 256] width 154 height 29
paste input "Pizza Master"
type input "Pizza Master"
click button "Search" at bounding box center [429, 362] width 154 height 27
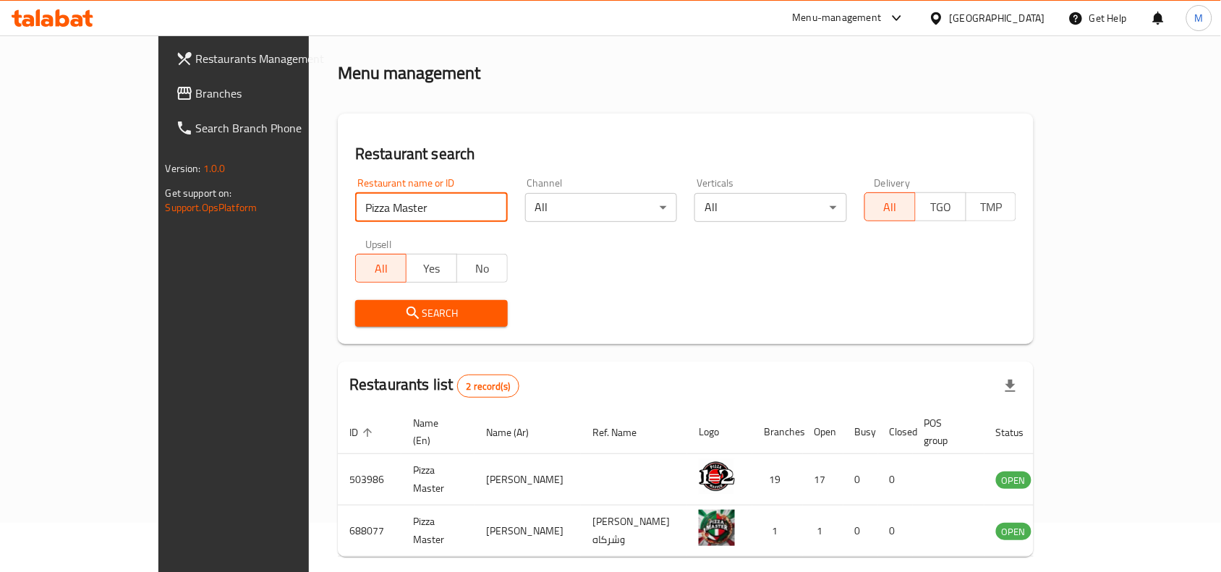
scroll to position [96, 0]
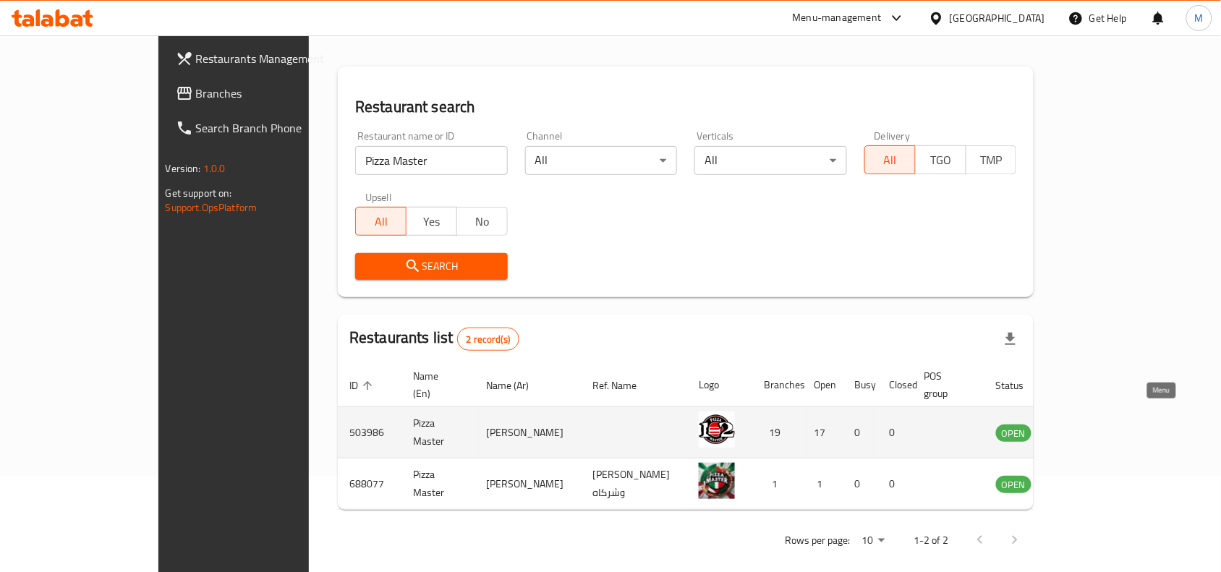
click at [1089, 424] on icon "enhanced table" at bounding box center [1080, 432] width 17 height 17
